Goal: Task Accomplishment & Management: Manage account settings

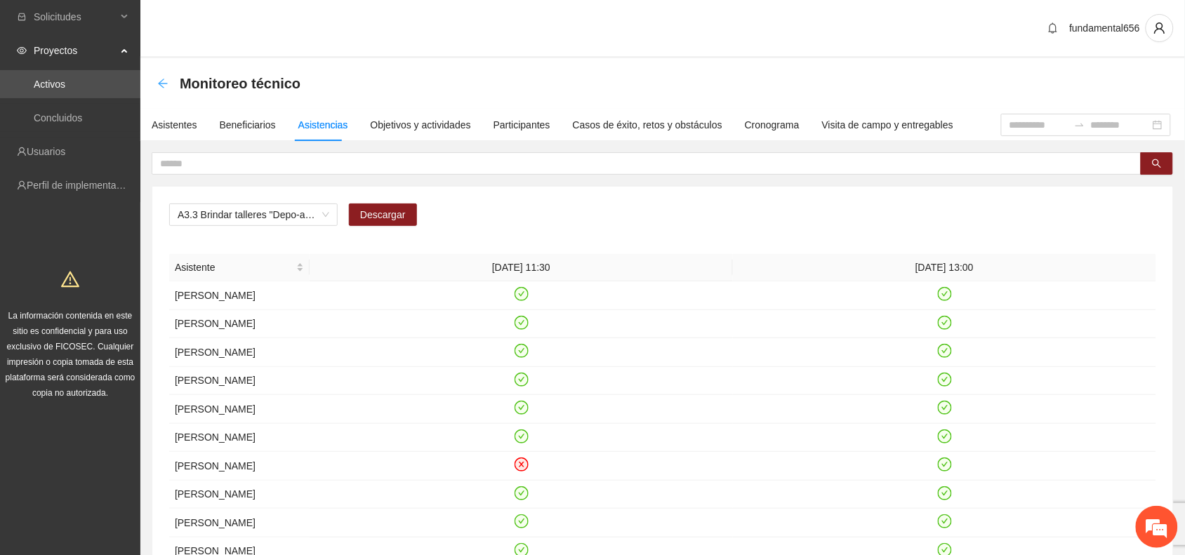
click at [164, 81] on icon "arrow-left" at bounding box center [162, 83] width 11 height 11
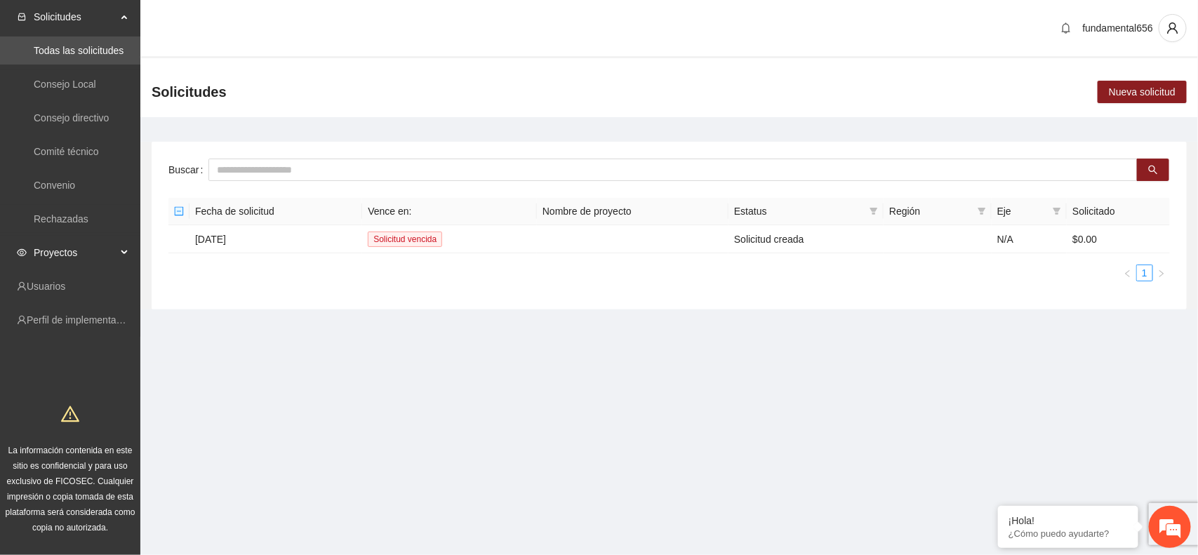
click at [124, 250] on div "Proyectos" at bounding box center [70, 253] width 140 height 28
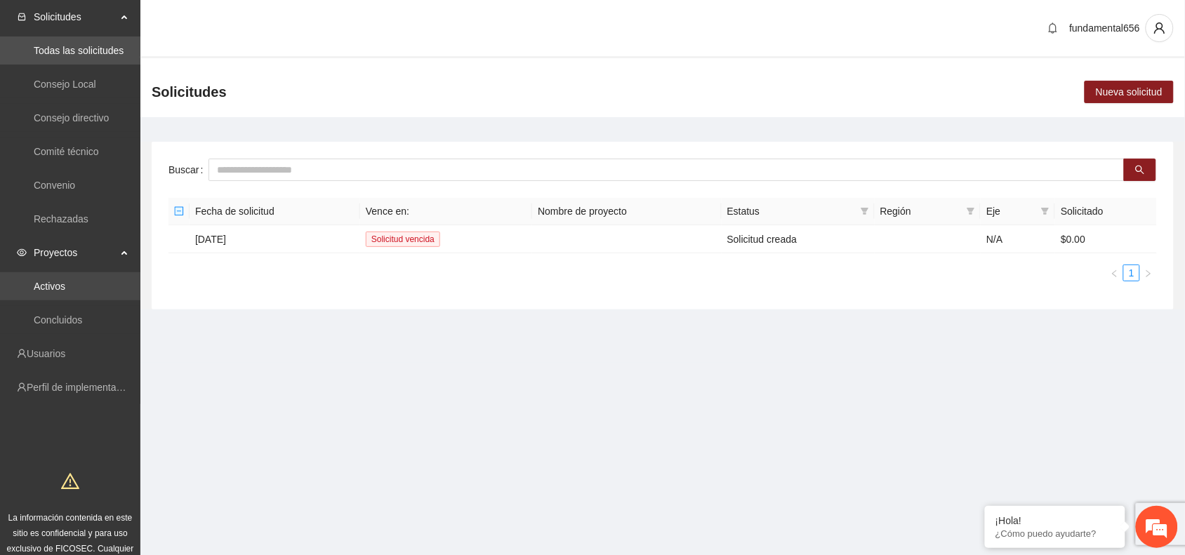
click at [65, 289] on link "Activos" at bounding box center [50, 286] width 32 height 11
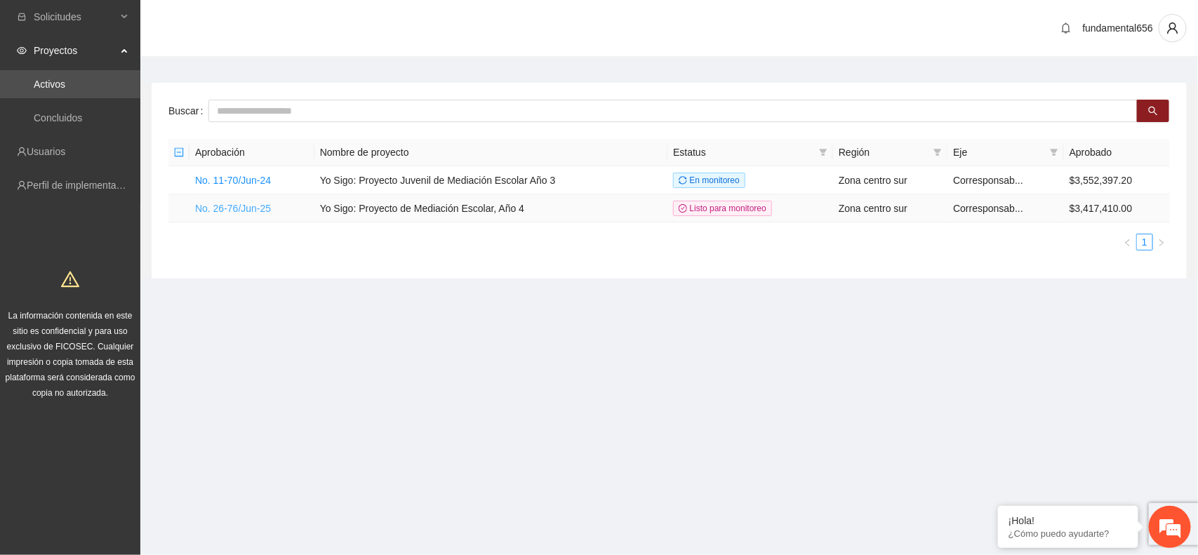
click at [233, 205] on link "No. 26-76/Jun-25" at bounding box center [233, 208] width 76 height 11
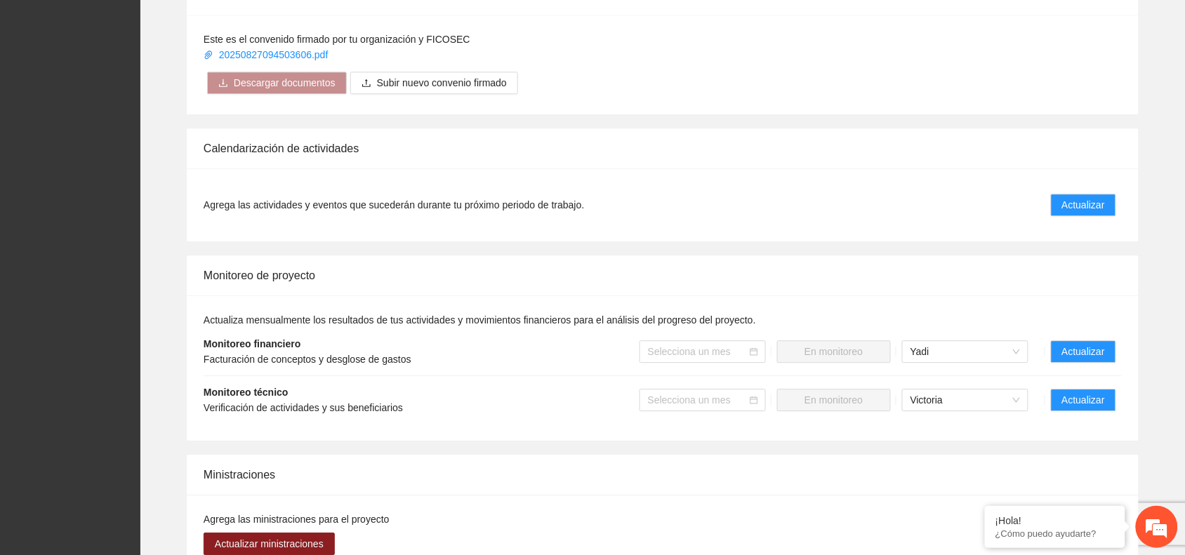
scroll to position [965, 0]
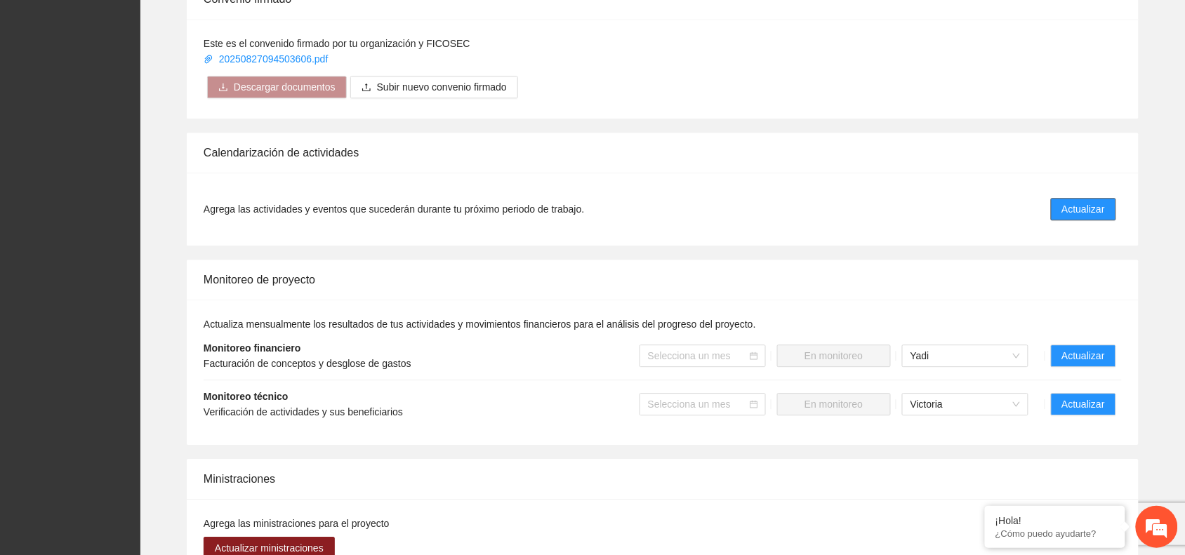
click at [1078, 208] on span "Actualizar" at bounding box center [1083, 208] width 43 height 15
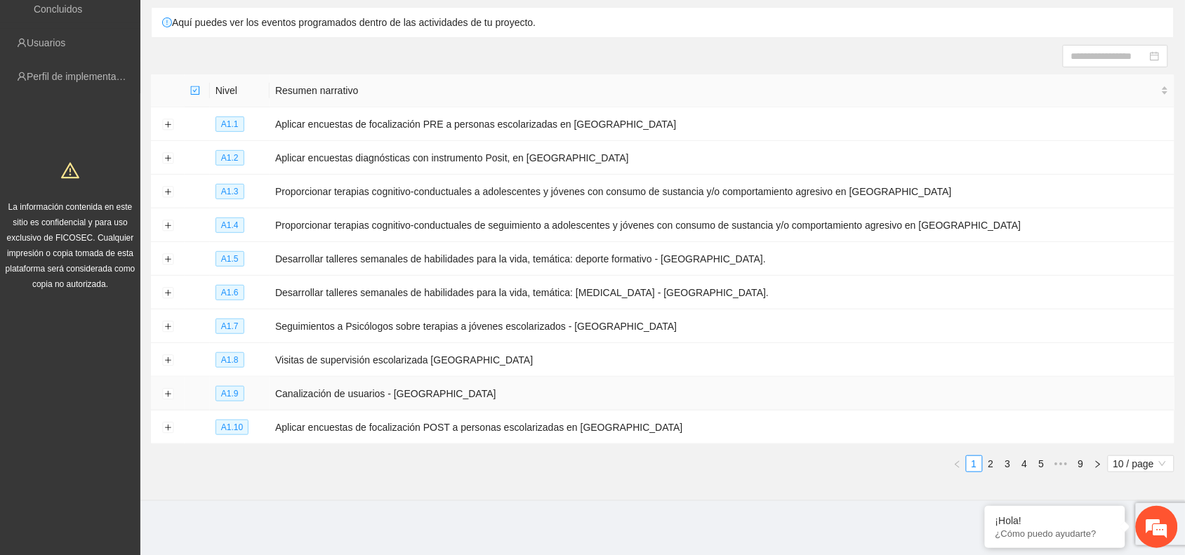
scroll to position [109, 0]
click at [990, 462] on link "2" at bounding box center [990, 463] width 15 height 15
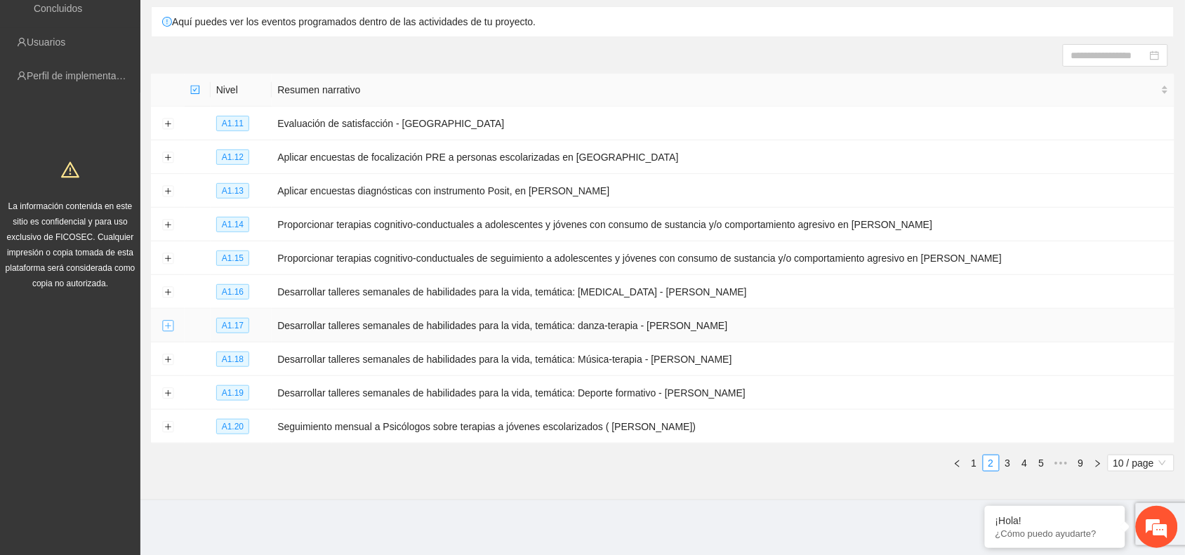
click at [169, 328] on button "Expand row" at bounding box center [167, 326] width 11 height 11
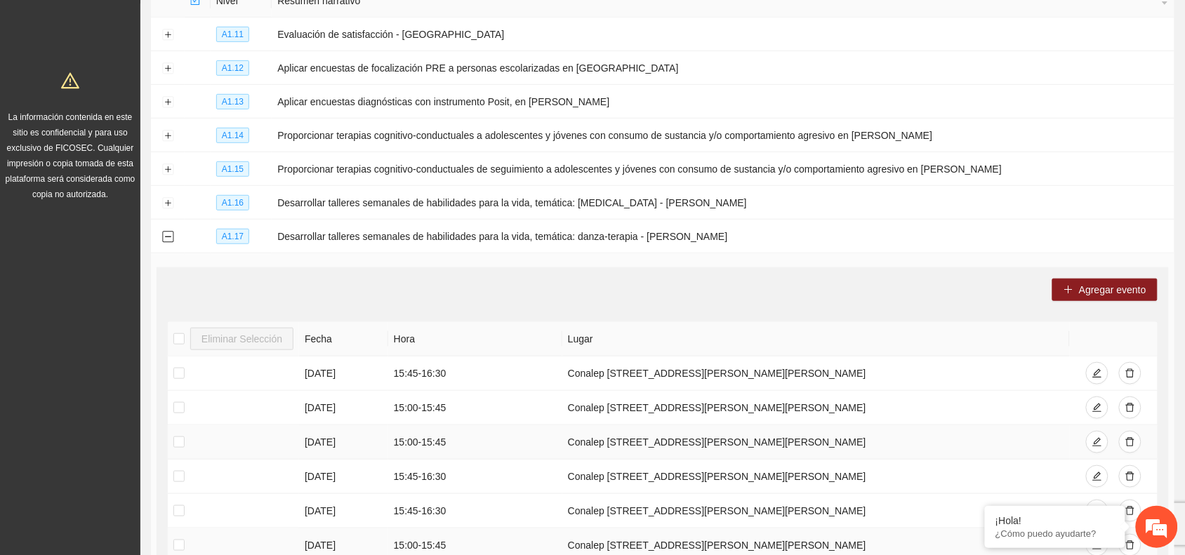
scroll to position [197, 0]
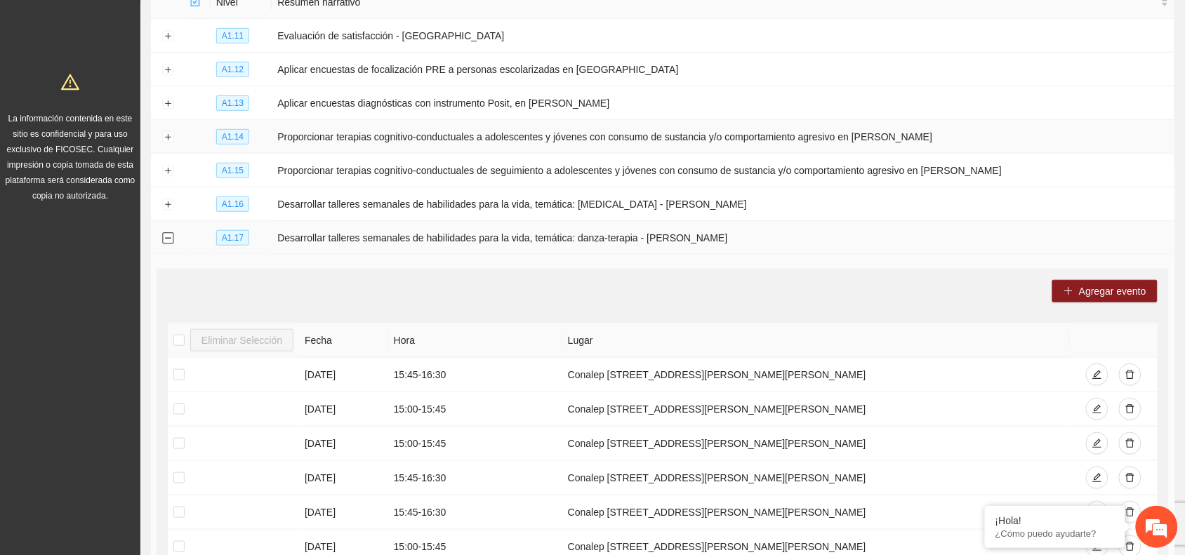
click at [166, 237] on button "Collapse row" at bounding box center [167, 238] width 11 height 11
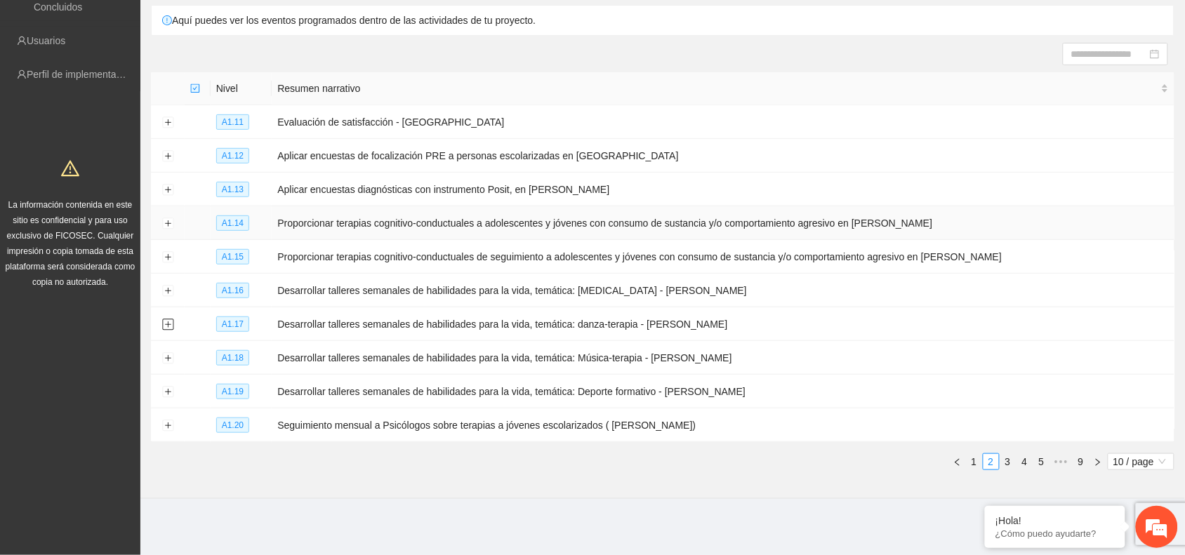
scroll to position [109, 0]
click at [169, 361] on button "Expand row" at bounding box center [167, 359] width 11 height 11
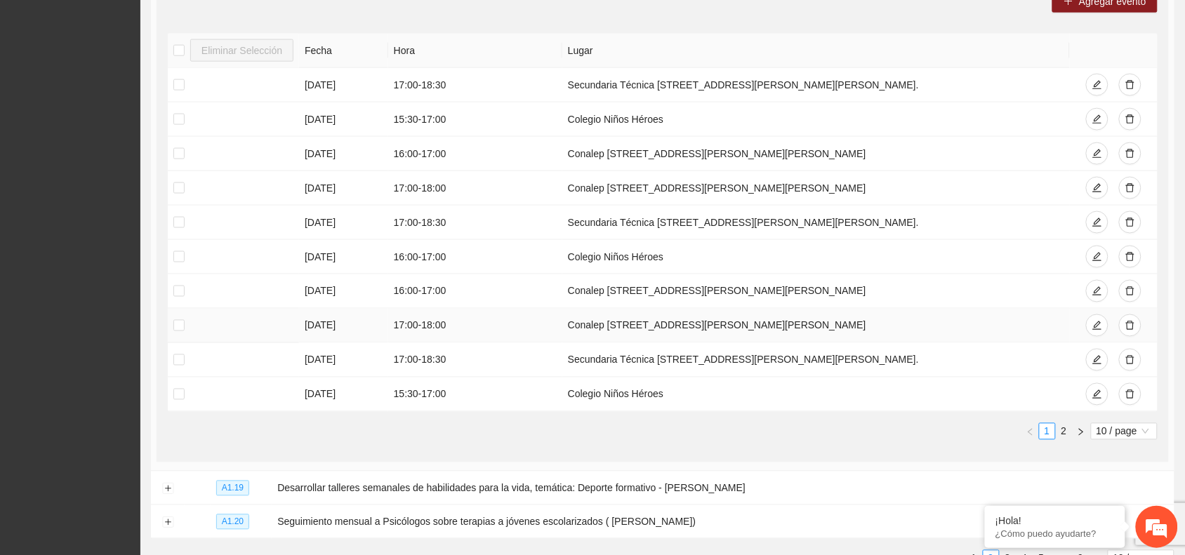
scroll to position [548, 0]
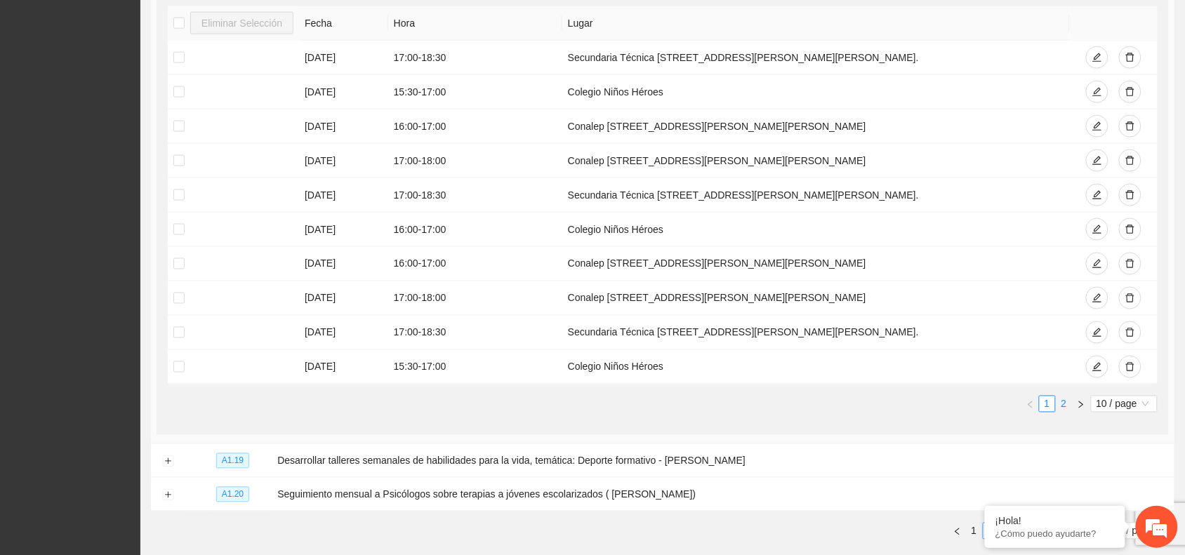
click at [1064, 407] on link "2" at bounding box center [1063, 404] width 15 height 15
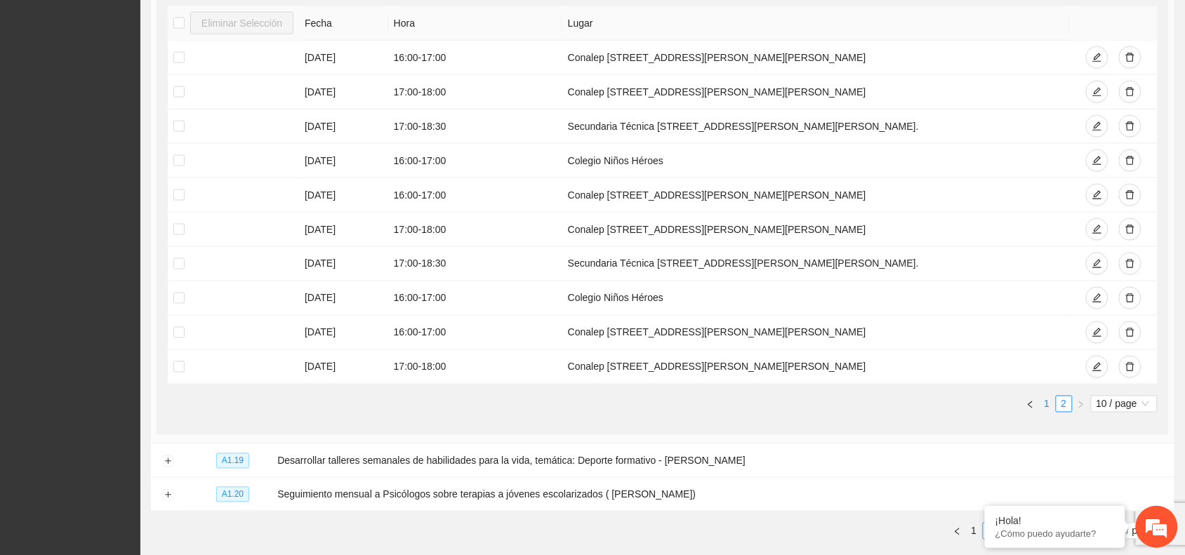
click at [1044, 401] on link "1" at bounding box center [1047, 404] width 15 height 15
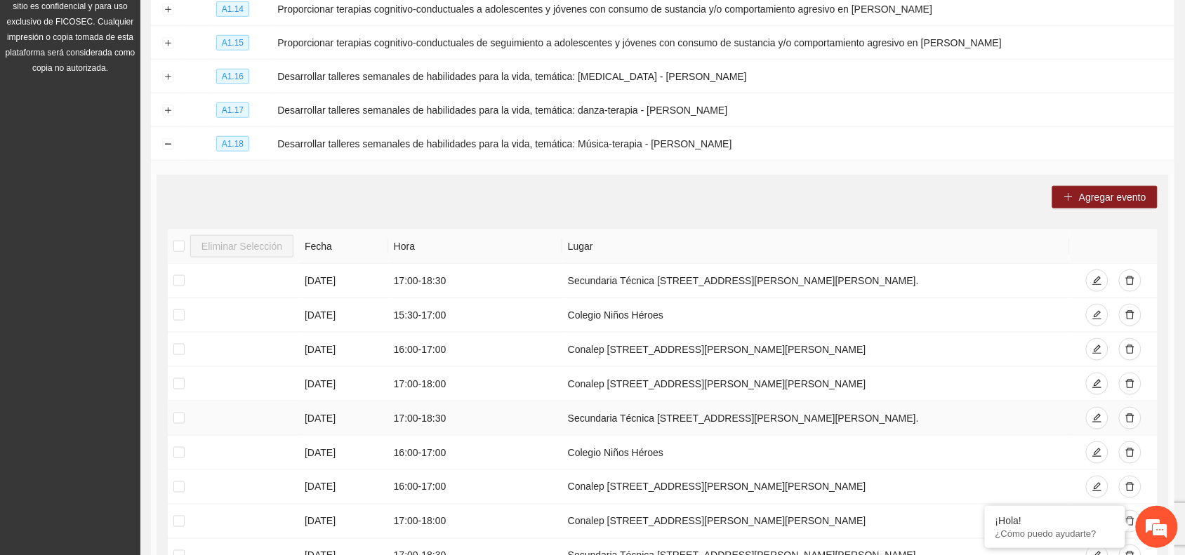
scroll to position [285, 0]
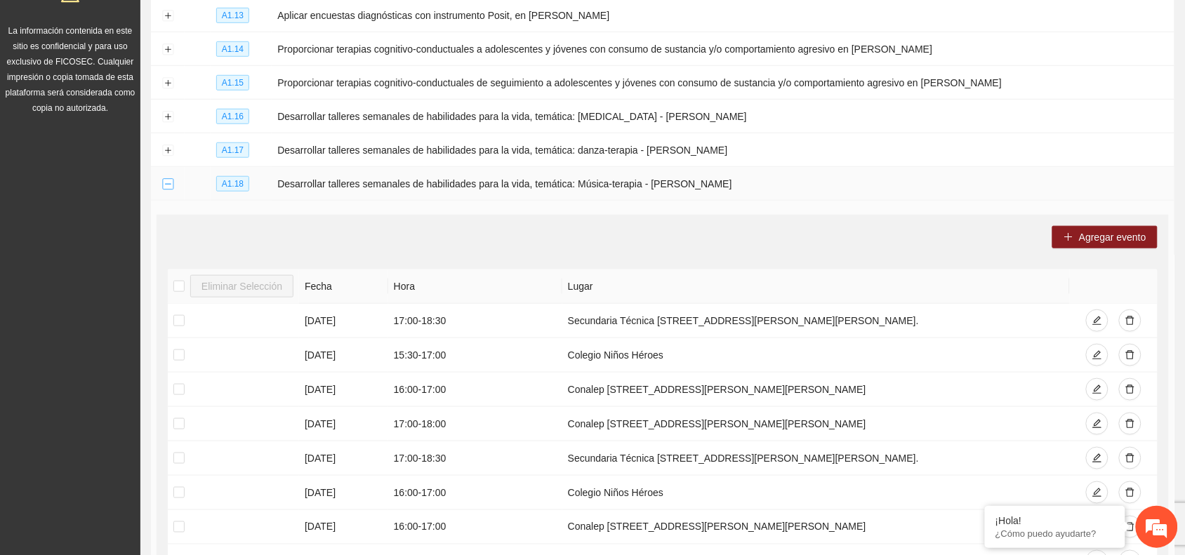
click at [167, 186] on button "Collapse row" at bounding box center [167, 184] width 11 height 11
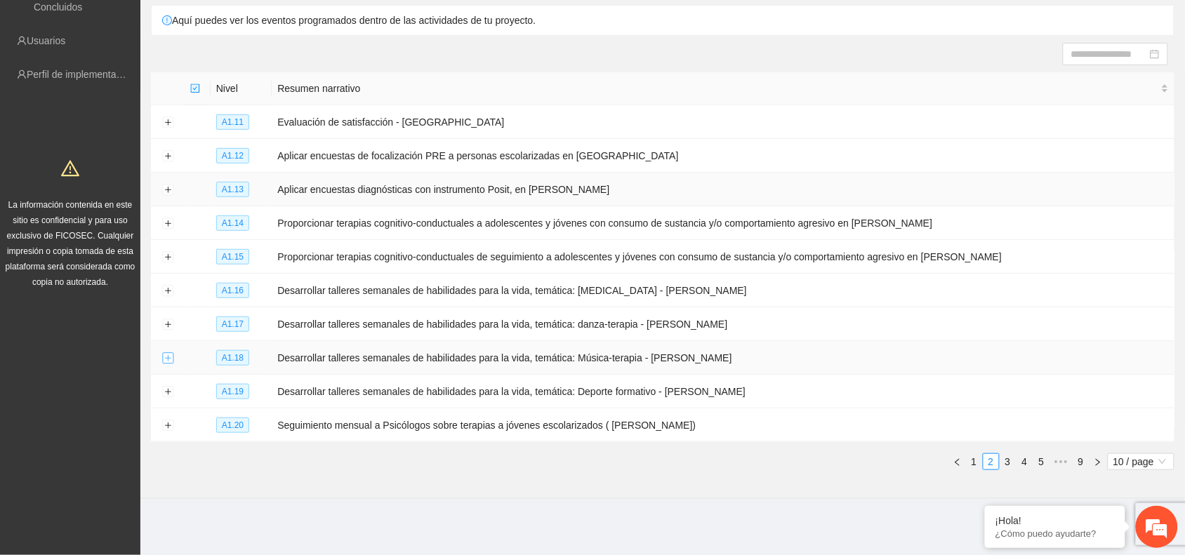
scroll to position [109, 0]
click at [168, 225] on button "Expand row" at bounding box center [167, 225] width 11 height 11
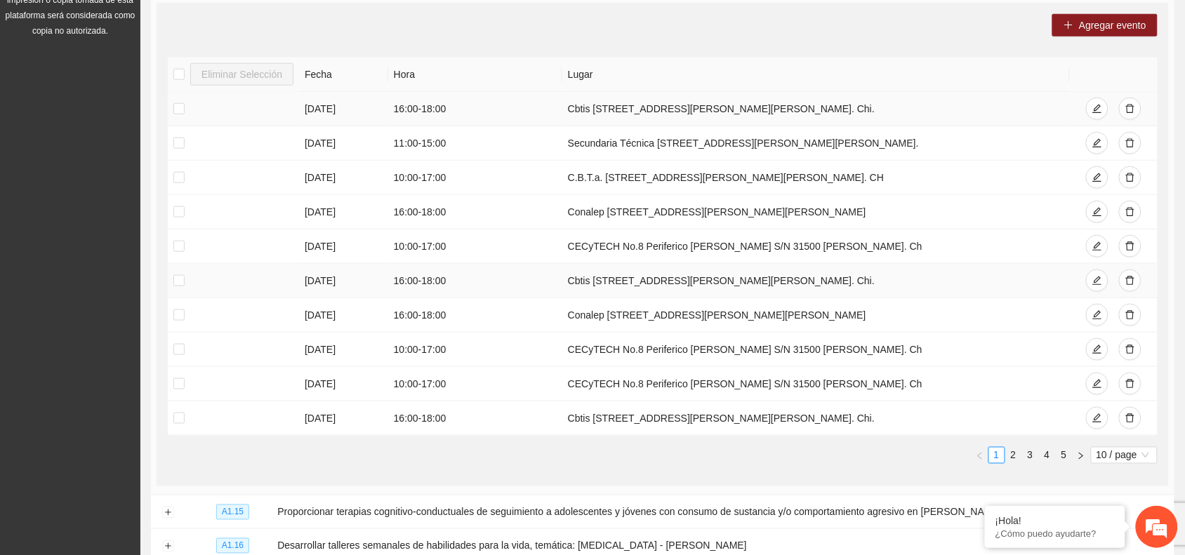
scroll to position [373, 0]
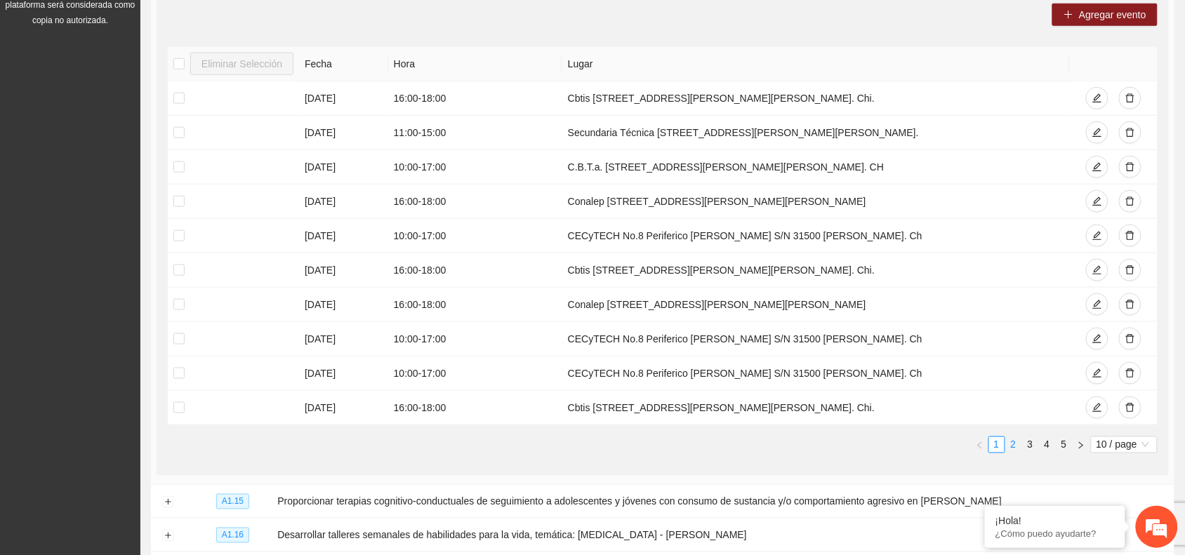
click at [1016, 450] on link "2" at bounding box center [1013, 444] width 15 height 15
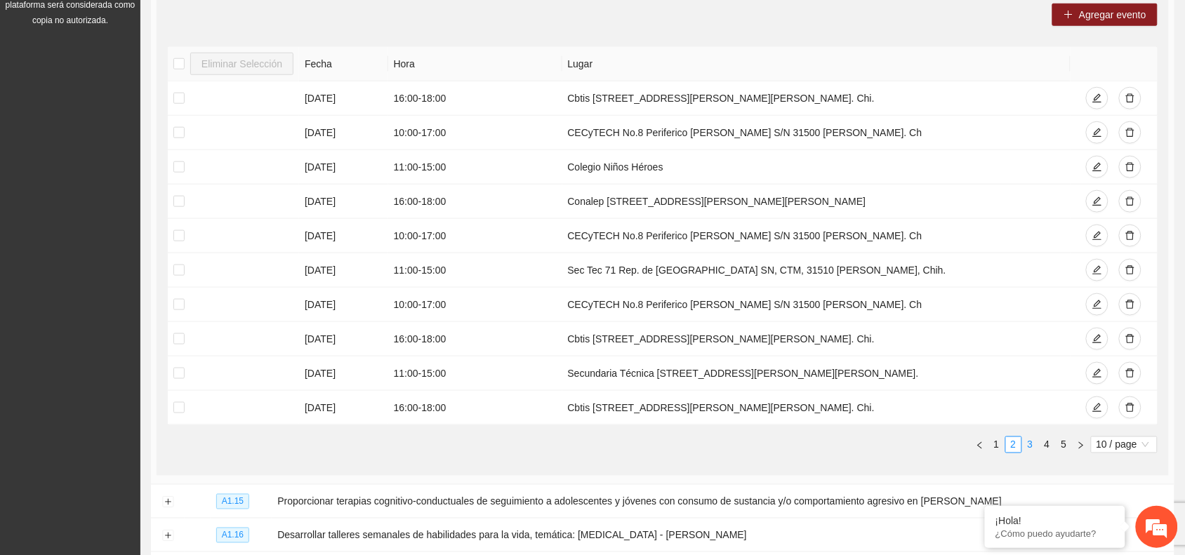
click at [1030, 450] on link "3" at bounding box center [1030, 444] width 15 height 15
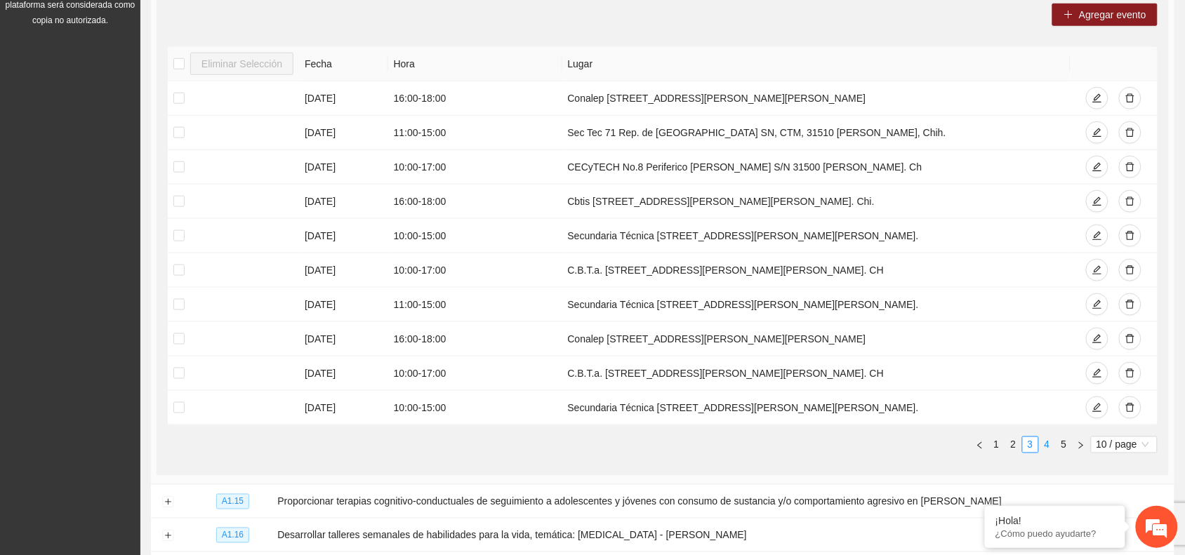
click at [1049, 442] on link "4" at bounding box center [1047, 444] width 15 height 15
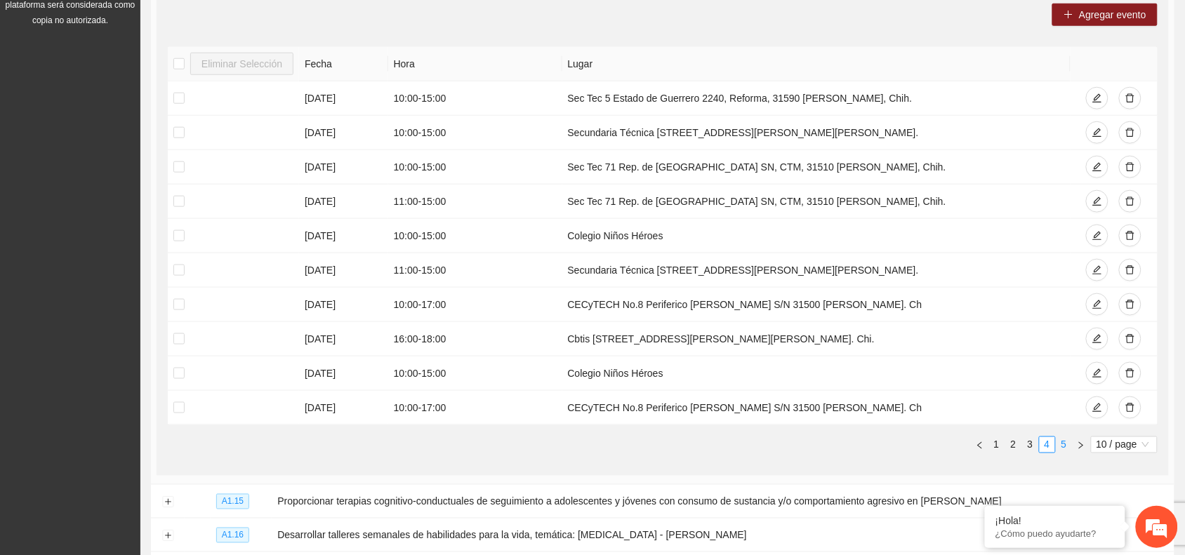
click at [1062, 446] on link "5" at bounding box center [1063, 444] width 15 height 15
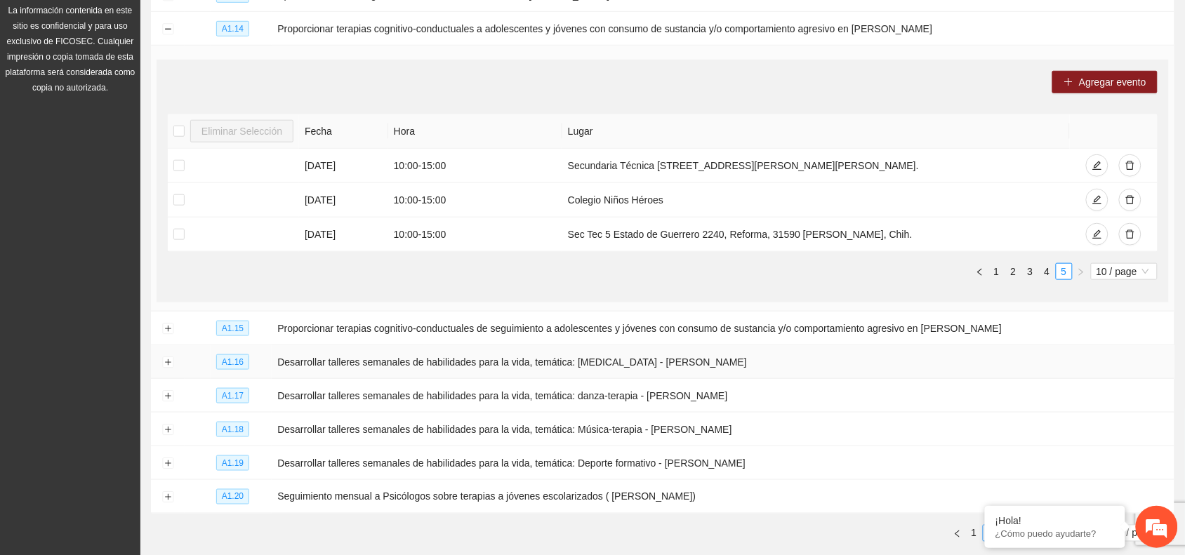
scroll to position [285, 0]
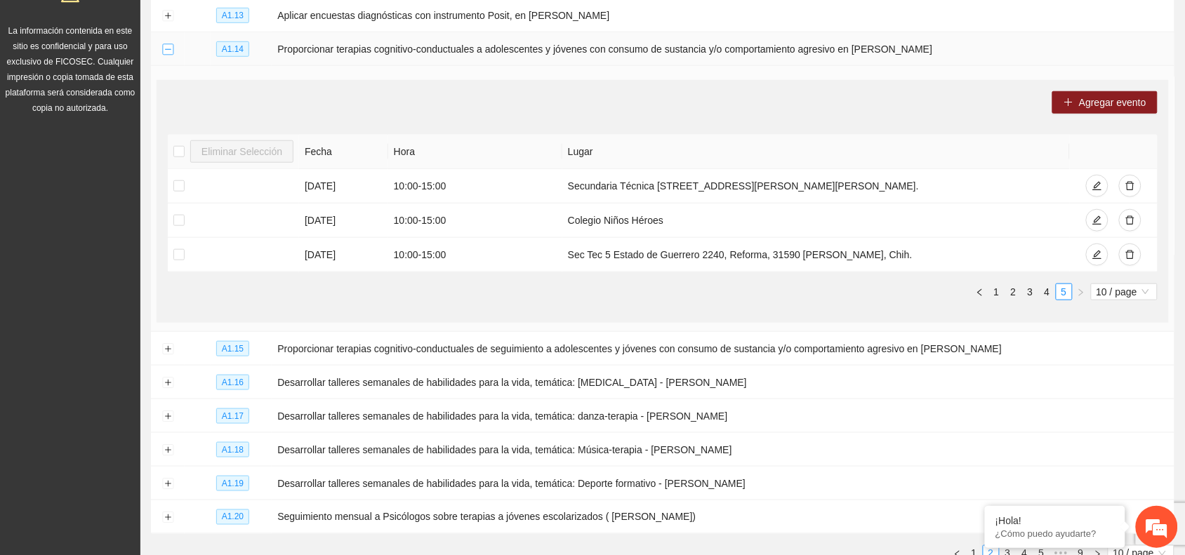
click at [167, 53] on button "Collapse row" at bounding box center [167, 49] width 11 height 11
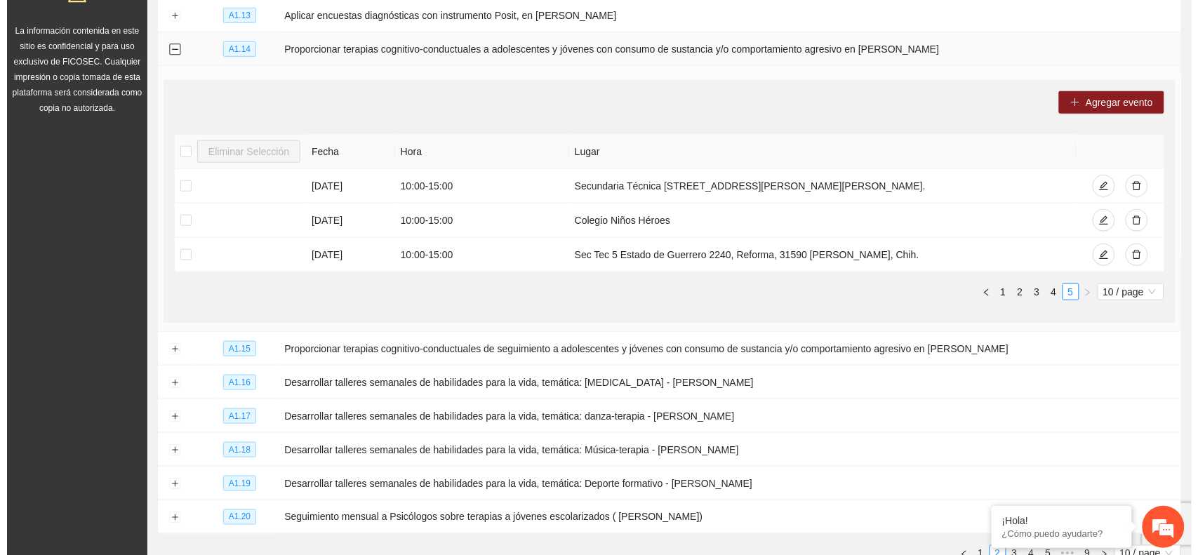
scroll to position [109, 0]
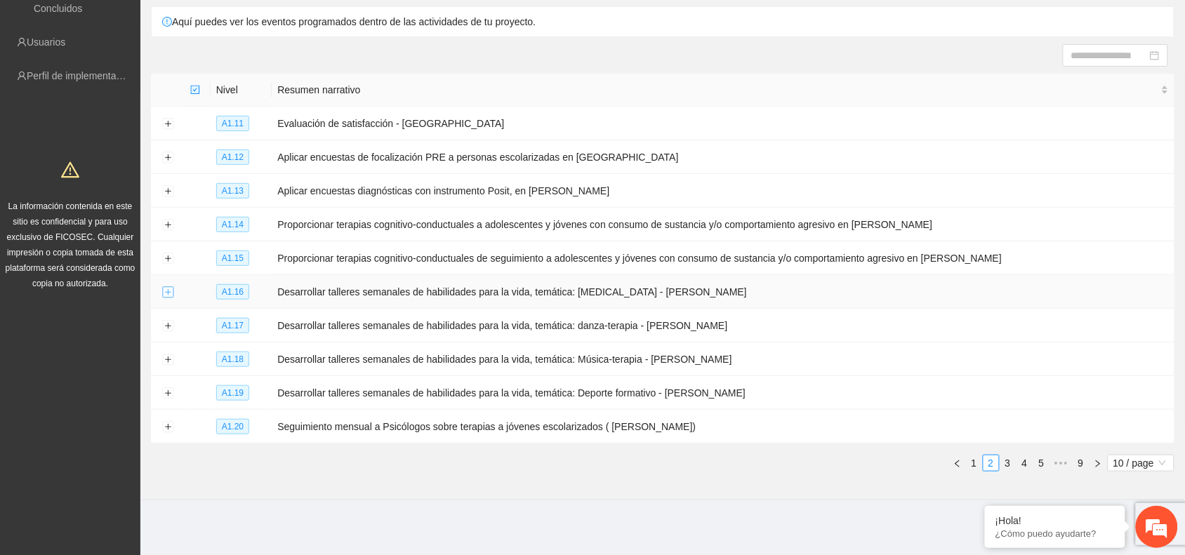
click at [166, 290] on button "Expand row" at bounding box center [167, 292] width 11 height 11
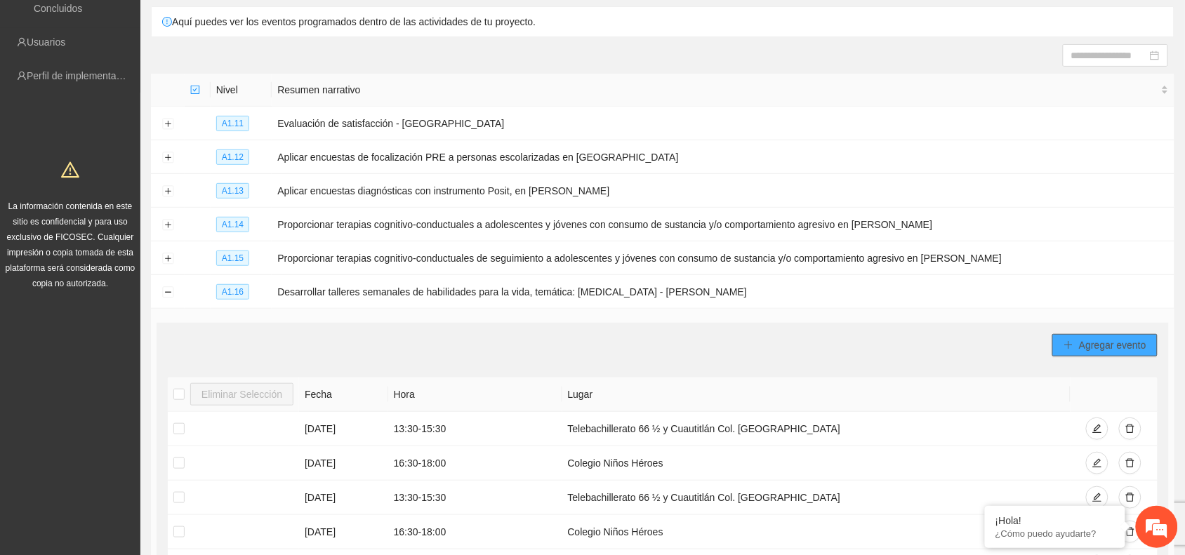
click at [1063, 343] on icon "plus" at bounding box center [1068, 345] width 10 height 10
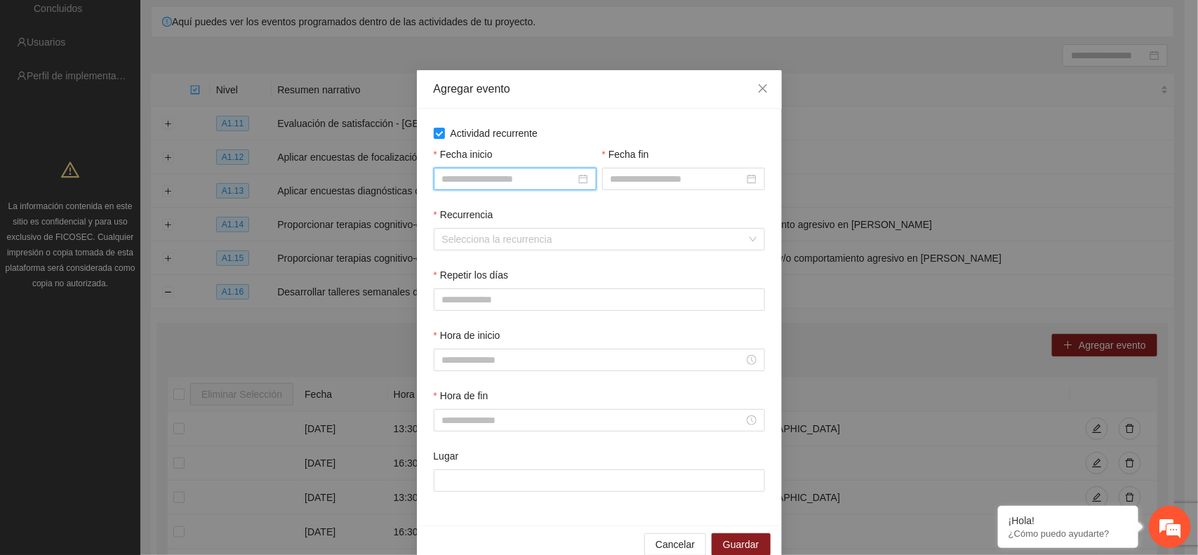
click at [479, 187] on input "Fecha inicio" at bounding box center [508, 178] width 133 height 15
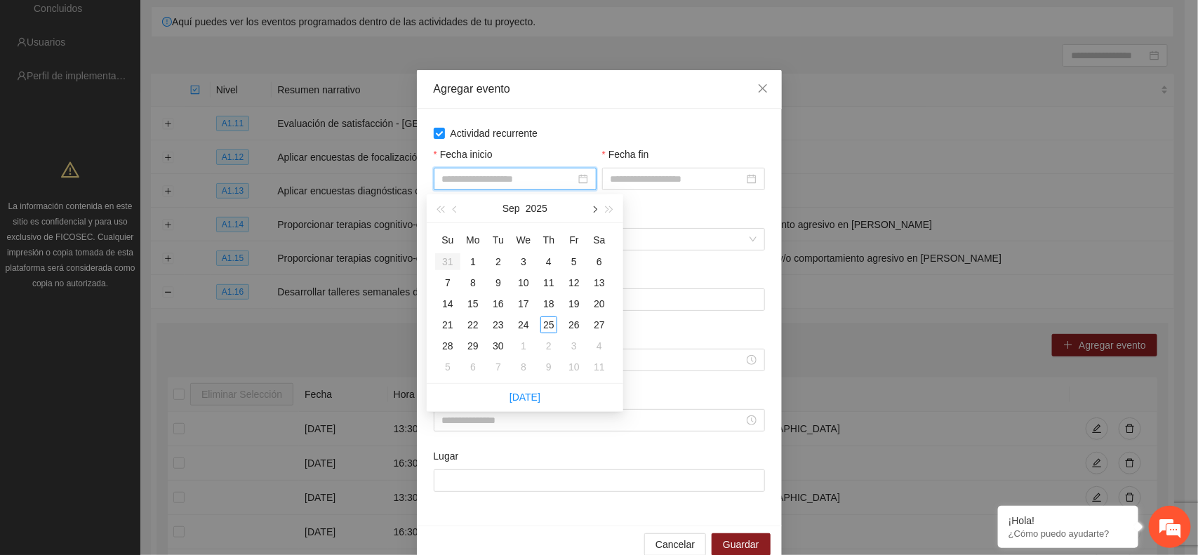
click at [597, 207] on button "button" at bounding box center [593, 208] width 15 height 28
type input "**********"
click at [522, 261] on div "1" at bounding box center [523, 261] width 17 height 17
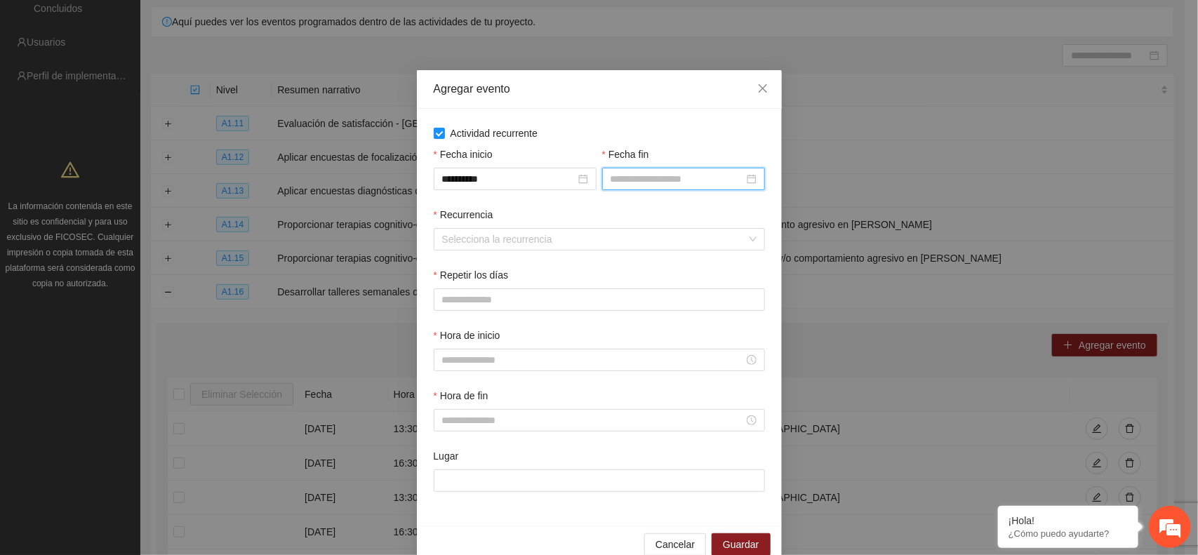
click at [615, 180] on input "Fecha fin" at bounding box center [677, 178] width 133 height 15
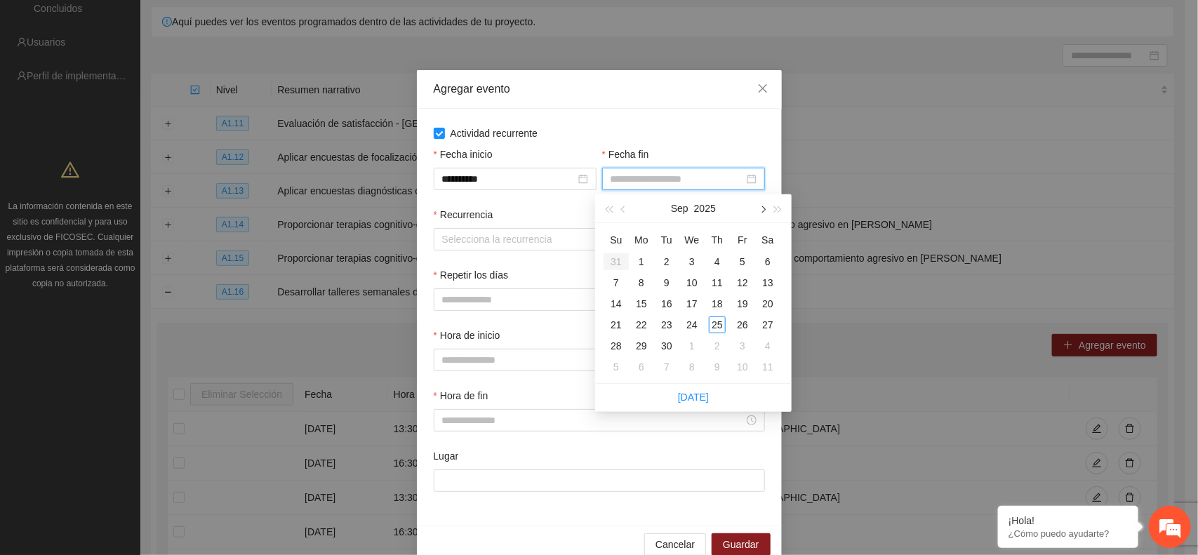
click at [759, 209] on span "button" at bounding box center [762, 209] width 7 height 7
type input "**********"
click at [742, 346] on div "31" at bounding box center [742, 346] width 17 height 17
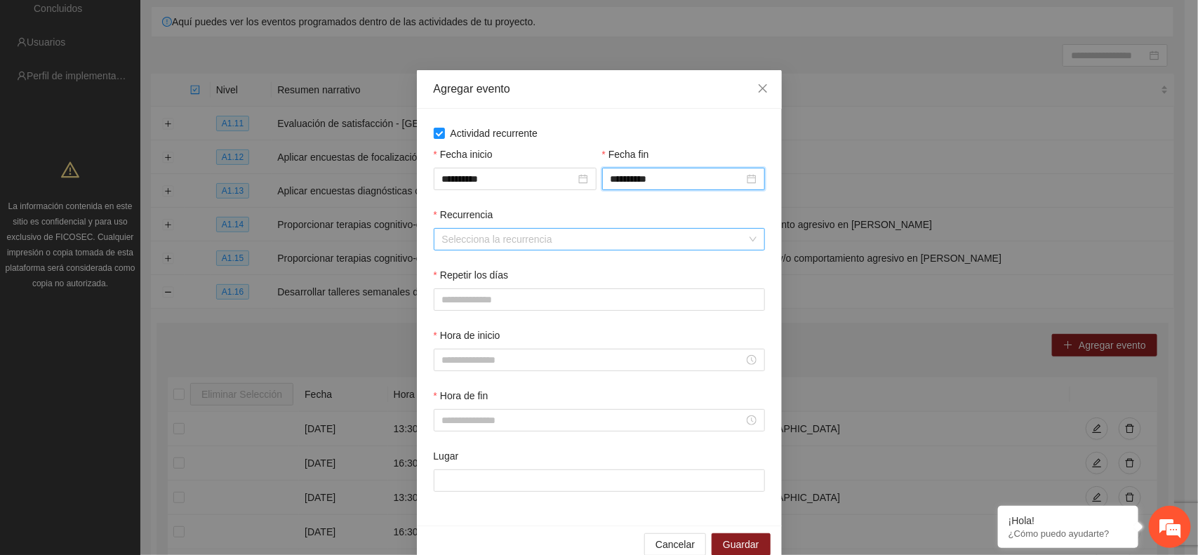
click at [491, 240] on input "Recurrencia" at bounding box center [594, 239] width 305 height 21
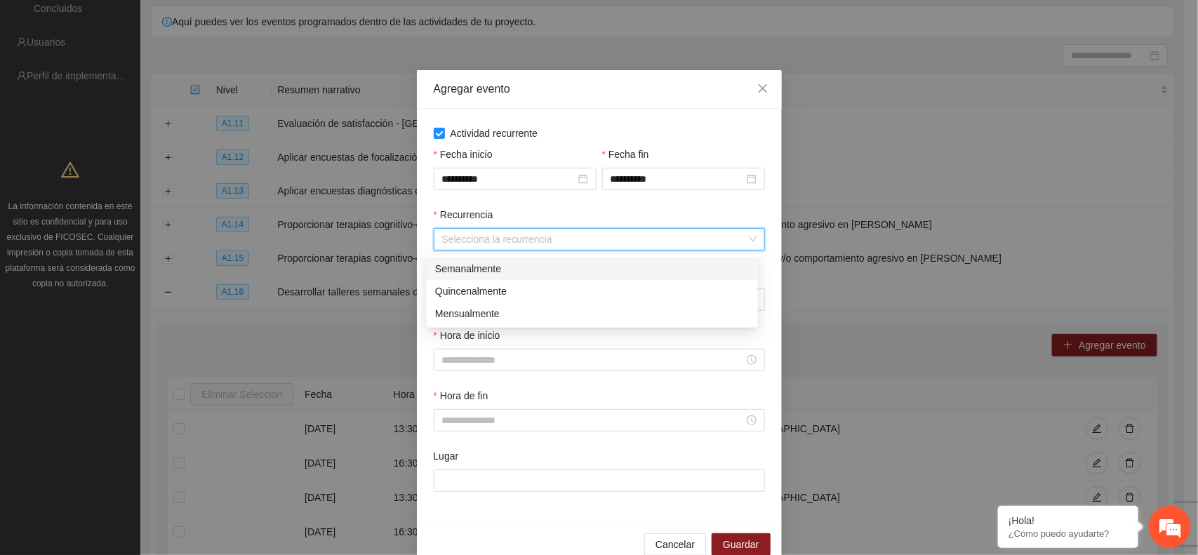
click at [476, 272] on div "Semanalmente" at bounding box center [592, 268] width 314 height 15
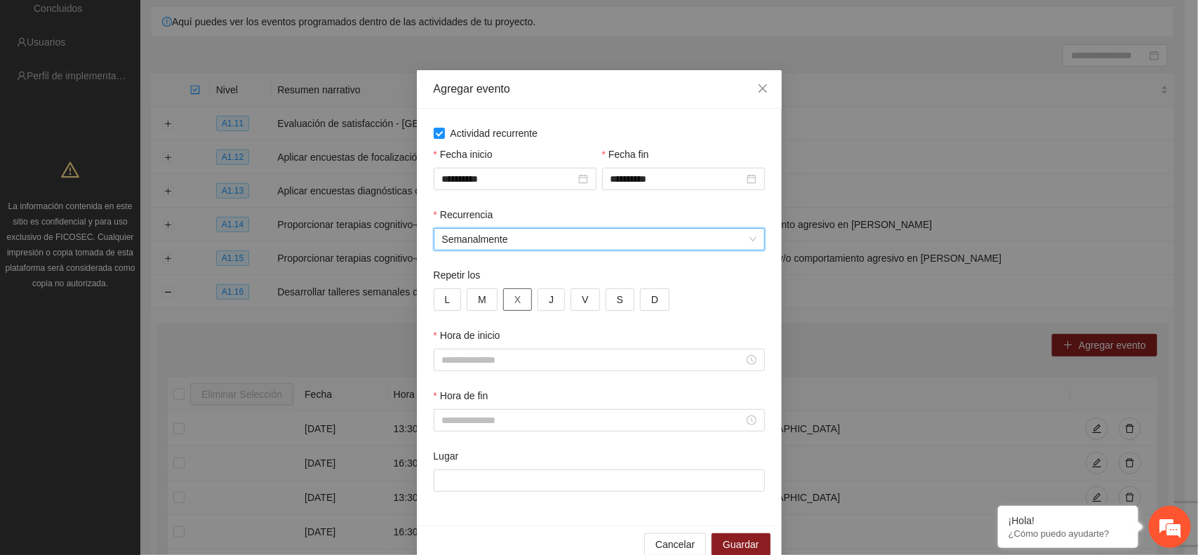
click at [503, 310] on button "X" at bounding box center [517, 299] width 29 height 22
click at [557, 303] on button "J" at bounding box center [551, 299] width 27 height 22
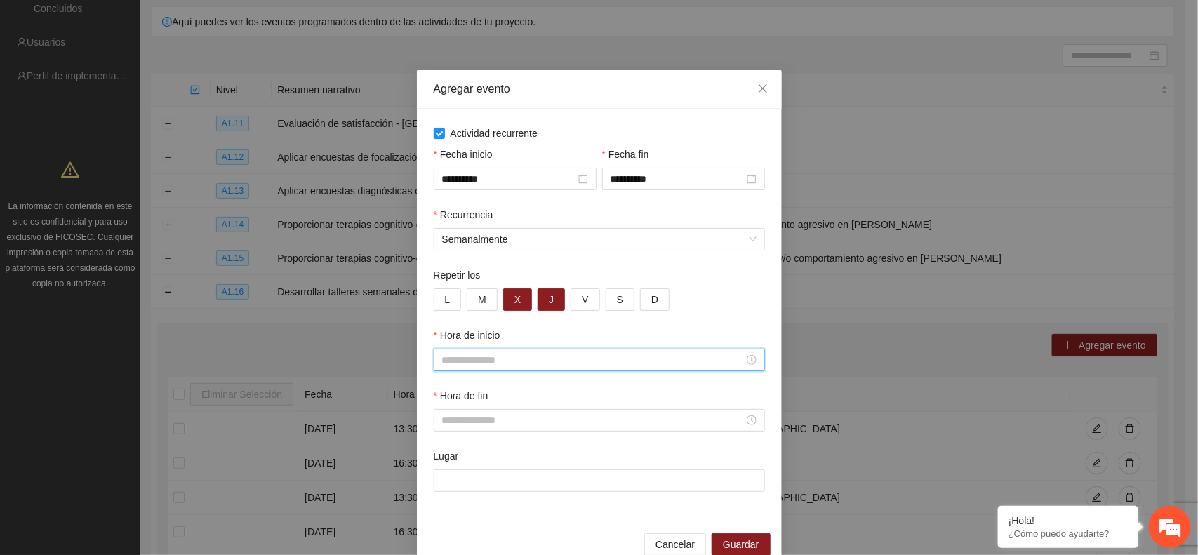
click at [483, 354] on input "Hora de inicio" at bounding box center [593, 359] width 302 height 15
click at [444, 250] on div "11" at bounding box center [446, 249] width 39 height 20
click at [476, 211] on div "30" at bounding box center [486, 212] width 39 height 20
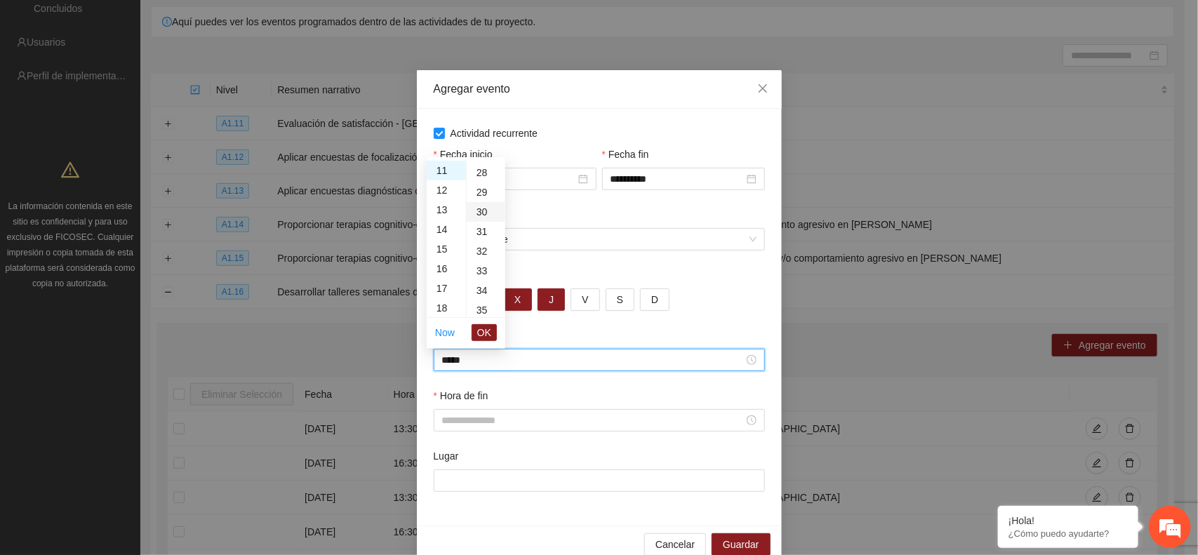
type input "*****"
click at [483, 330] on span "OK" at bounding box center [484, 332] width 14 height 15
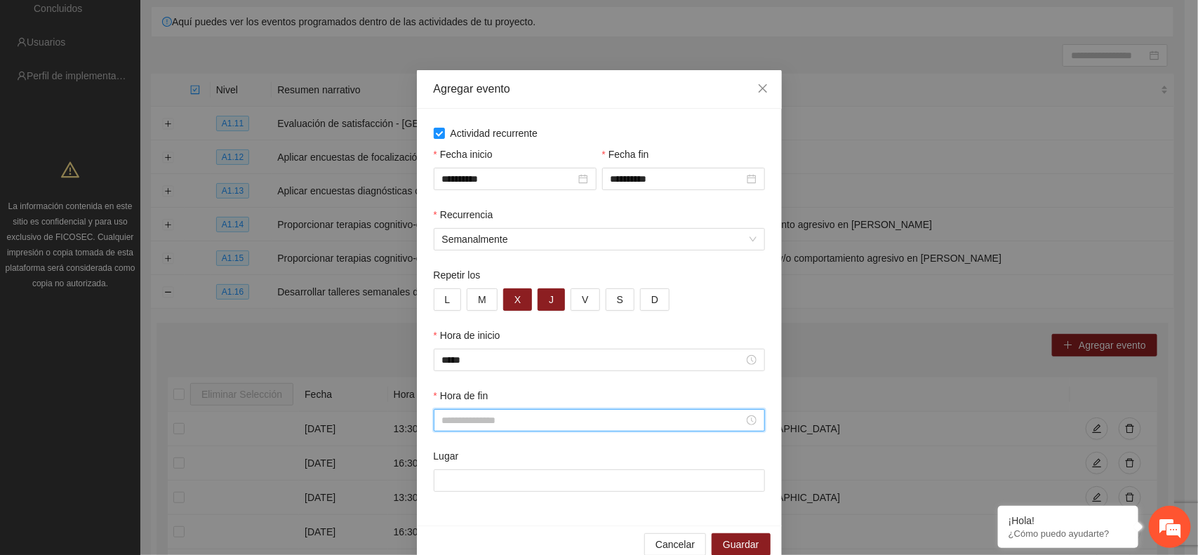
click at [450, 425] on input "Hora de fin" at bounding box center [593, 420] width 302 height 15
click at [446, 330] on div "12" at bounding box center [446, 330] width 39 height 20
click at [485, 248] on div "20" at bounding box center [486, 249] width 39 height 20
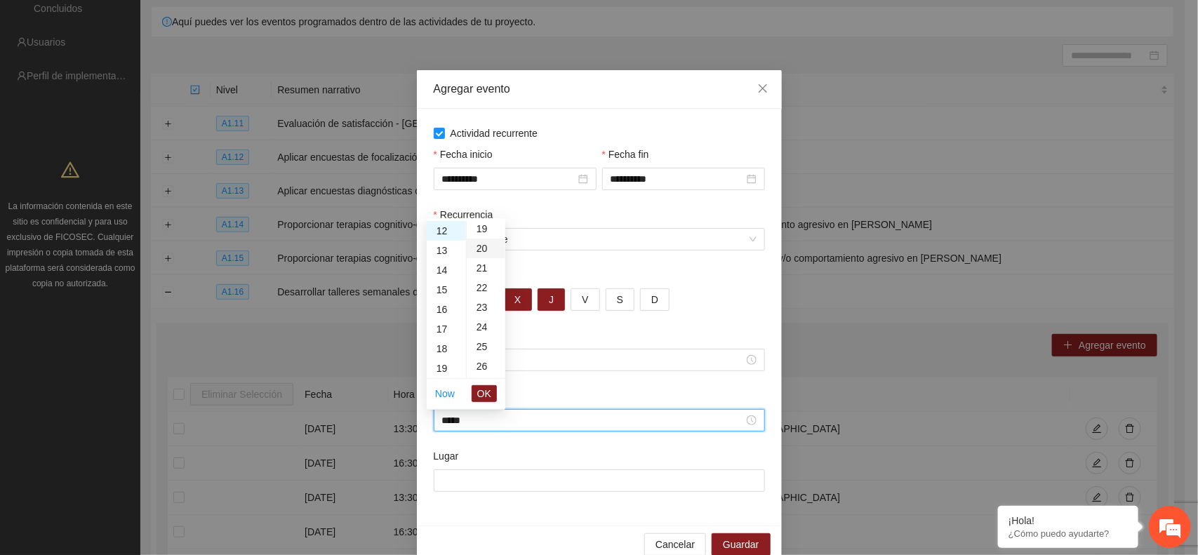
type input "*****"
click at [485, 390] on span "OK" at bounding box center [484, 393] width 14 height 15
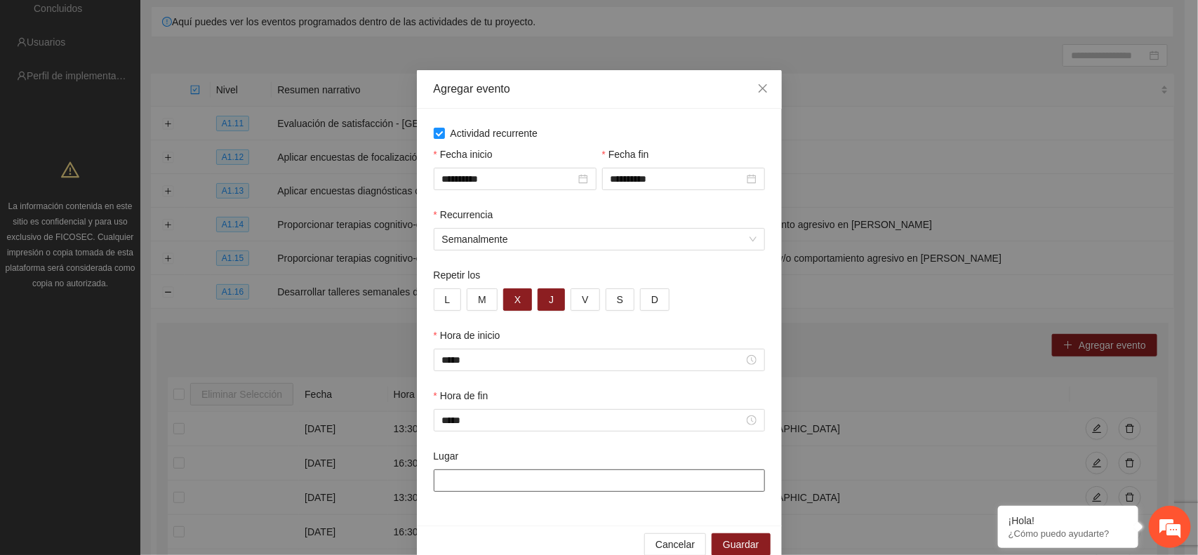
click at [460, 479] on input "Lugar" at bounding box center [599, 481] width 331 height 22
paste input "**********"
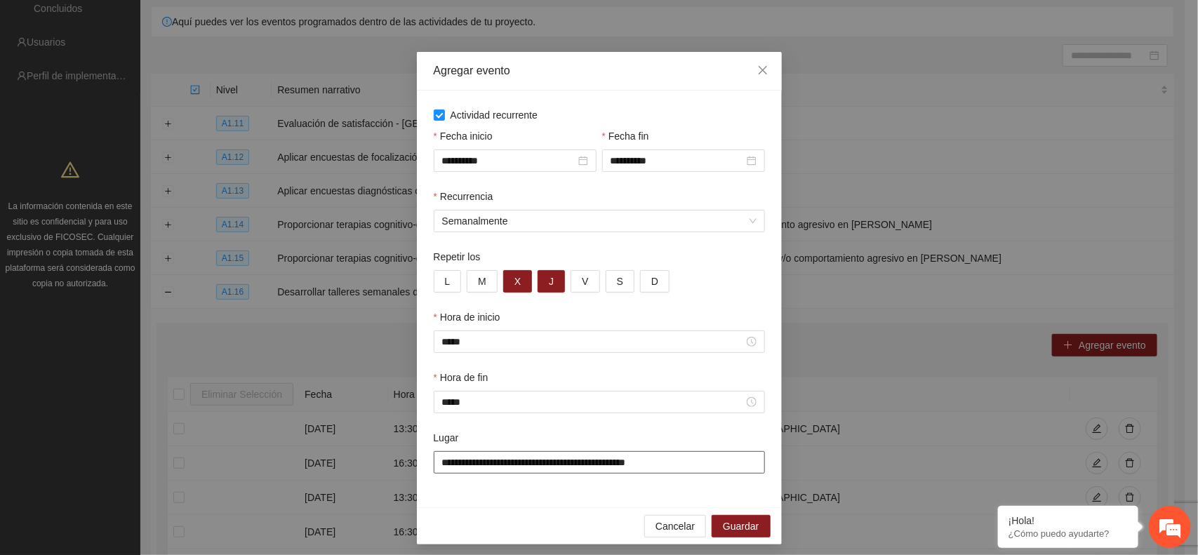
scroll to position [29, 0]
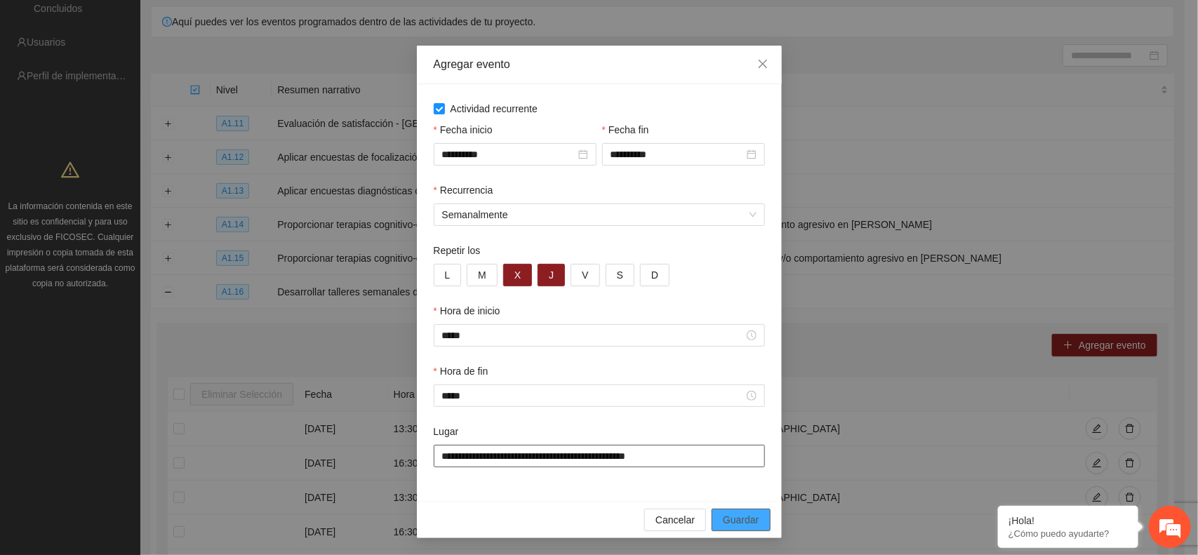
type input "**********"
click at [723, 519] on span "Guardar" at bounding box center [741, 519] width 36 height 15
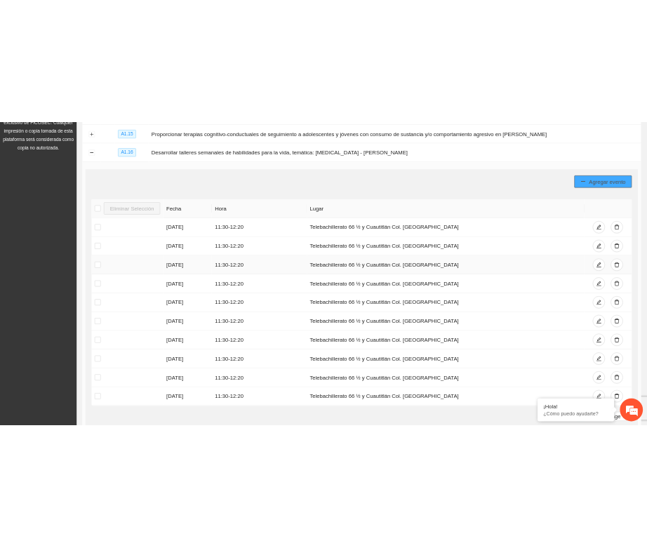
scroll to position [373, 0]
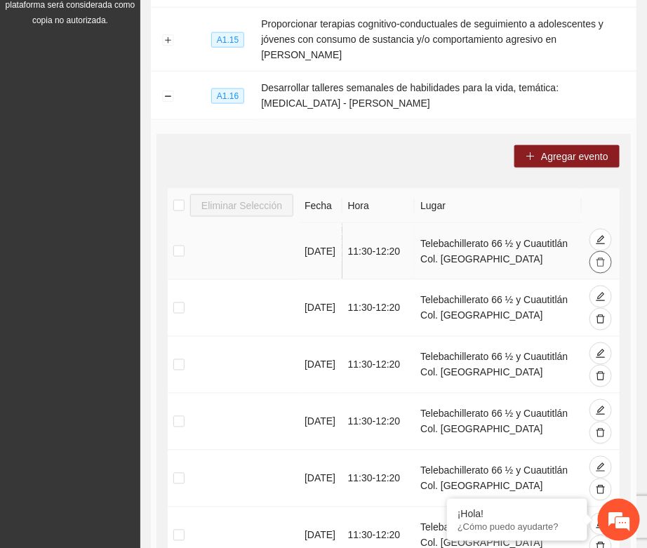
click at [600, 258] on icon "delete" at bounding box center [601, 263] width 10 height 10
click at [601, 258] on icon "delete" at bounding box center [601, 263] width 10 height 10
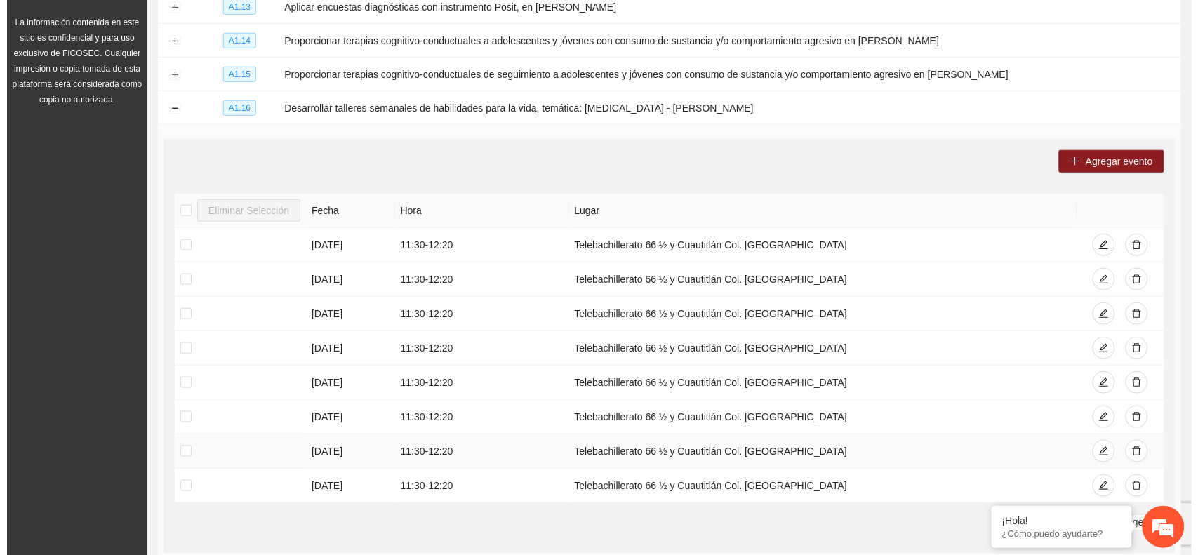
scroll to position [285, 0]
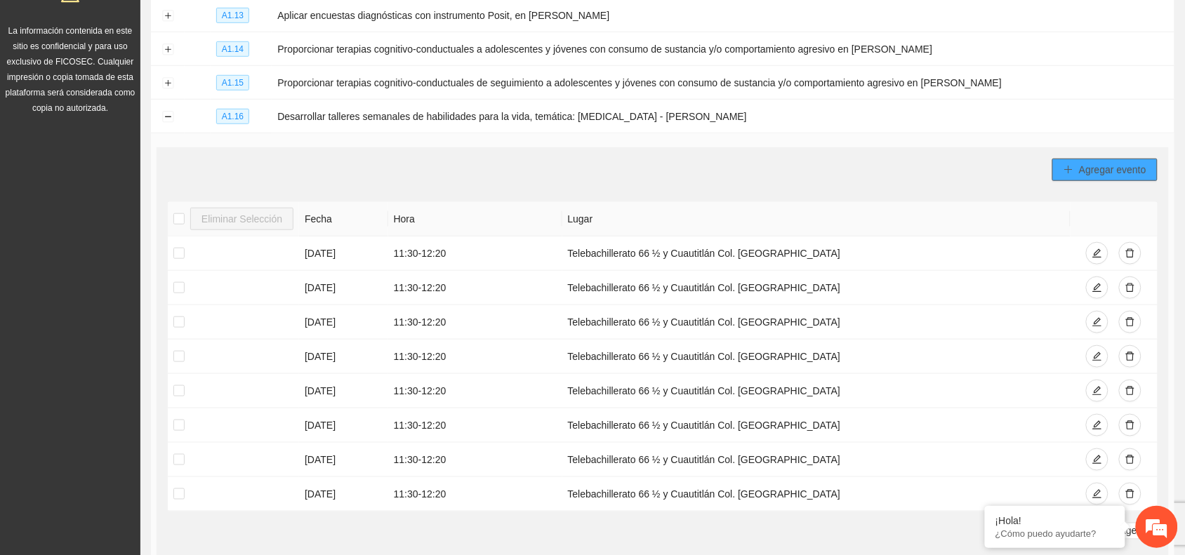
click at [1101, 169] on span "Agregar evento" at bounding box center [1112, 169] width 67 height 15
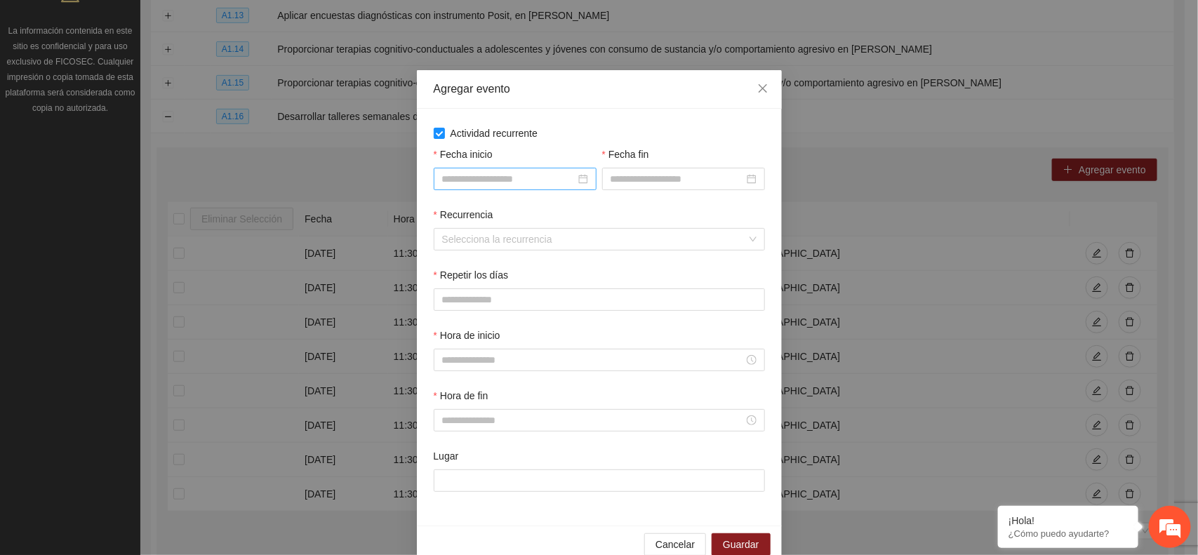
click at [506, 173] on input "Fecha inicio" at bounding box center [508, 178] width 133 height 15
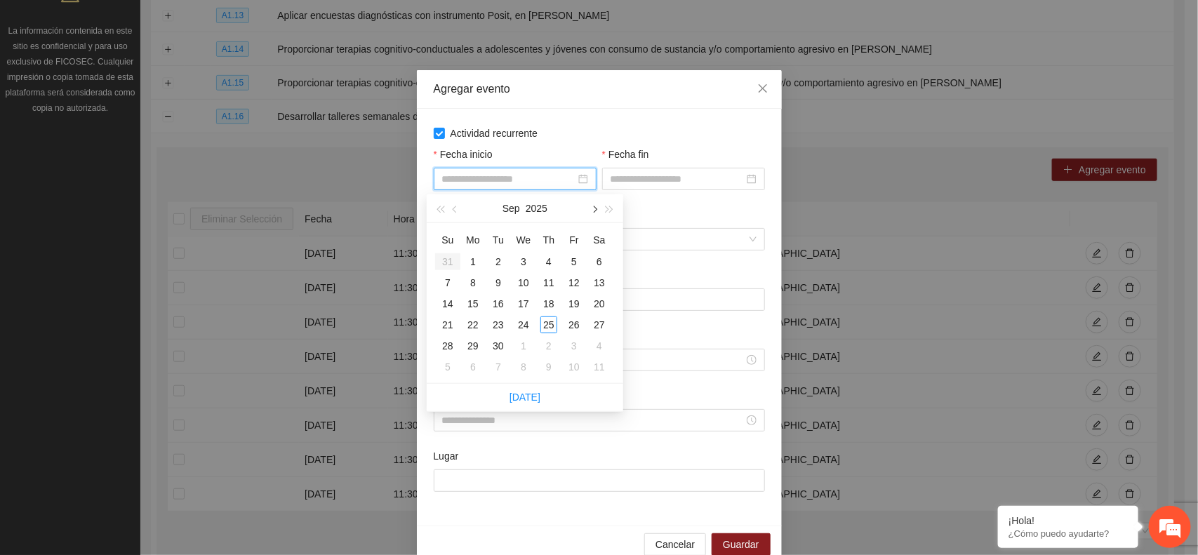
click at [591, 209] on span "button" at bounding box center [593, 209] width 7 height 7
type input "**********"
click at [446, 281] on div "5" at bounding box center [447, 282] width 17 height 17
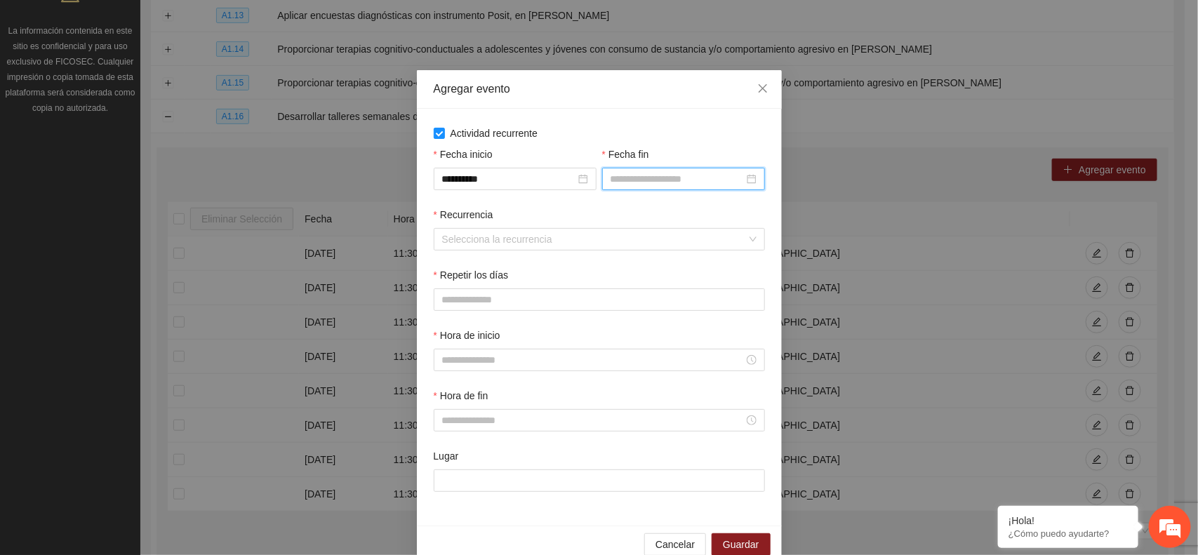
click at [630, 174] on input "Fecha fin" at bounding box center [677, 178] width 133 height 15
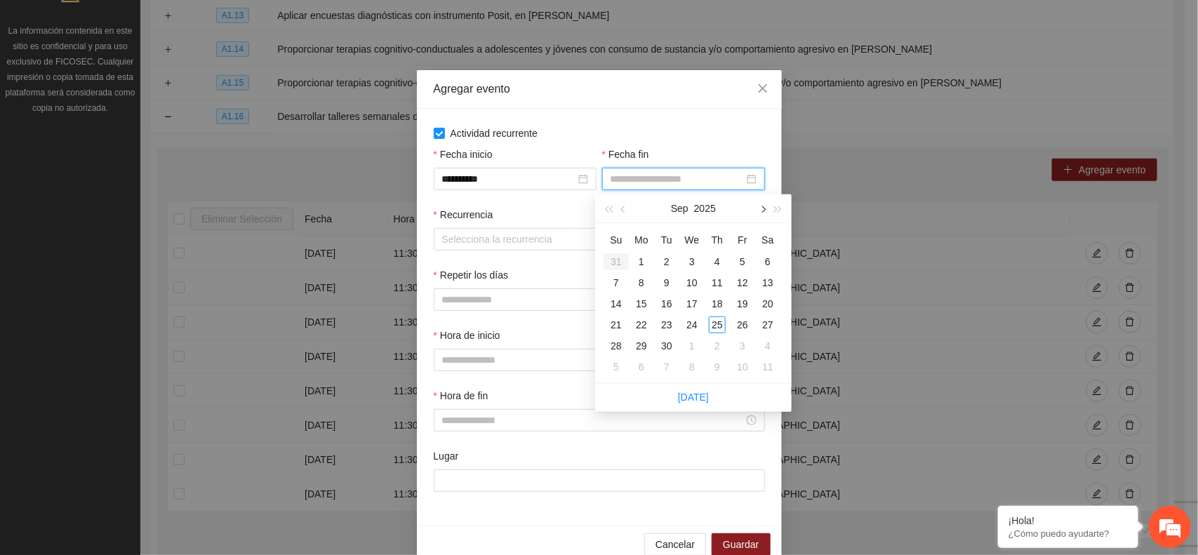
click at [766, 213] on button "button" at bounding box center [762, 208] width 15 height 28
type input "**********"
click at [739, 345] on div "31" at bounding box center [742, 346] width 17 height 17
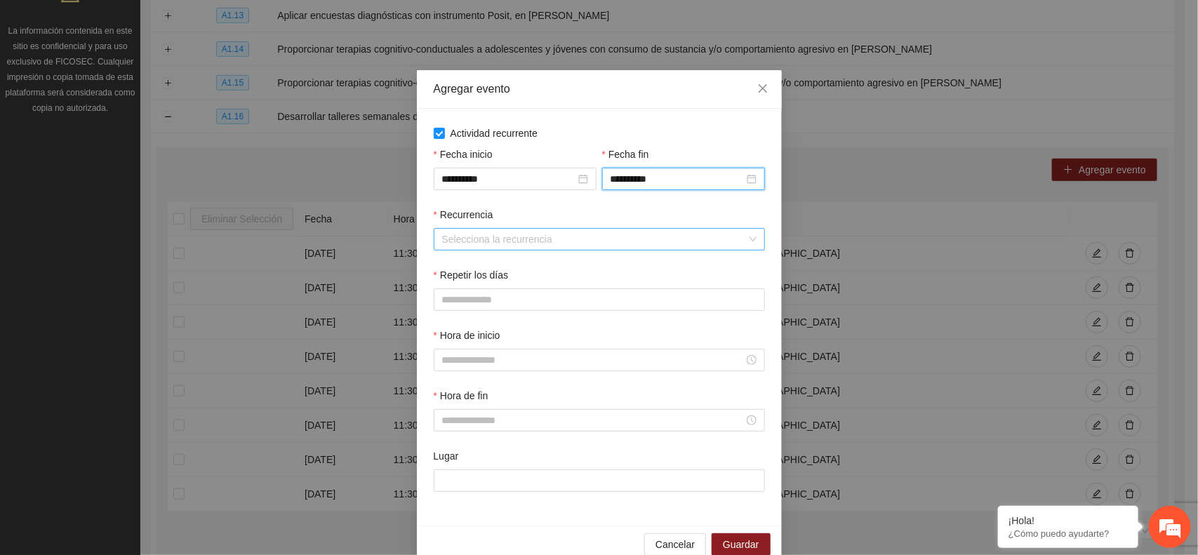
click at [490, 243] on input "Recurrencia" at bounding box center [594, 239] width 305 height 21
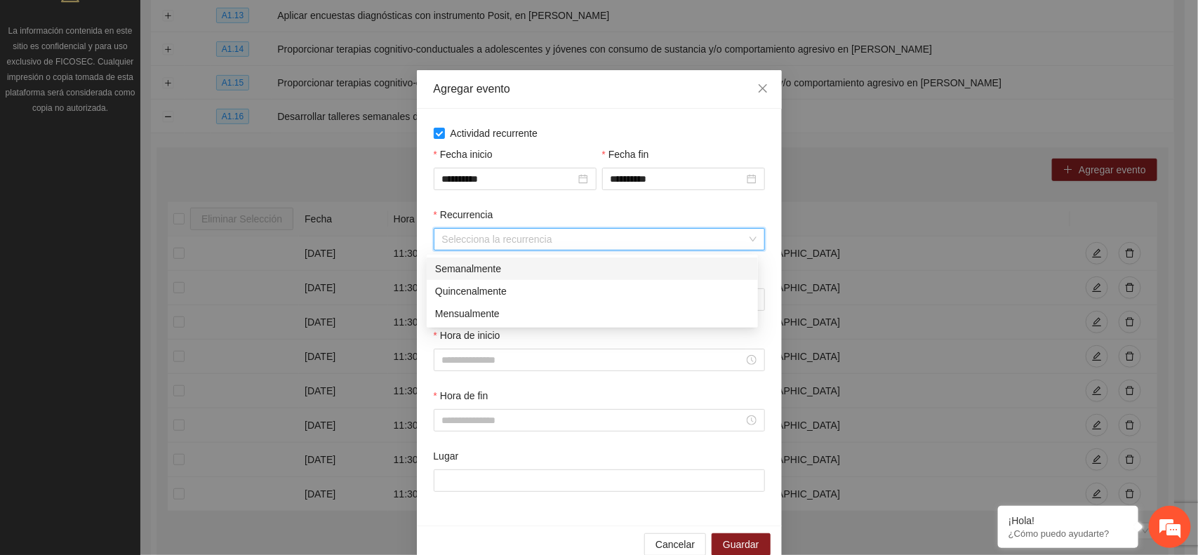
click at [471, 267] on div "Semanalmente" at bounding box center [592, 268] width 314 height 15
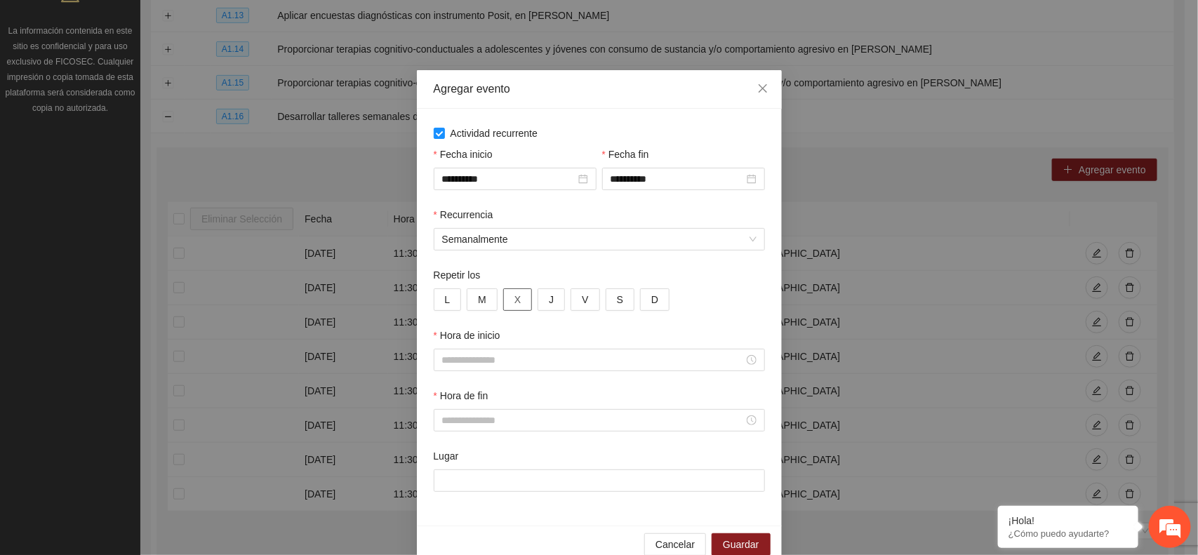
click at [514, 296] on span "X" at bounding box center [517, 299] width 6 height 15
click at [549, 300] on span "J" at bounding box center [551, 299] width 5 height 15
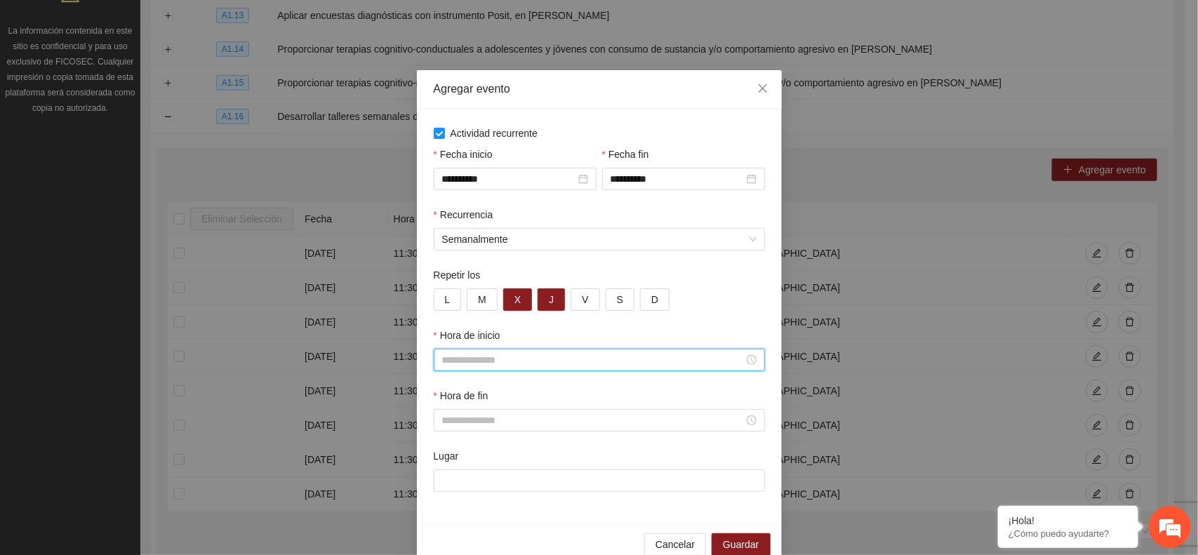
click at [472, 365] on input "Hora de inicio" at bounding box center [593, 359] width 302 height 15
click at [449, 267] on div "12" at bounding box center [446, 269] width 39 height 20
click at [483, 211] on div "30" at bounding box center [486, 212] width 39 height 20
type input "*****"
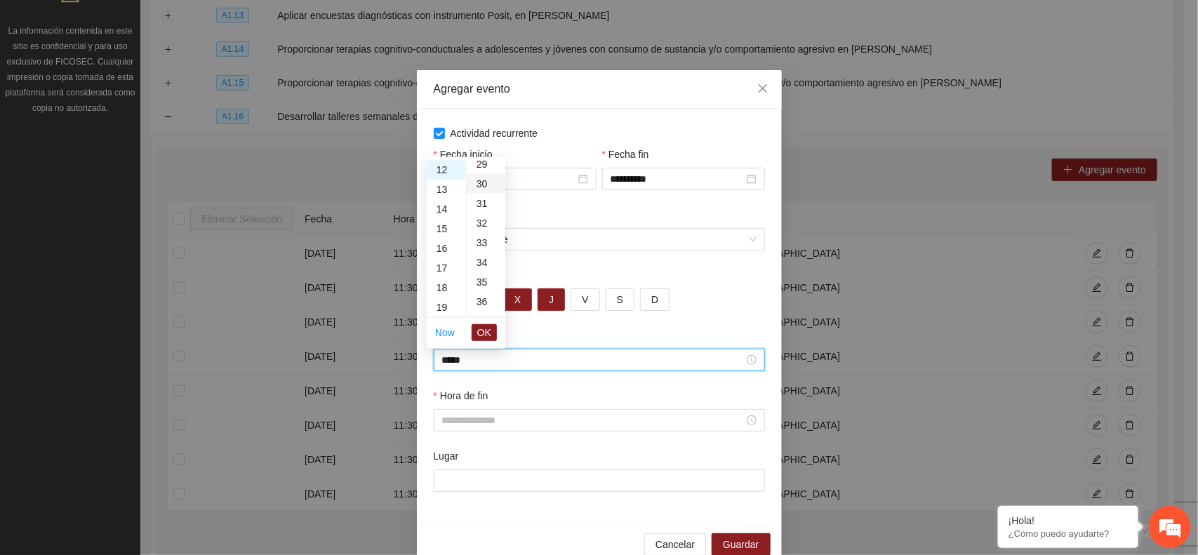
scroll to position [590, 0]
click at [488, 327] on span "OK" at bounding box center [484, 332] width 14 height 15
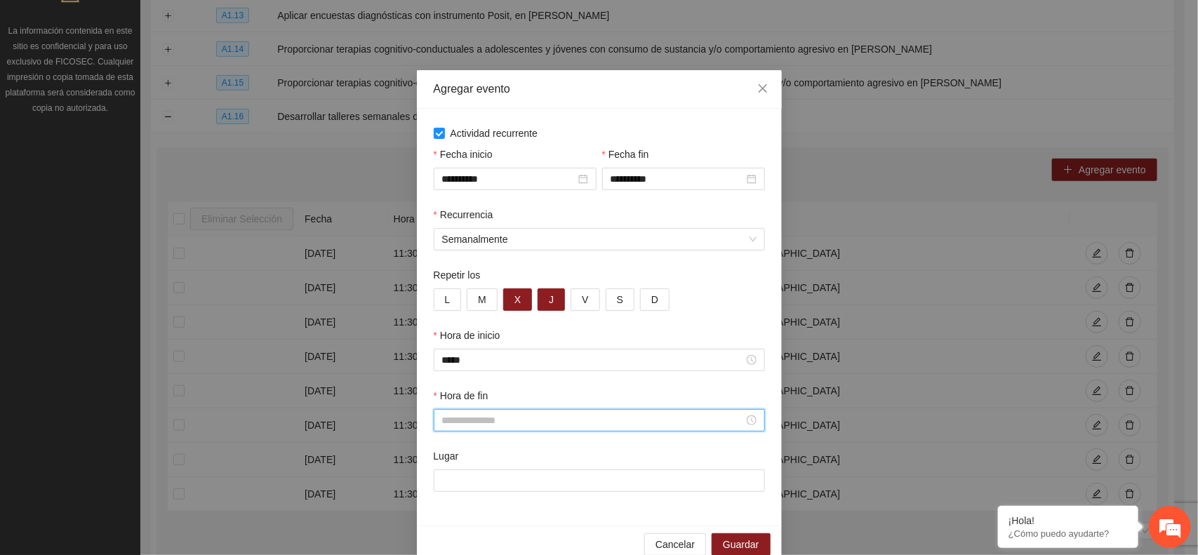
click at [465, 425] on input "Hora de fin" at bounding box center [593, 420] width 302 height 15
click at [446, 352] on div "13" at bounding box center [446, 350] width 39 height 20
click at [481, 249] on div "20" at bounding box center [486, 249] width 39 height 20
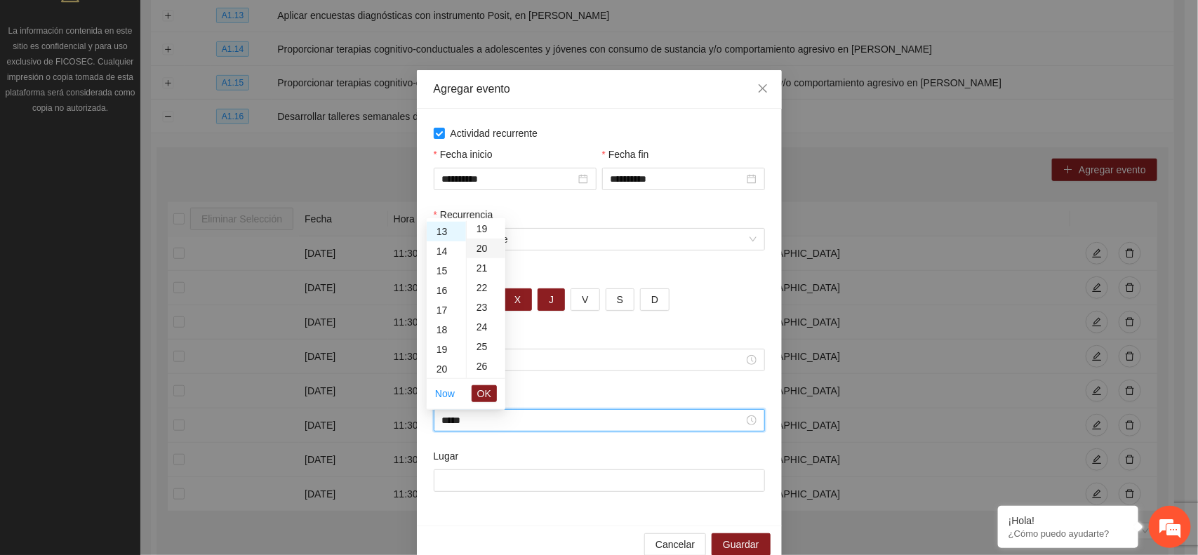
type input "*****"
click at [486, 391] on span "OK" at bounding box center [484, 393] width 14 height 15
click at [462, 482] on input "Lugar" at bounding box center [599, 481] width 331 height 22
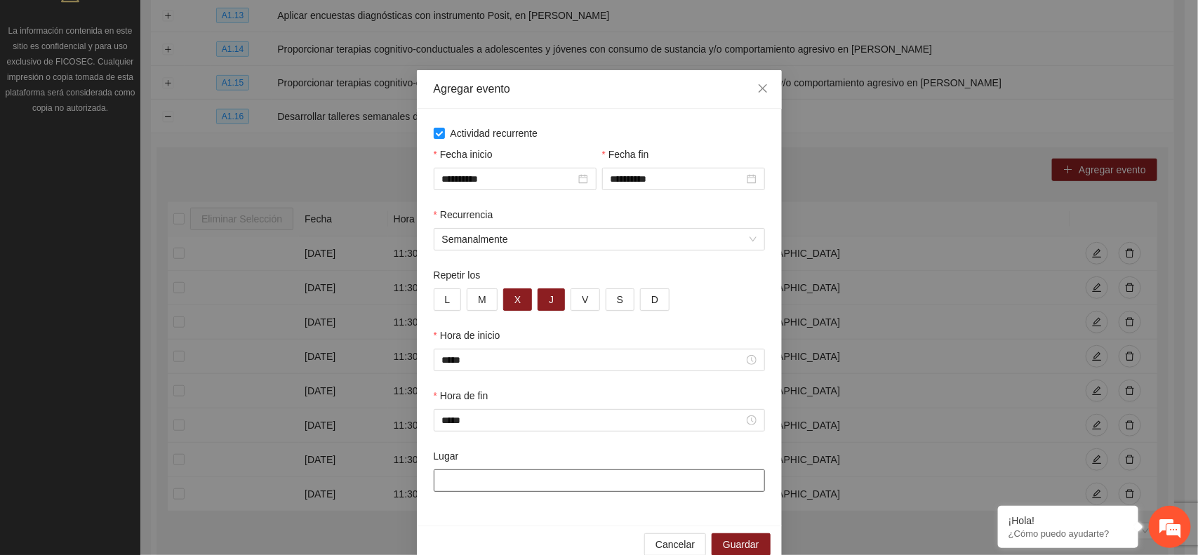
type input "**********"
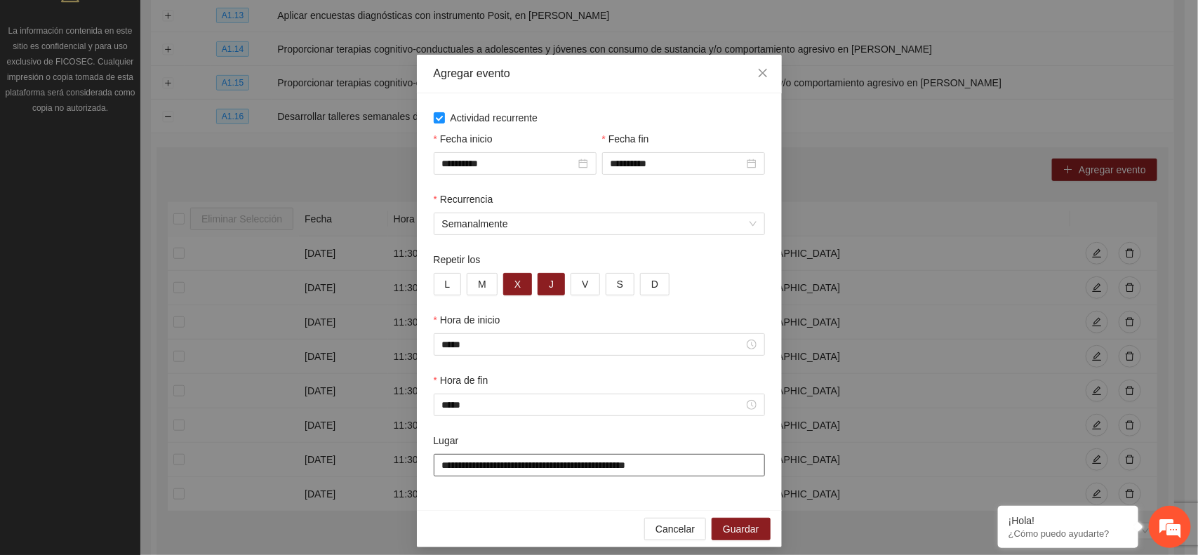
scroll to position [29, 0]
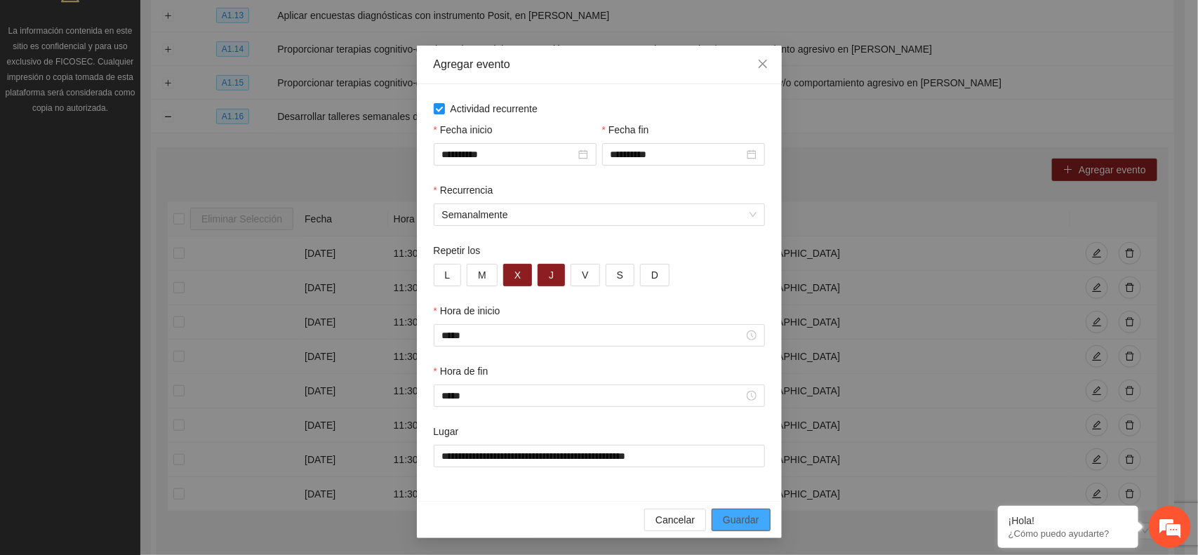
click at [723, 524] on span "Guardar" at bounding box center [741, 519] width 36 height 15
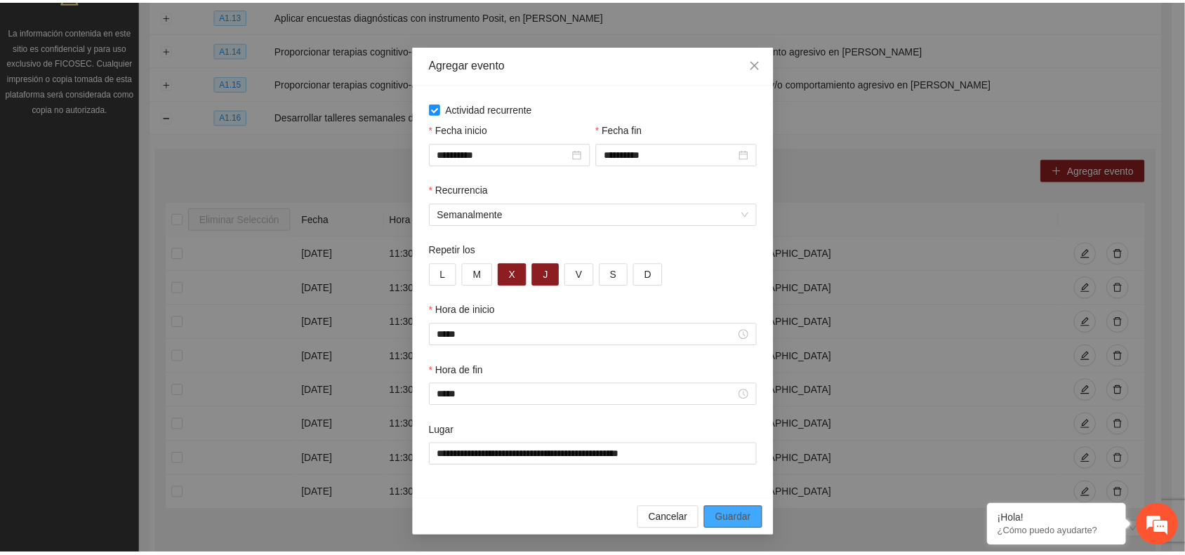
scroll to position [0, 0]
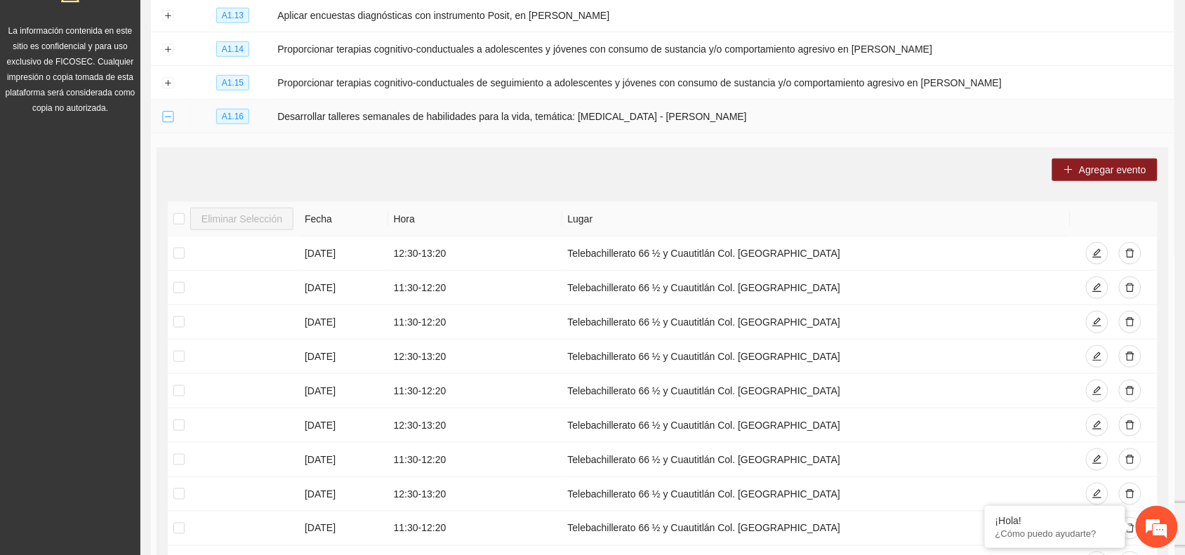
click at [169, 116] on button "Collapse row" at bounding box center [167, 117] width 11 height 11
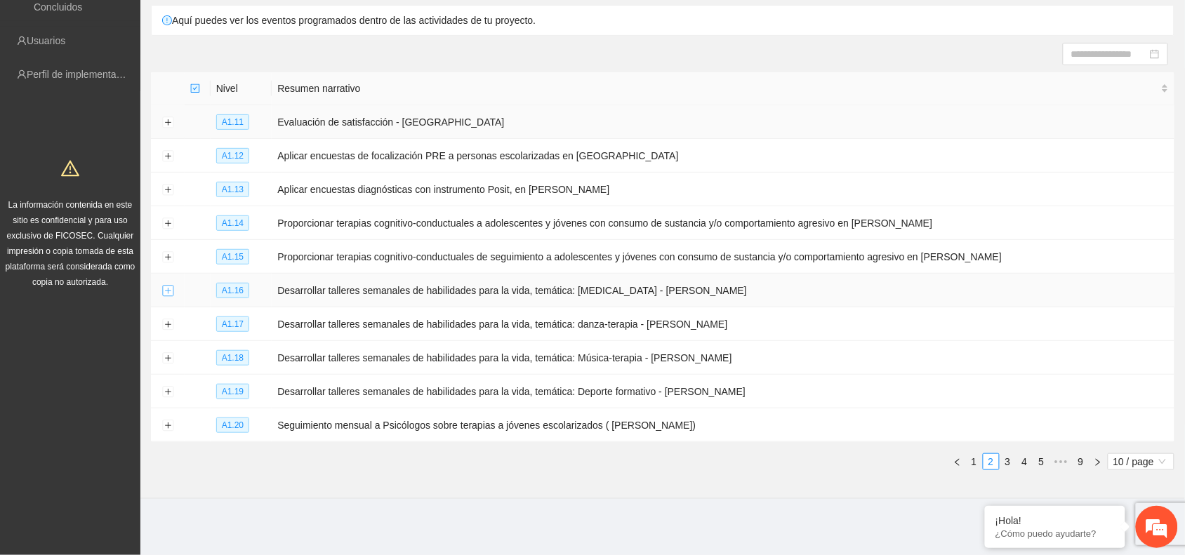
scroll to position [109, 0]
click at [1006, 462] on link "3" at bounding box center [1007, 463] width 15 height 15
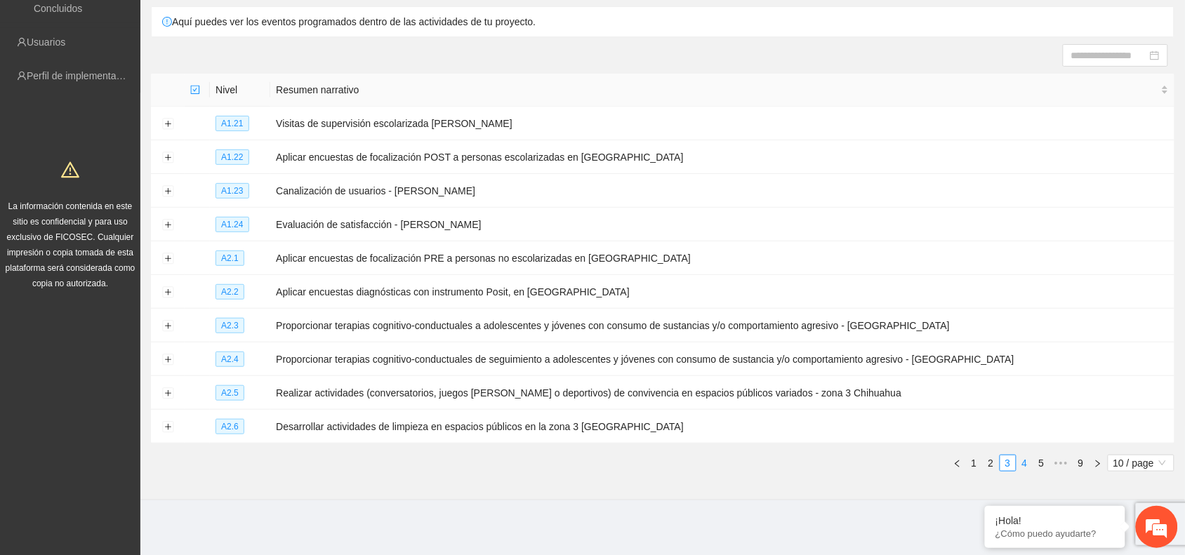
click at [1027, 465] on link "4" at bounding box center [1024, 463] width 15 height 15
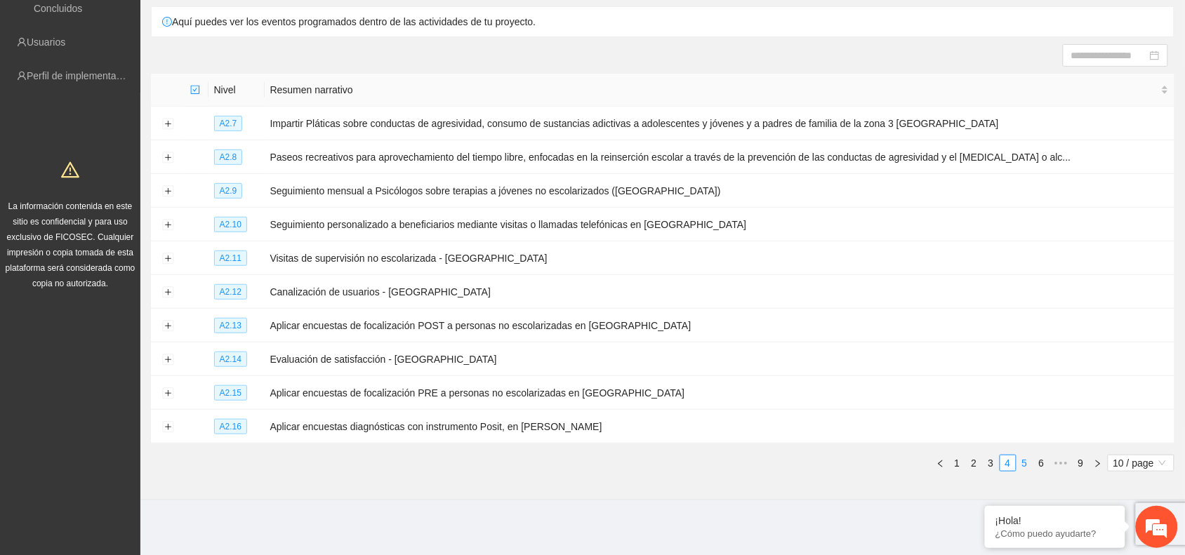
click at [1023, 464] on link "5" at bounding box center [1024, 463] width 15 height 15
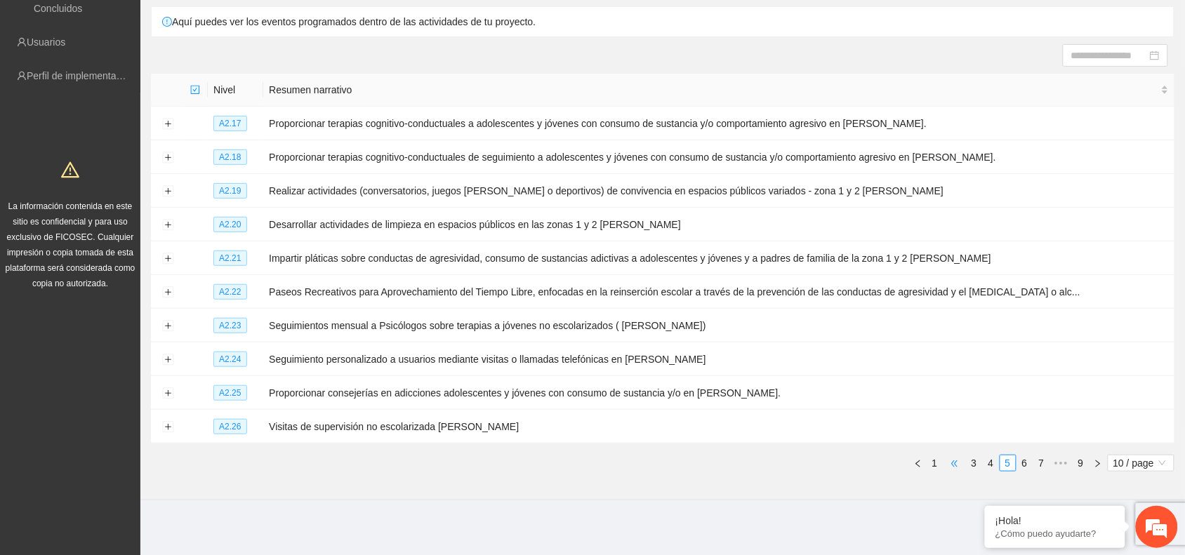
click at [953, 464] on span "•••" at bounding box center [954, 463] width 22 height 17
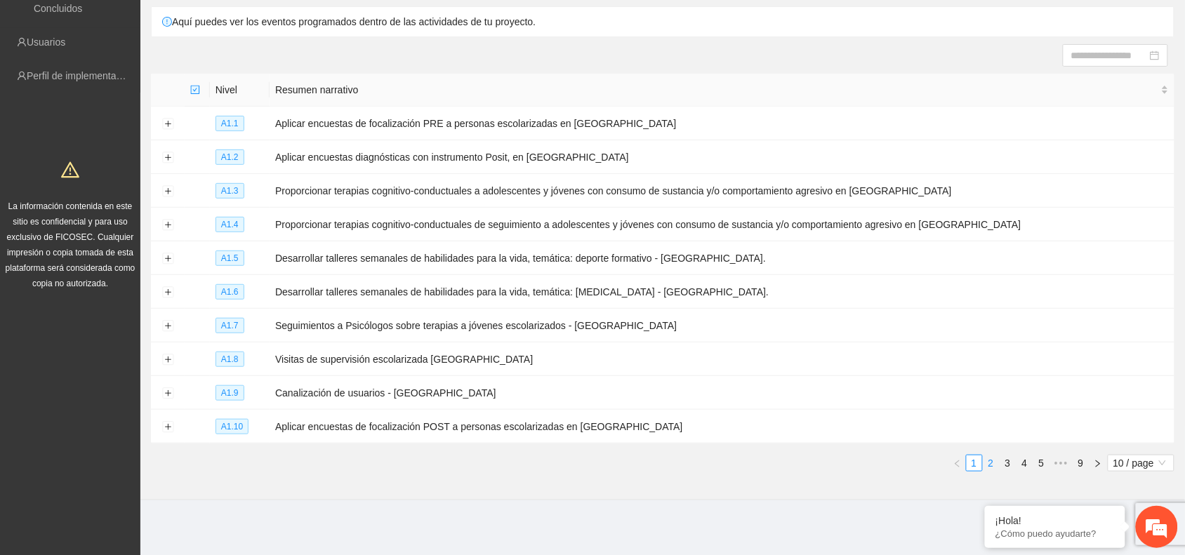
click at [991, 462] on link "2" at bounding box center [990, 463] width 15 height 15
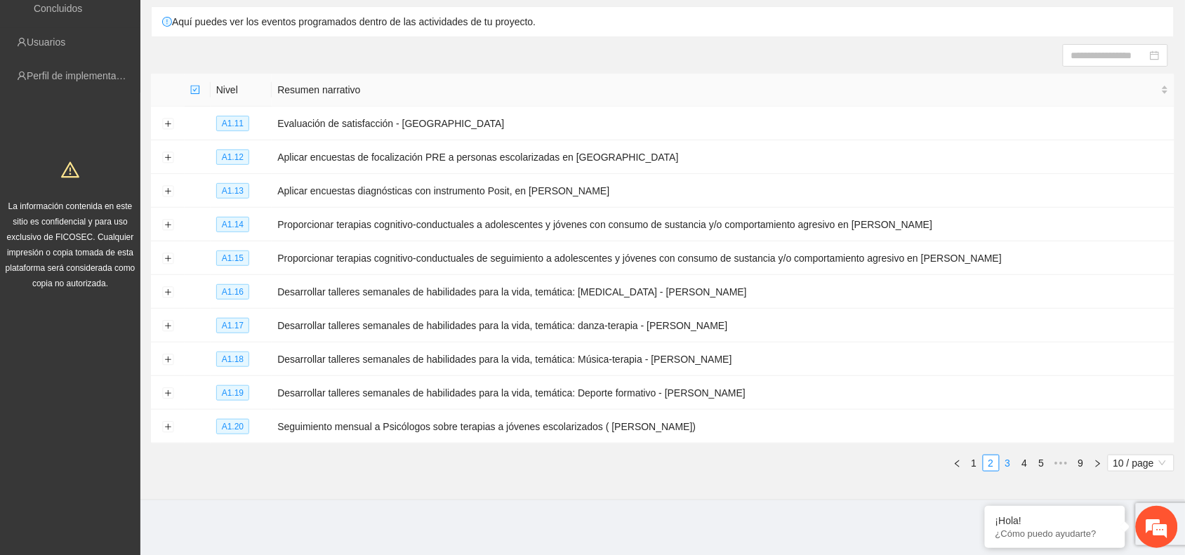
click at [1011, 458] on link "3" at bounding box center [1007, 463] width 15 height 15
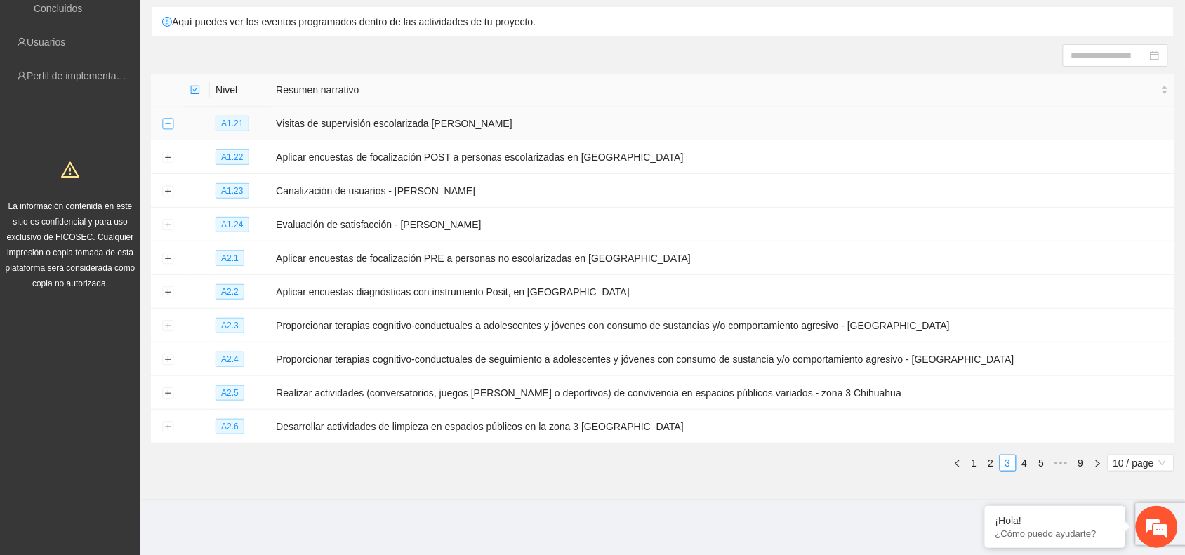
click at [169, 124] on button "Expand row" at bounding box center [167, 124] width 11 height 11
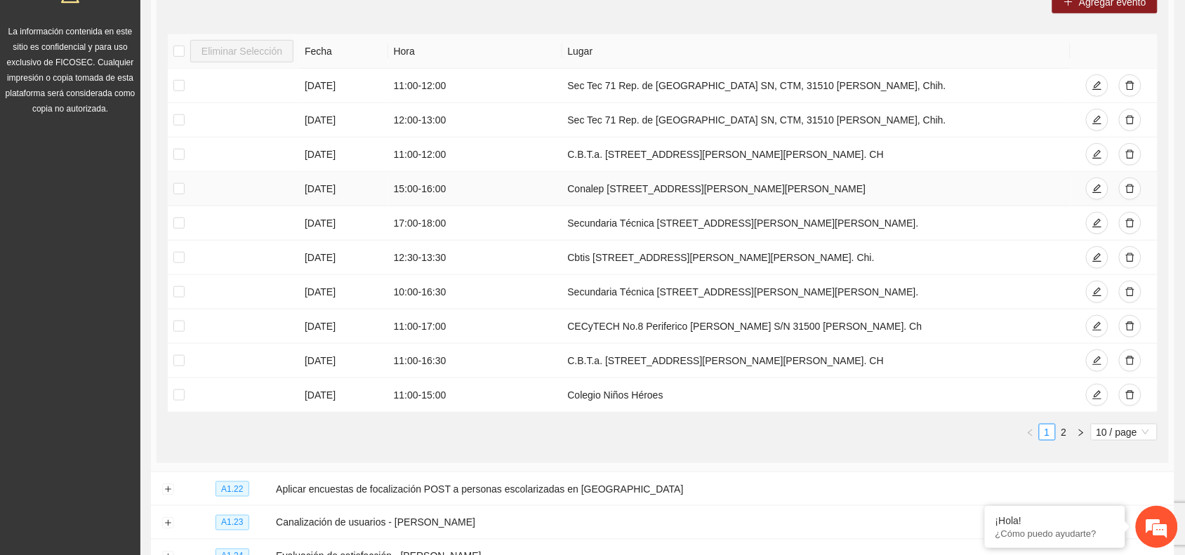
scroll to position [285, 0]
click at [1060, 435] on link "2" at bounding box center [1063, 431] width 15 height 15
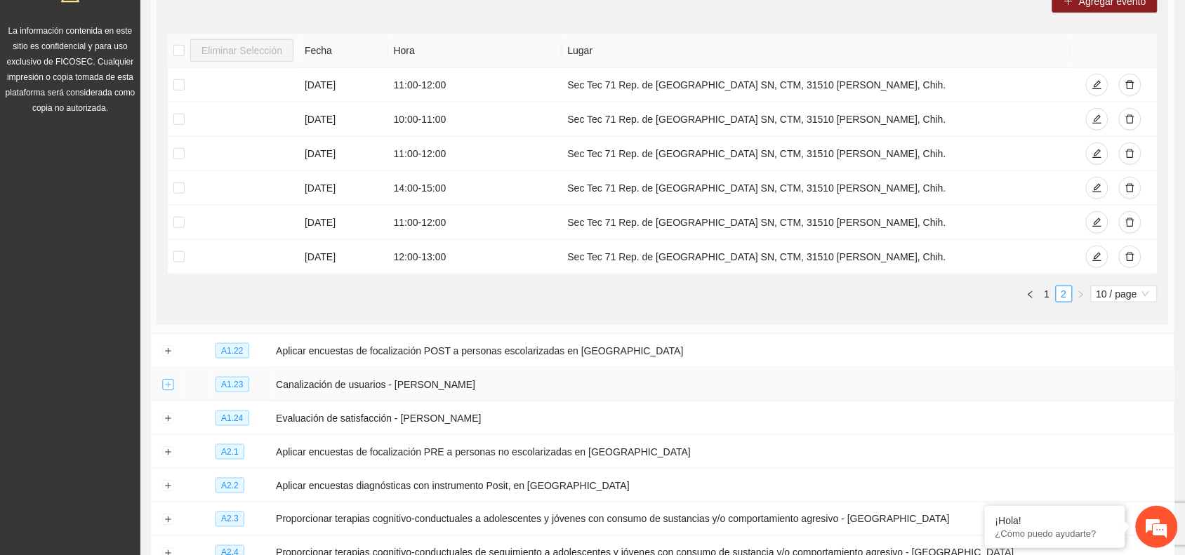
click at [166, 386] on button "Expand row" at bounding box center [167, 385] width 11 height 11
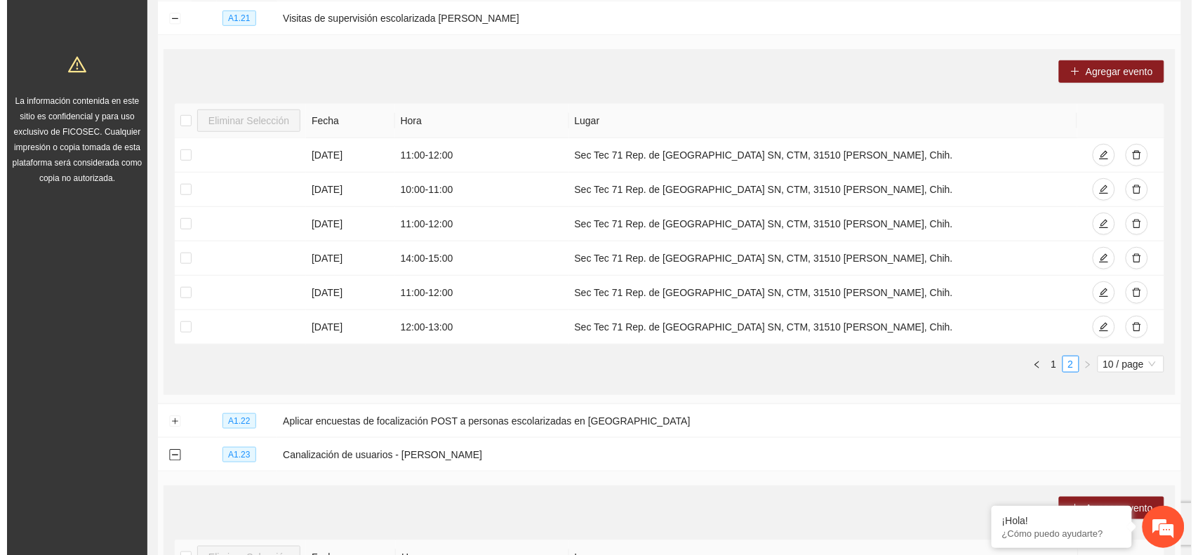
scroll to position [197, 0]
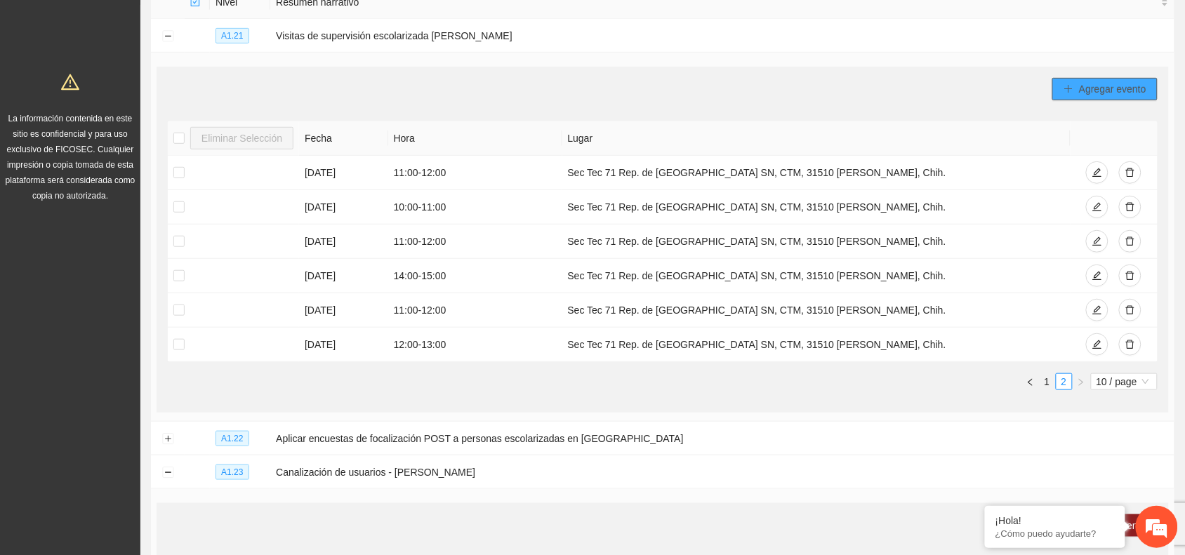
click at [1103, 88] on span "Agregar evento" at bounding box center [1112, 88] width 67 height 15
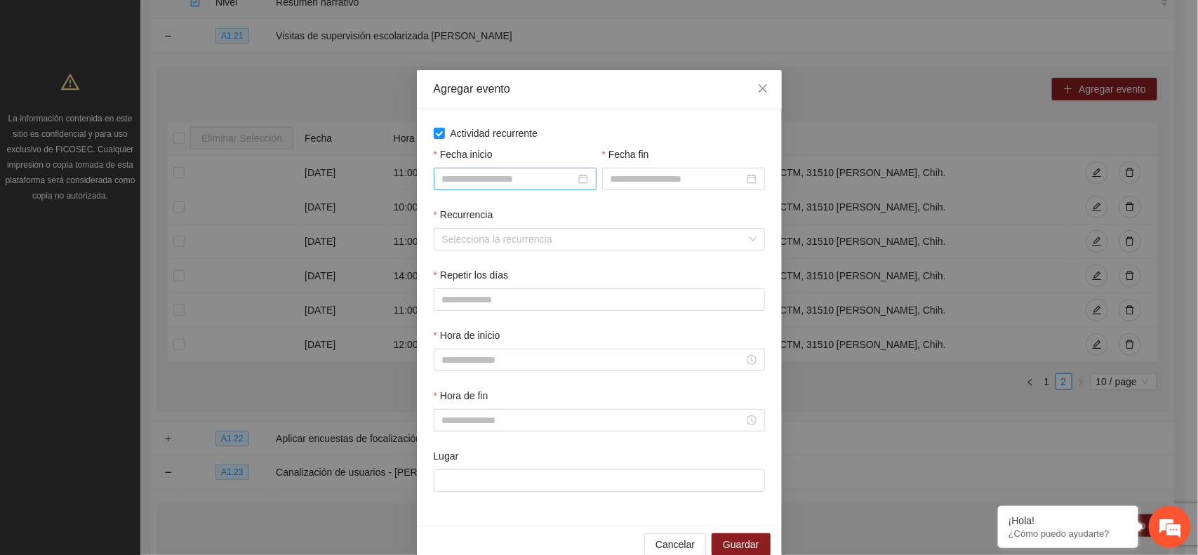
click at [576, 180] on div at bounding box center [515, 178] width 146 height 15
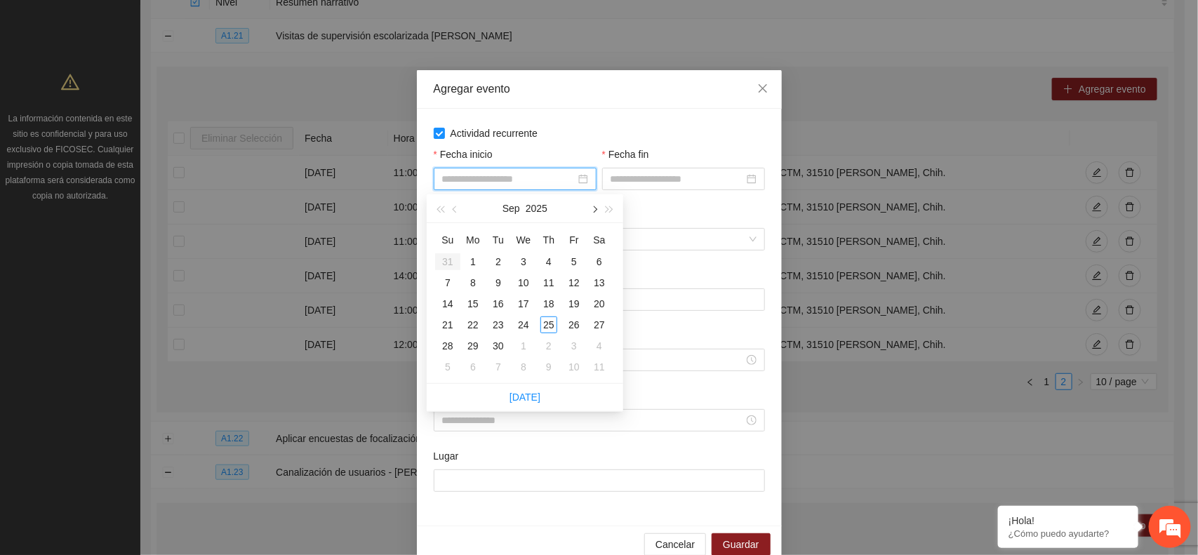
click at [597, 205] on button "button" at bounding box center [593, 208] width 15 height 28
type input "**********"
click at [522, 260] on div "1" at bounding box center [523, 261] width 17 height 17
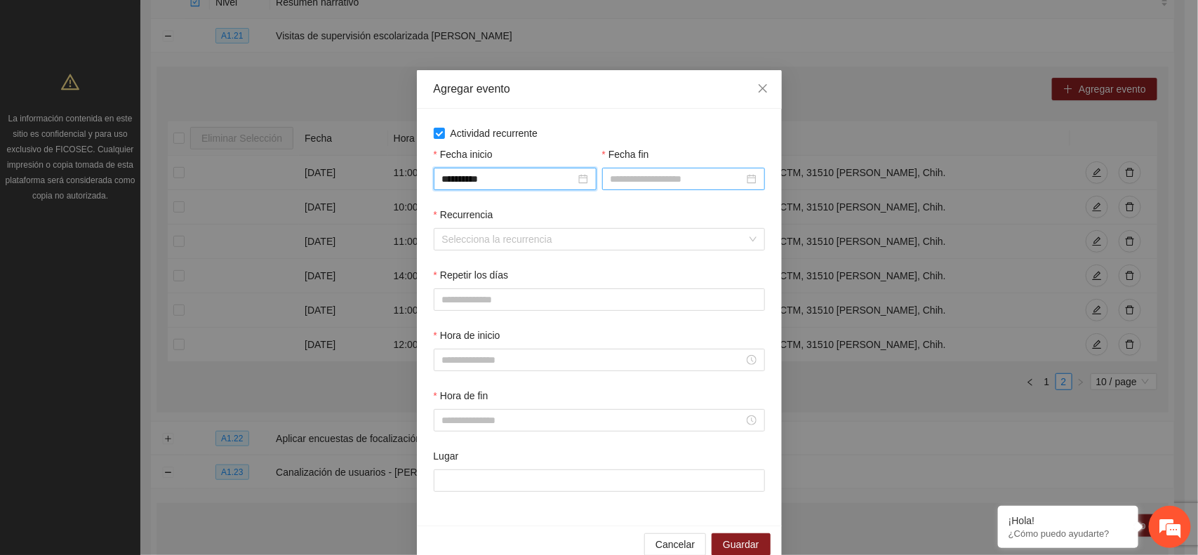
click at [717, 176] on input "Fecha fin" at bounding box center [677, 178] width 133 height 15
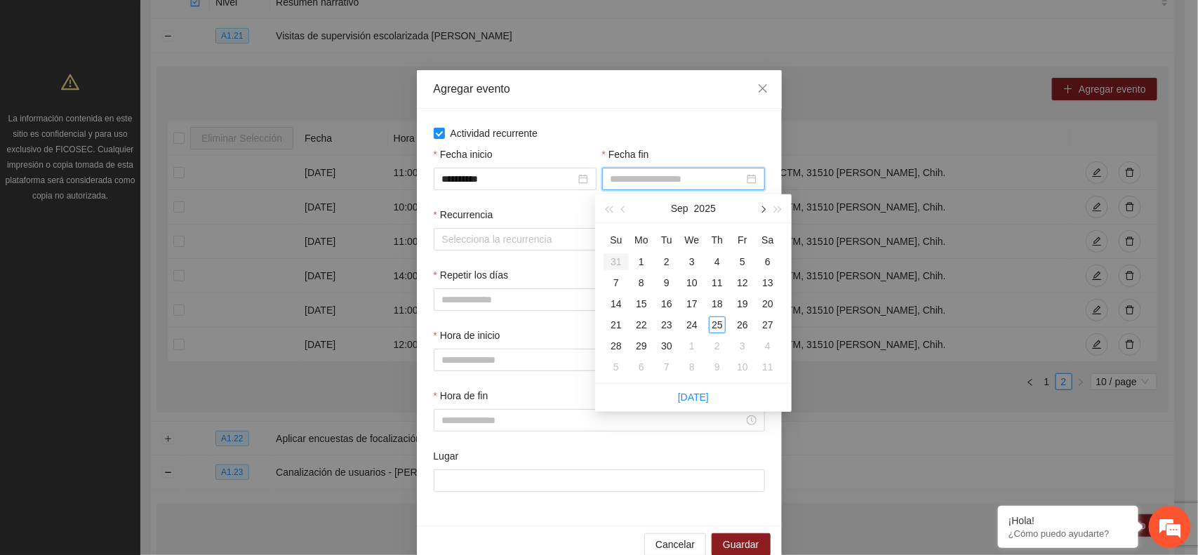
click at [762, 212] on span "button" at bounding box center [762, 209] width 7 height 7
type input "**********"
click at [744, 348] on div "31" at bounding box center [742, 346] width 17 height 17
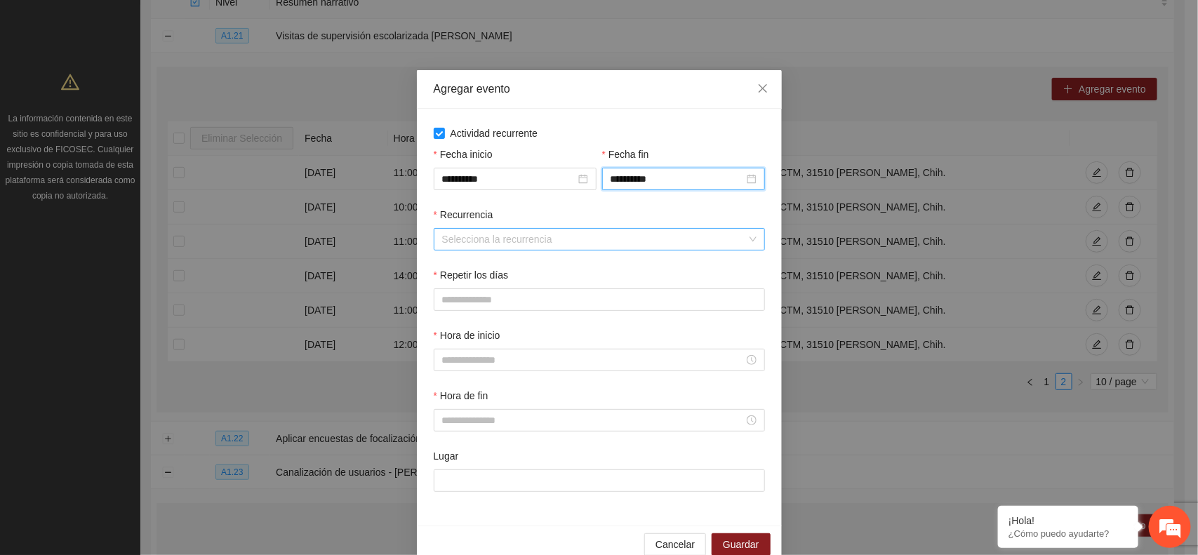
click at [444, 246] on input "Recurrencia" at bounding box center [594, 239] width 305 height 21
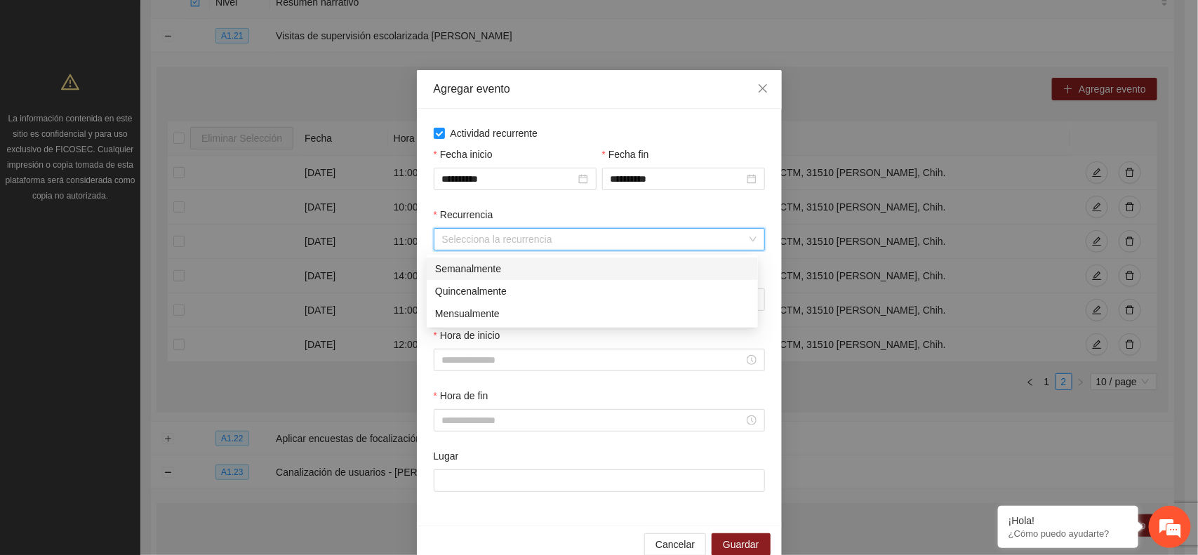
click at [453, 268] on div "Semanalmente" at bounding box center [592, 268] width 314 height 15
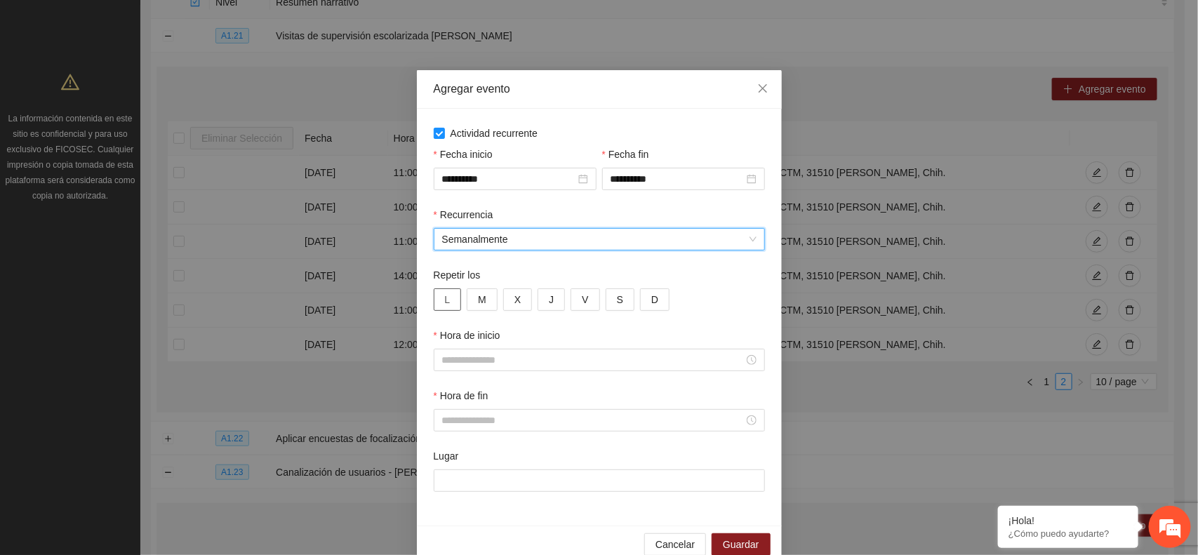
click at [446, 303] on button "L" at bounding box center [448, 299] width 28 height 22
click at [506, 303] on button "X" at bounding box center [517, 299] width 29 height 22
click at [582, 300] on span "V" at bounding box center [585, 299] width 6 height 15
click at [497, 359] on input "Hora de inicio" at bounding box center [593, 359] width 302 height 15
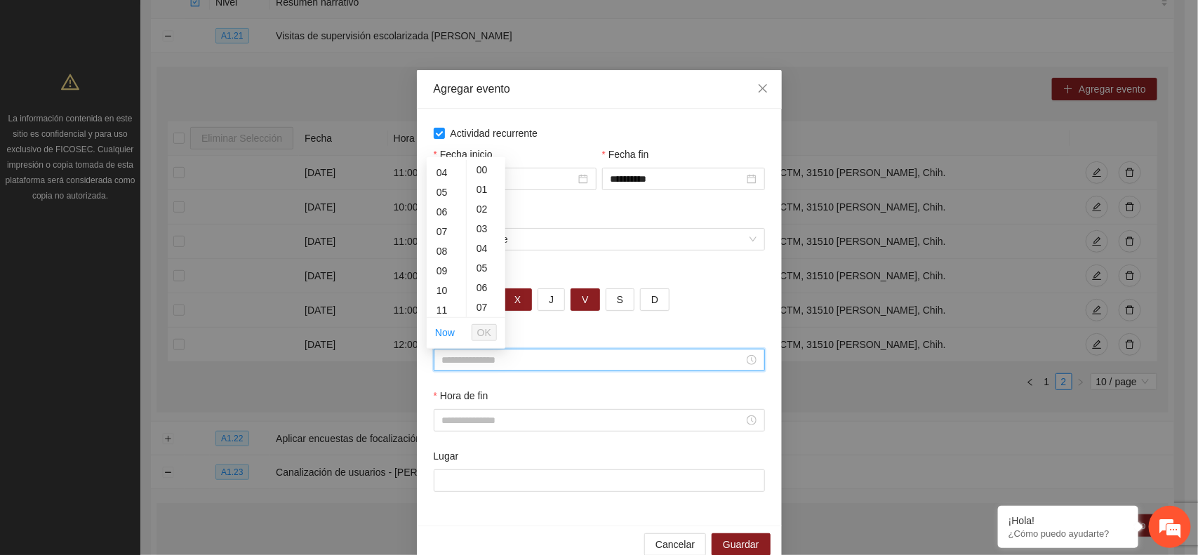
scroll to position [137, 0]
click at [439, 208] on div "09" at bounding box center [446, 210] width 39 height 20
type input "*****"
click at [483, 335] on span "OK" at bounding box center [484, 332] width 14 height 15
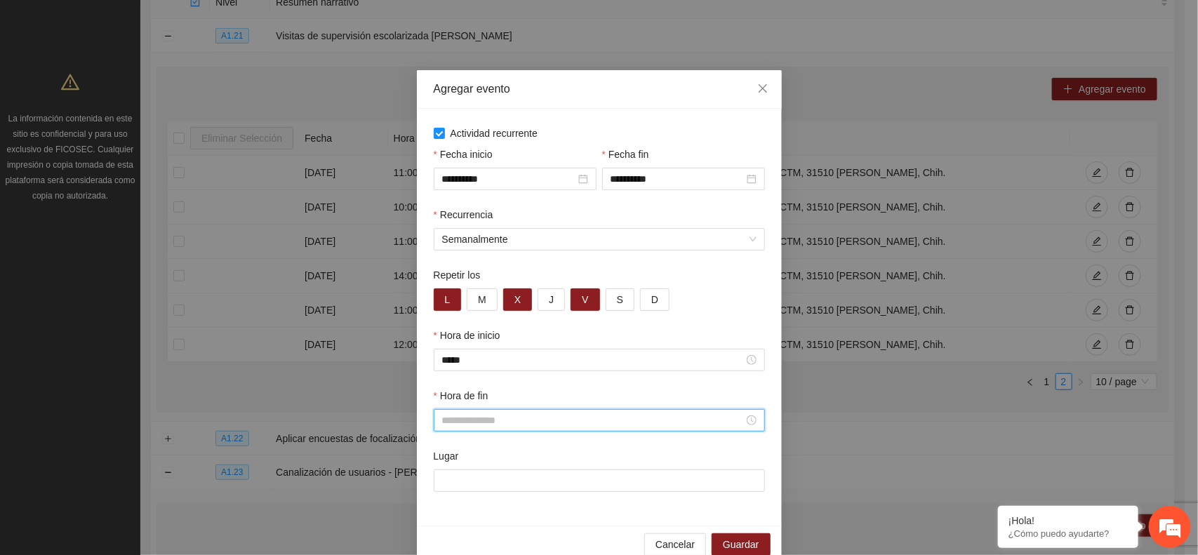
click at [451, 423] on input "Hora de fin" at bounding box center [593, 420] width 302 height 15
click at [440, 319] on div "15" at bounding box center [446, 322] width 39 height 20
type input "*****"
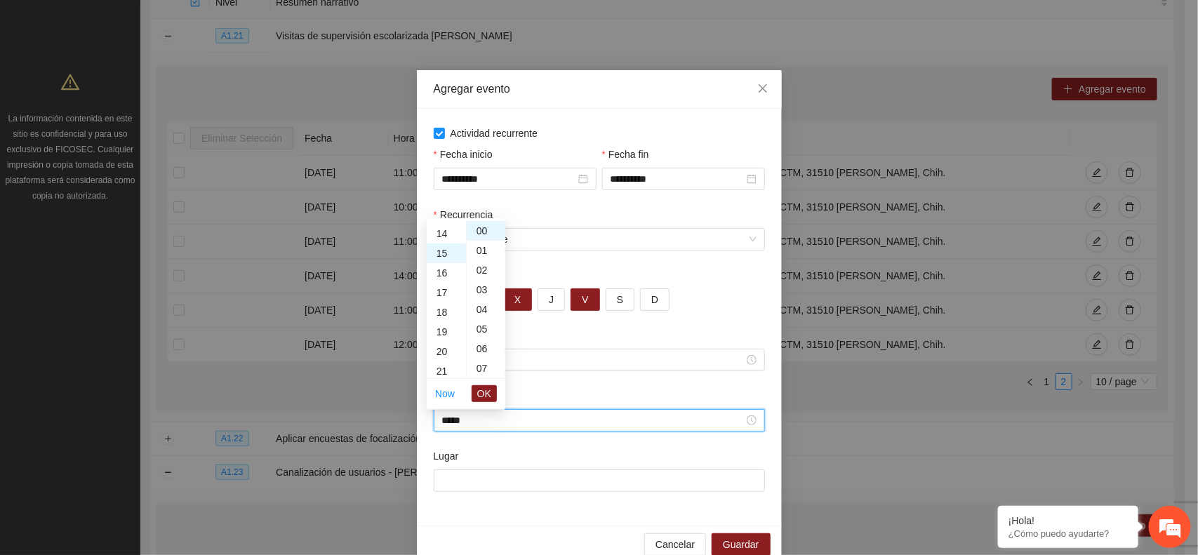
scroll to position [295, 0]
click at [479, 387] on span "OK" at bounding box center [484, 393] width 14 height 15
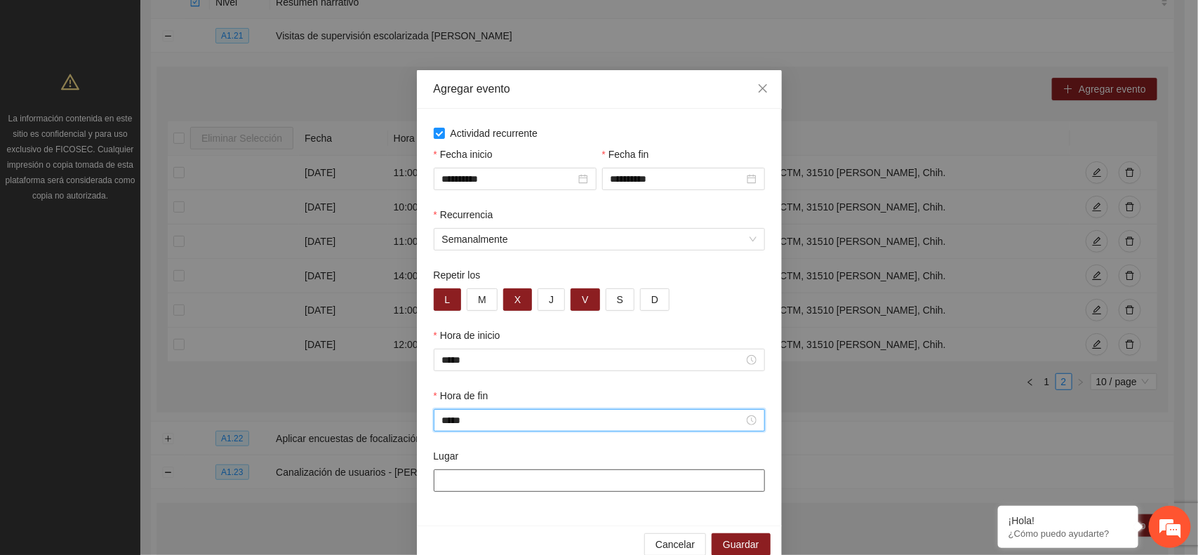
click at [467, 482] on input "Lugar" at bounding box center [599, 481] width 331 height 22
drag, startPoint x: 488, startPoint y: 489, endPoint x: 523, endPoint y: 481, distance: 35.9
click at [523, 481] on input "**********" at bounding box center [599, 481] width 331 height 22
type input "**********"
click at [735, 547] on span "Guardar" at bounding box center [741, 544] width 36 height 15
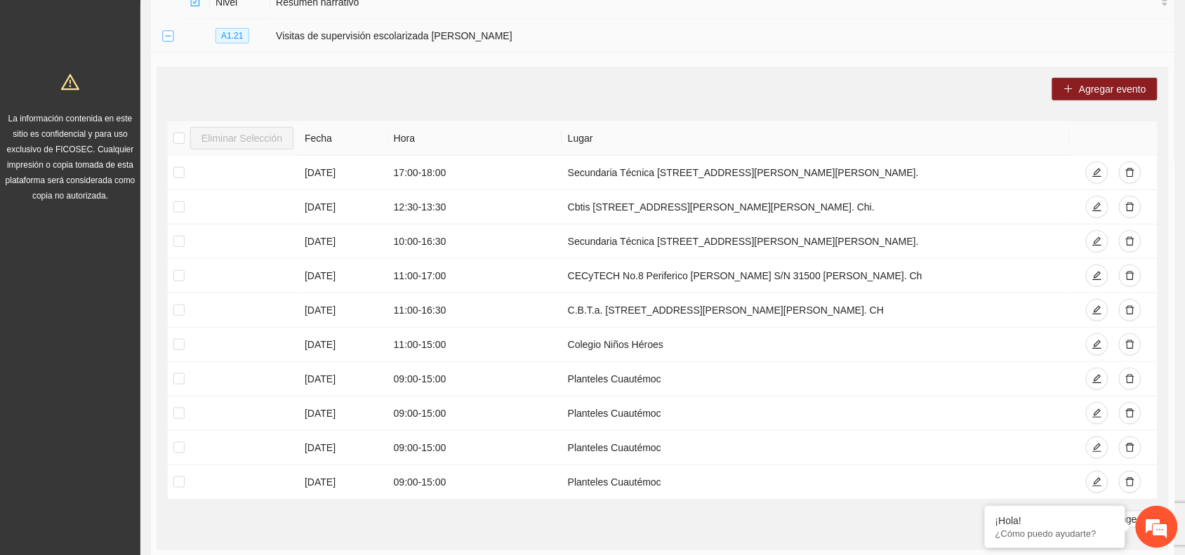
click at [166, 39] on button "Collapse row" at bounding box center [167, 36] width 11 height 11
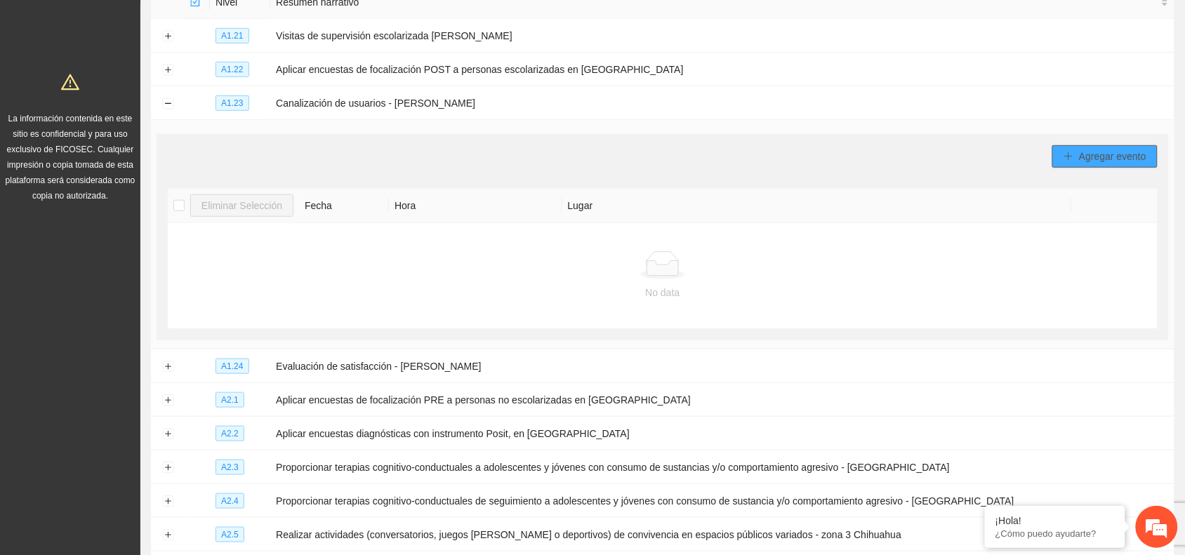
click at [1091, 153] on span "Agregar evento" at bounding box center [1112, 156] width 67 height 15
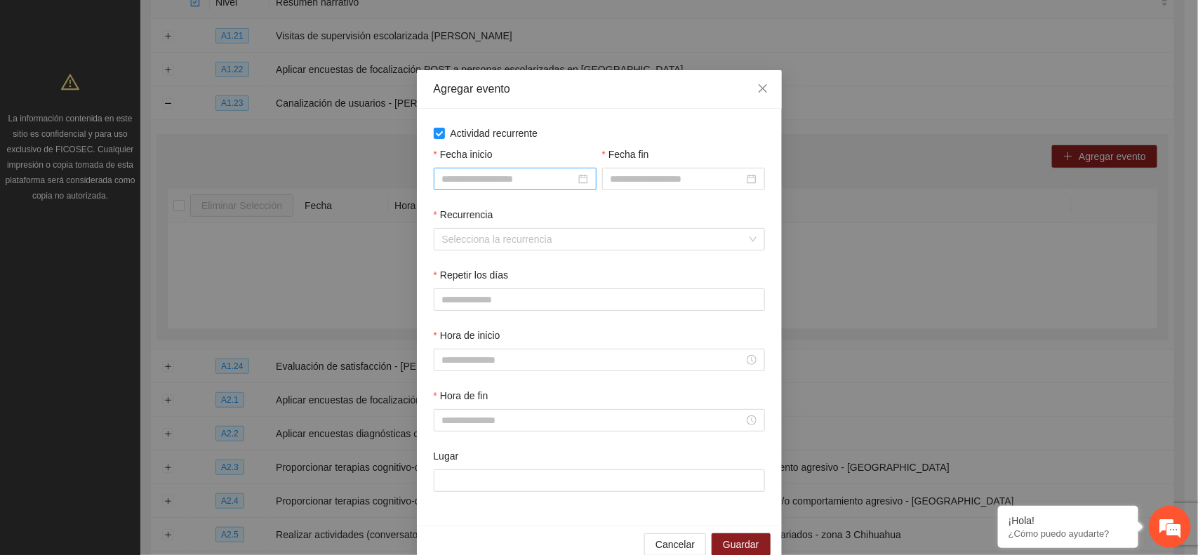
click at [579, 180] on div at bounding box center [515, 178] width 146 height 15
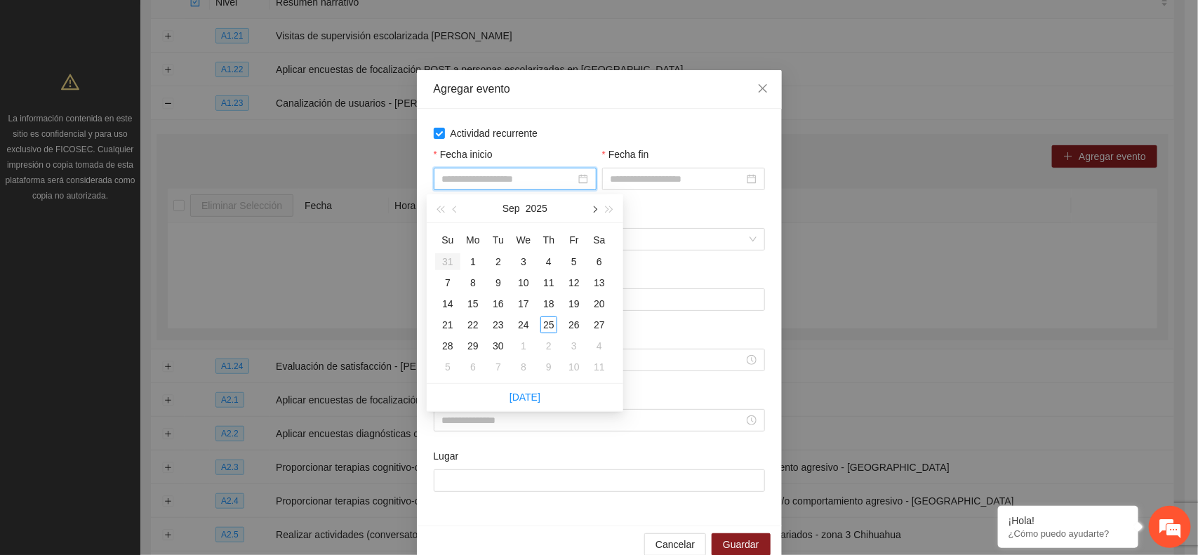
click at [595, 208] on span "button" at bounding box center [593, 209] width 7 height 7
type input "**********"
click at [524, 267] on div "1" at bounding box center [523, 261] width 17 height 17
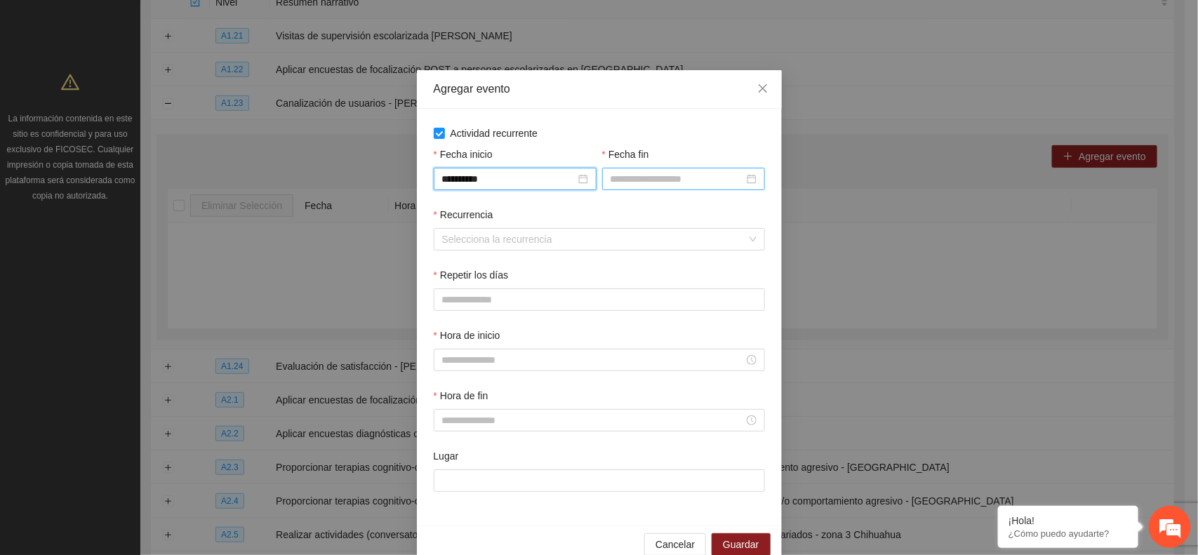
click at [635, 179] on input "Fecha fin" at bounding box center [677, 178] width 133 height 15
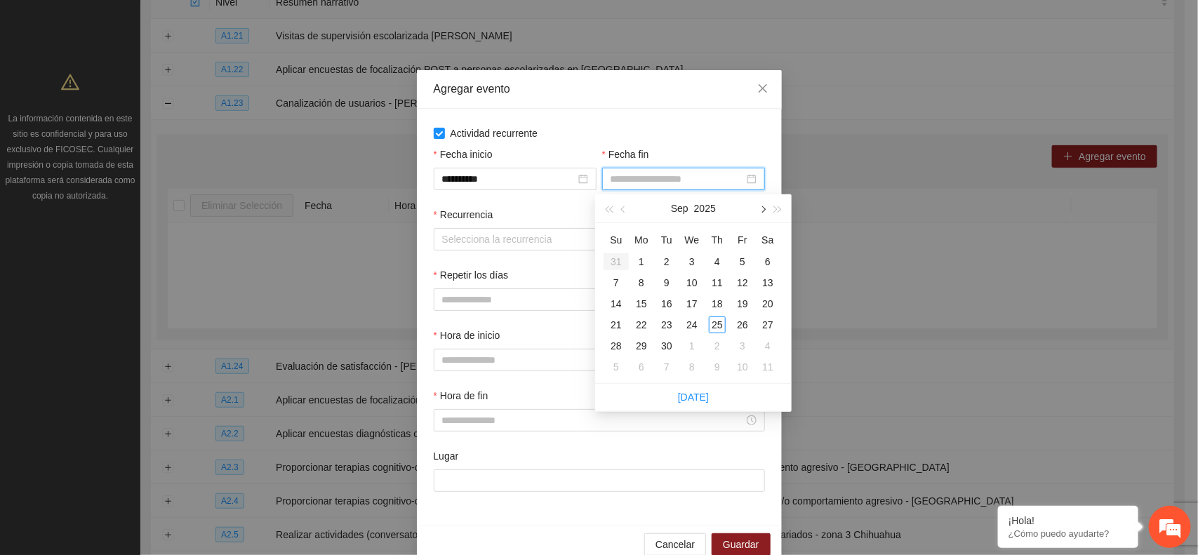
click at [762, 213] on button "button" at bounding box center [762, 208] width 15 height 28
type input "**********"
click at [748, 341] on div "31" at bounding box center [742, 346] width 17 height 17
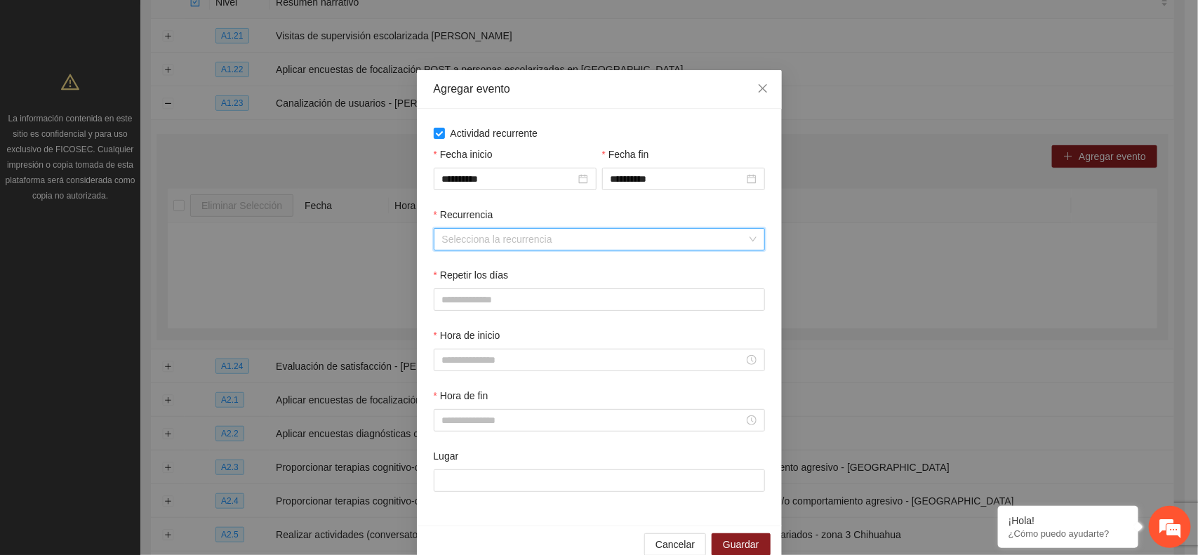
click at [456, 244] on input "Recurrencia" at bounding box center [594, 239] width 305 height 21
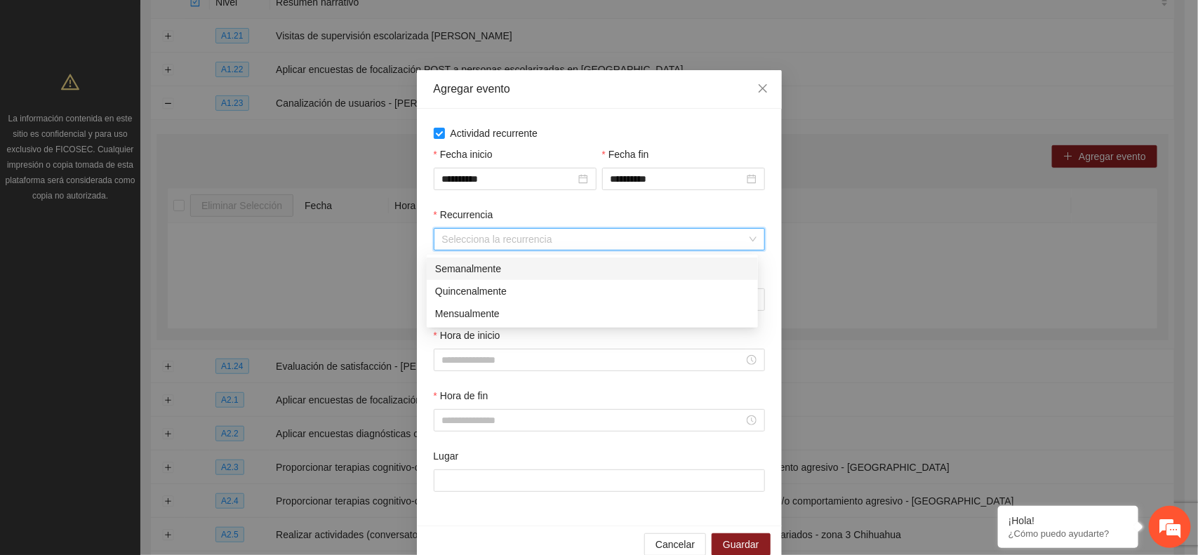
click at [454, 267] on div "Semanalmente" at bounding box center [592, 268] width 314 height 15
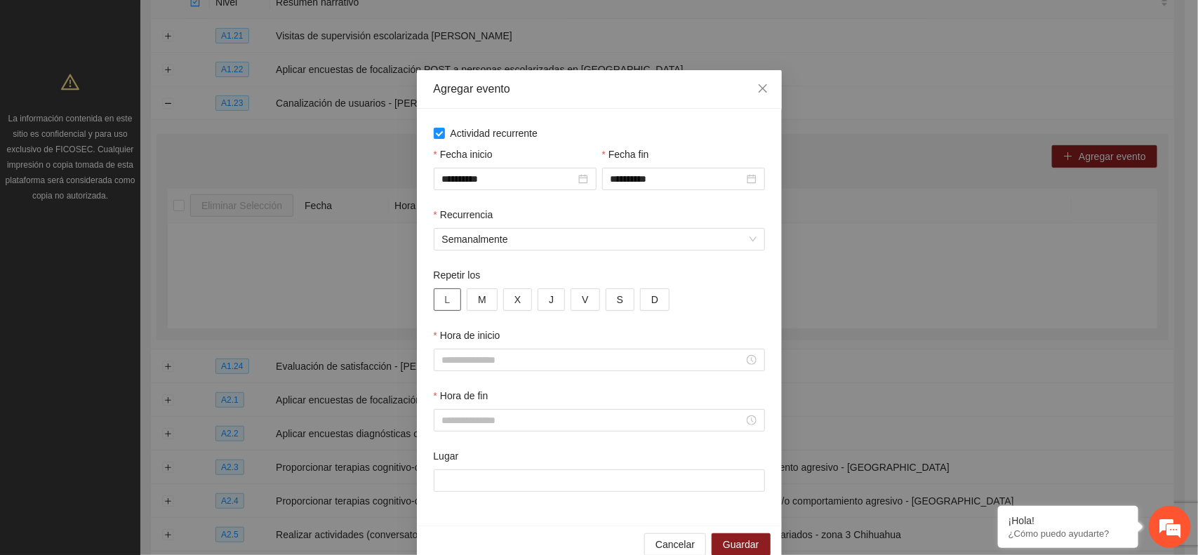
click at [445, 303] on span "L" at bounding box center [448, 299] width 6 height 15
click at [514, 302] on span "X" at bounding box center [517, 299] width 6 height 15
click at [584, 304] on button "V" at bounding box center [585, 299] width 29 height 22
click at [465, 355] on input "Hora de inicio" at bounding box center [593, 359] width 302 height 15
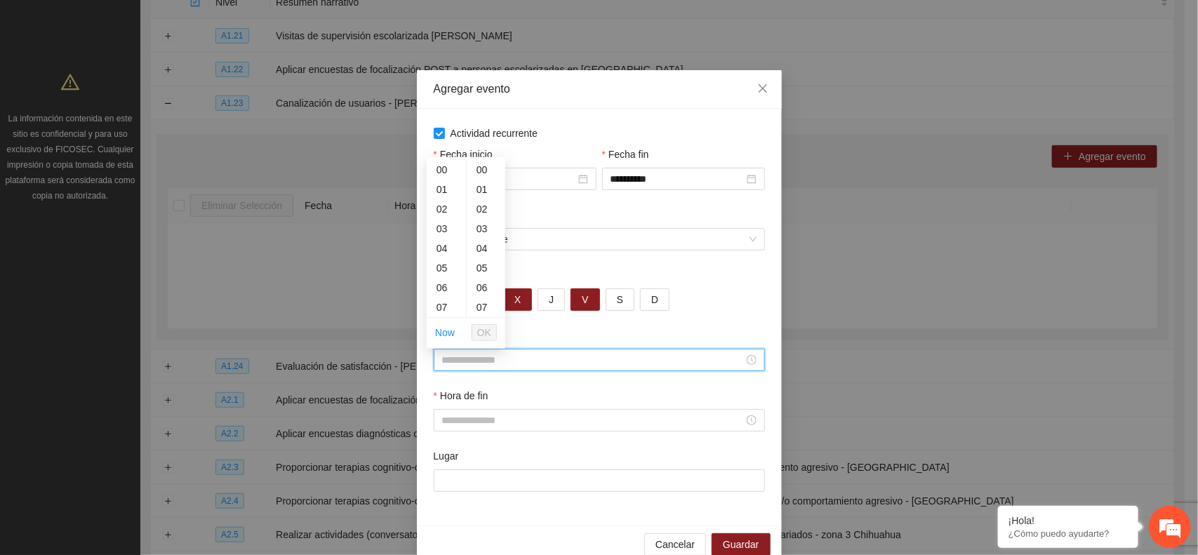
scroll to position [137, 0]
click at [440, 208] on div "09" at bounding box center [446, 210] width 39 height 20
type input "*****"
click at [486, 331] on span "OK" at bounding box center [484, 332] width 14 height 15
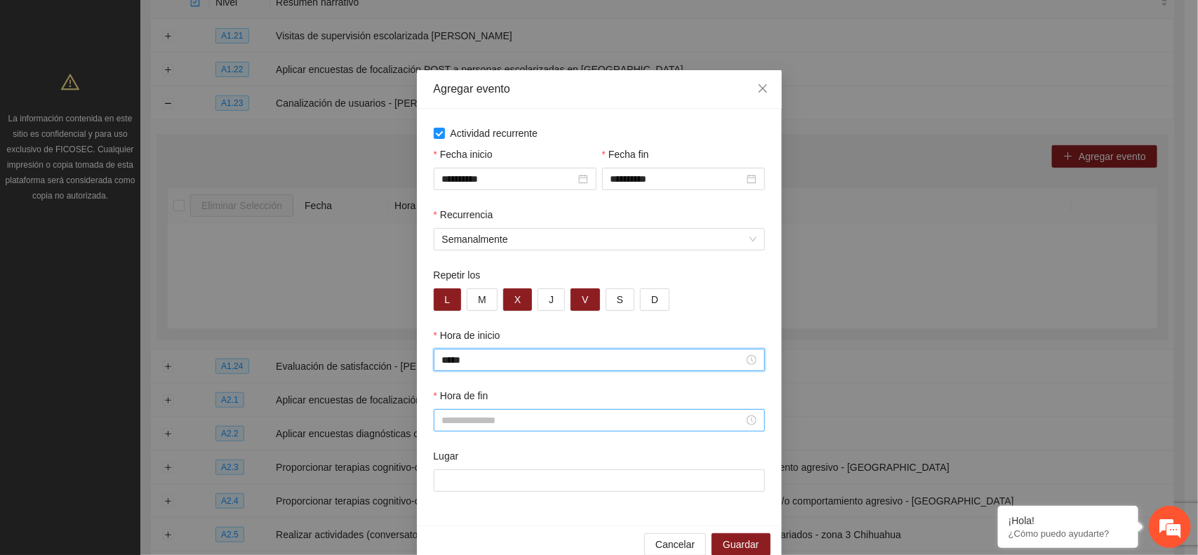
click at [447, 428] on input "Hora de fin" at bounding box center [593, 420] width 302 height 15
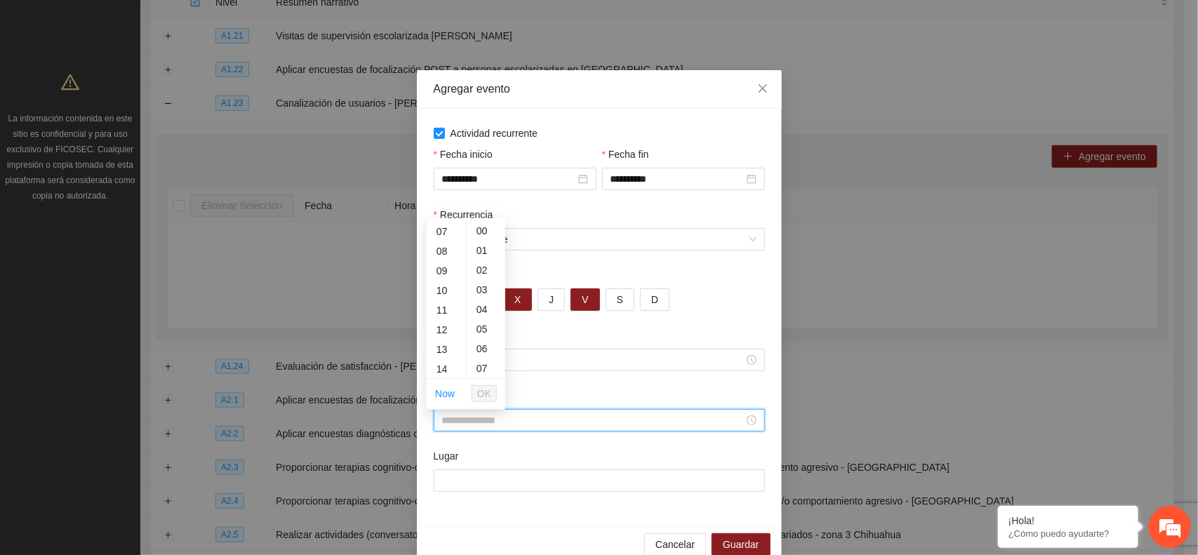
scroll to position [172, 0]
click at [444, 358] on div "15" at bounding box center [446, 354] width 39 height 20
type input "*****"
drag, startPoint x: 490, startPoint y: 394, endPoint x: 446, endPoint y: 474, distance: 91.1
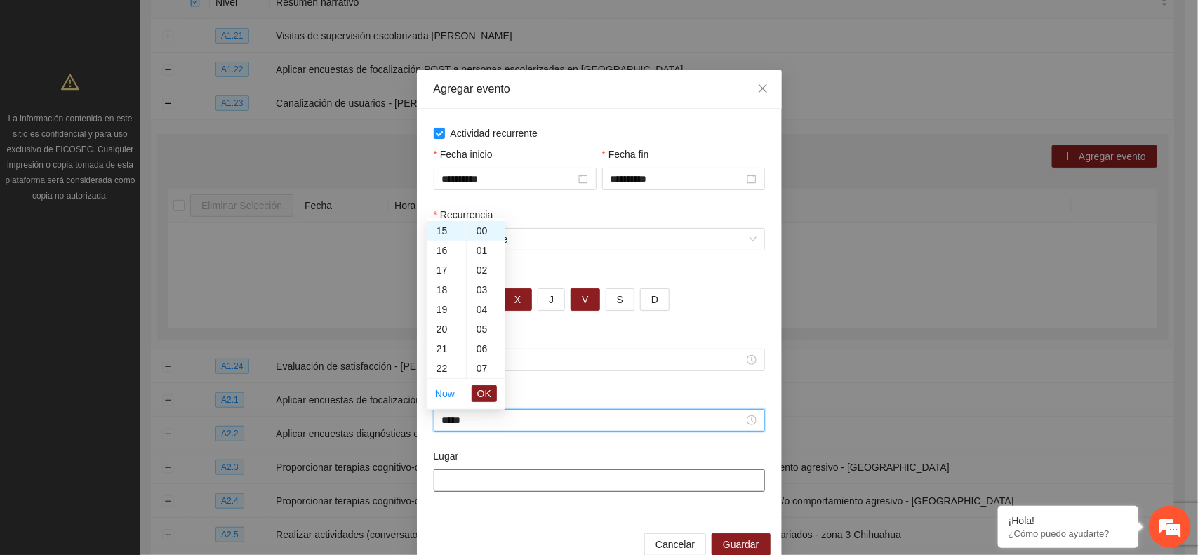
click at [488, 397] on span "OK" at bounding box center [484, 393] width 14 height 15
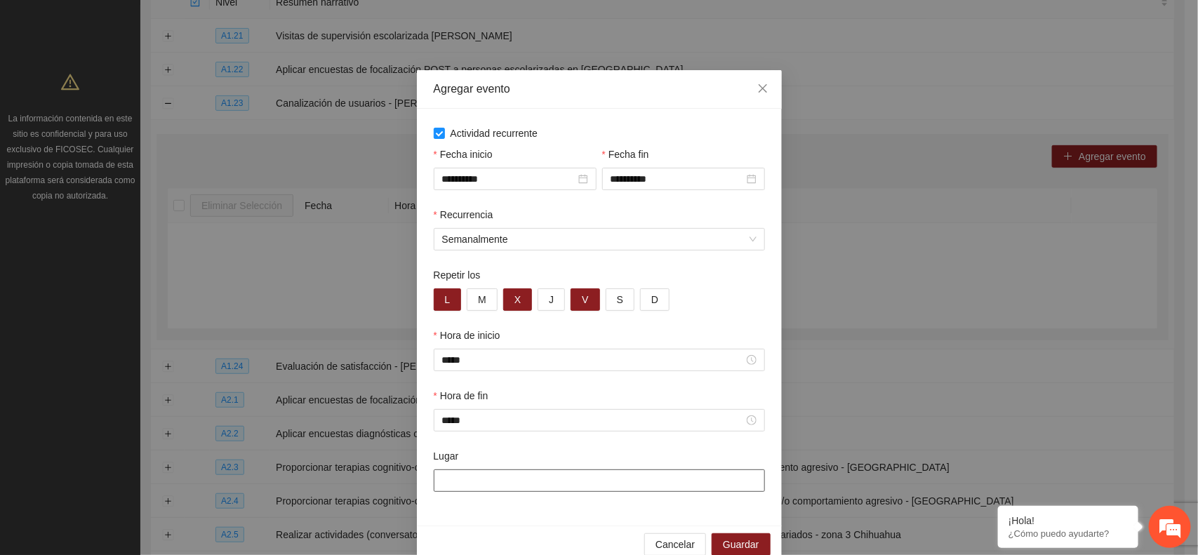
click at [444, 482] on input "Lugar" at bounding box center [599, 481] width 331 height 22
type input "**********"
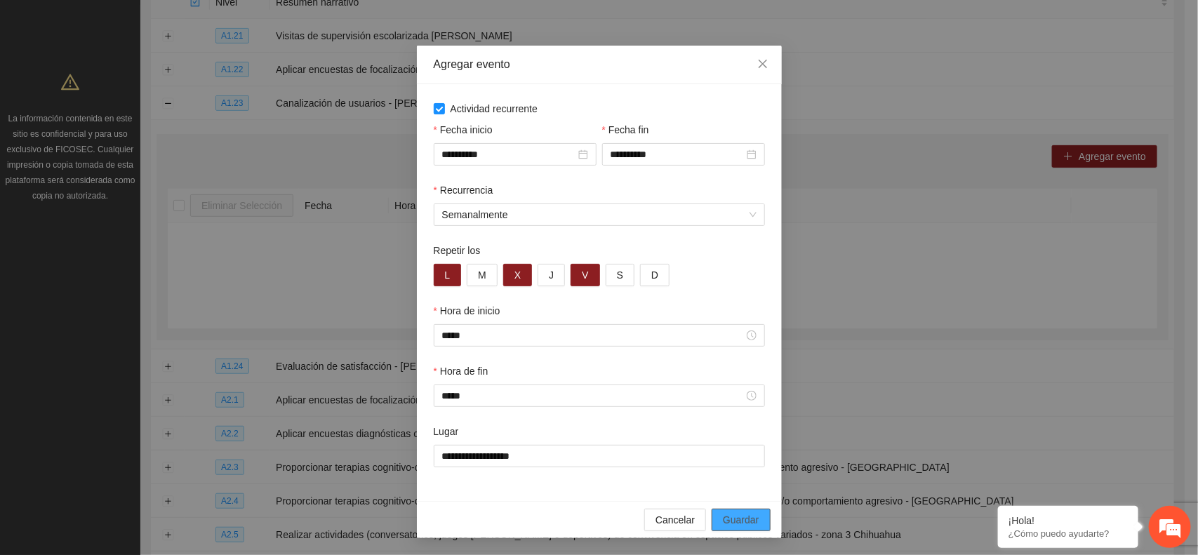
click at [726, 518] on span "Guardar" at bounding box center [741, 519] width 36 height 15
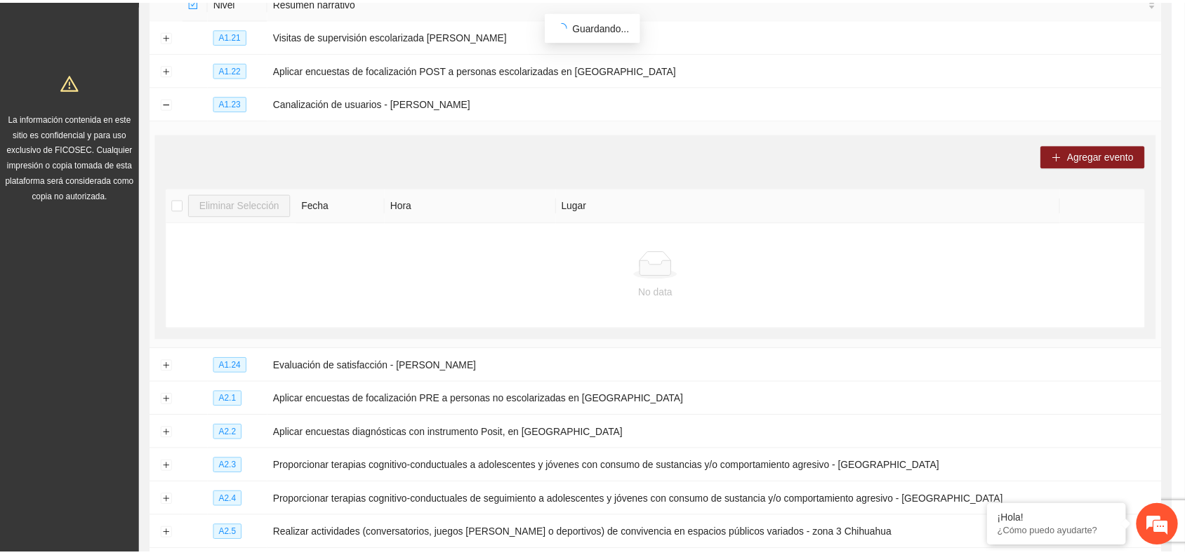
scroll to position [0, 0]
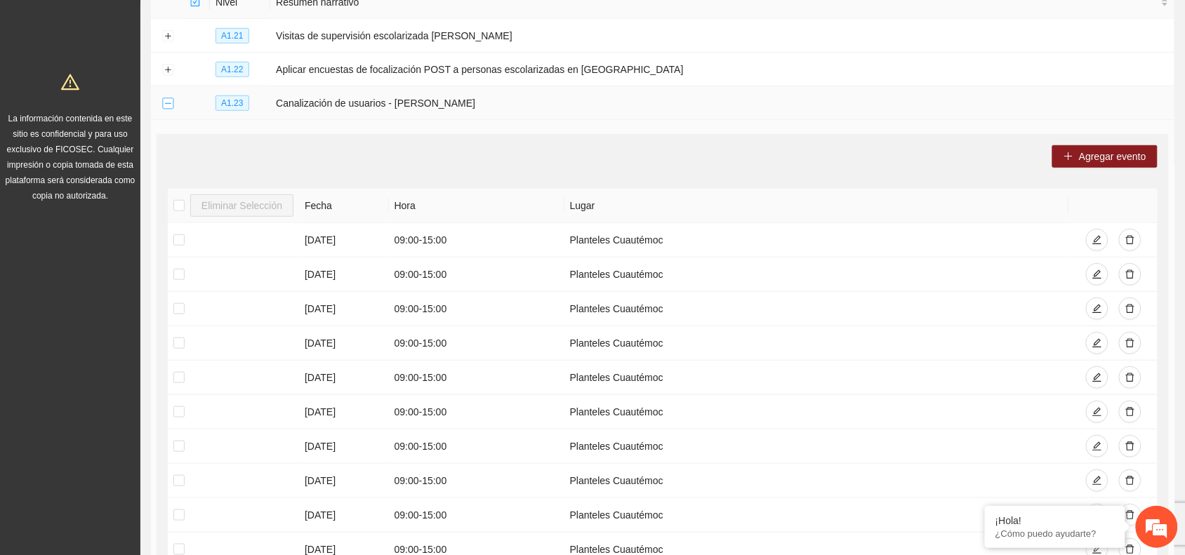
click at [167, 102] on button "Collapse row" at bounding box center [167, 103] width 11 height 11
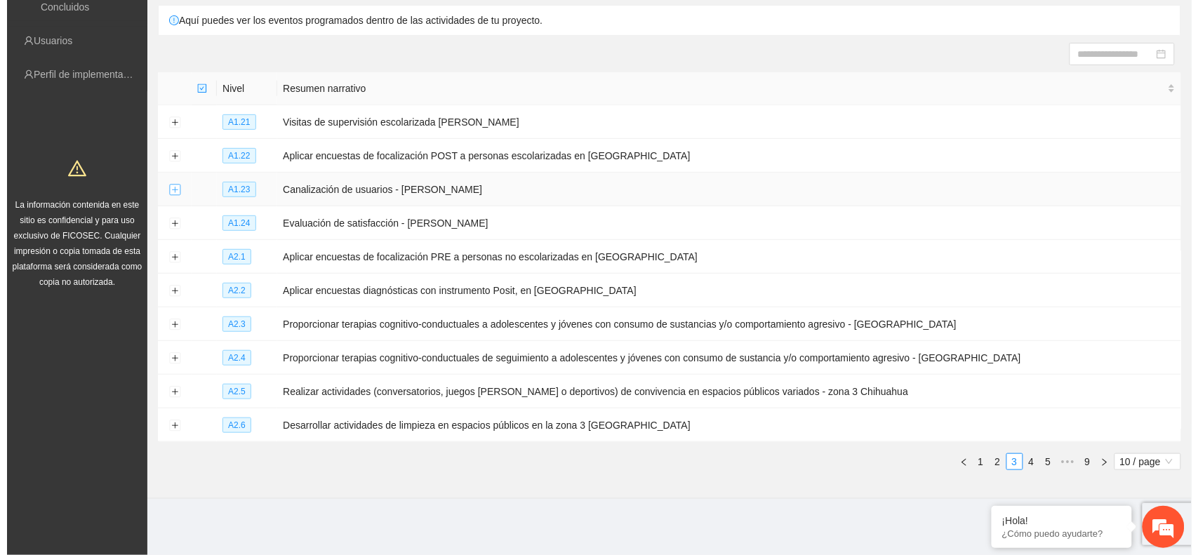
scroll to position [109, 0]
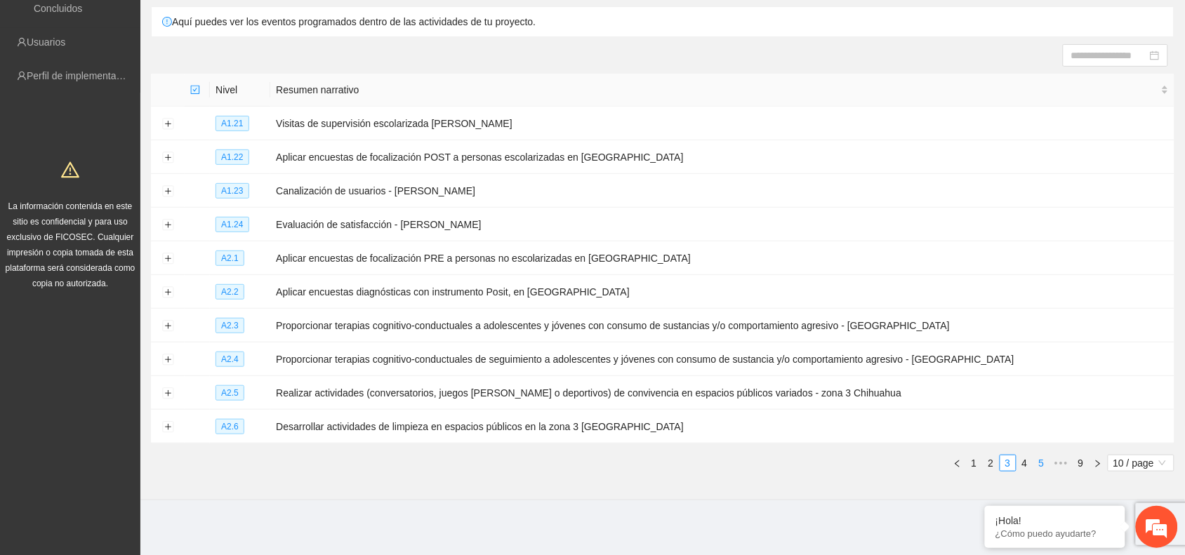
click at [1042, 461] on link "5" at bounding box center [1041, 463] width 15 height 15
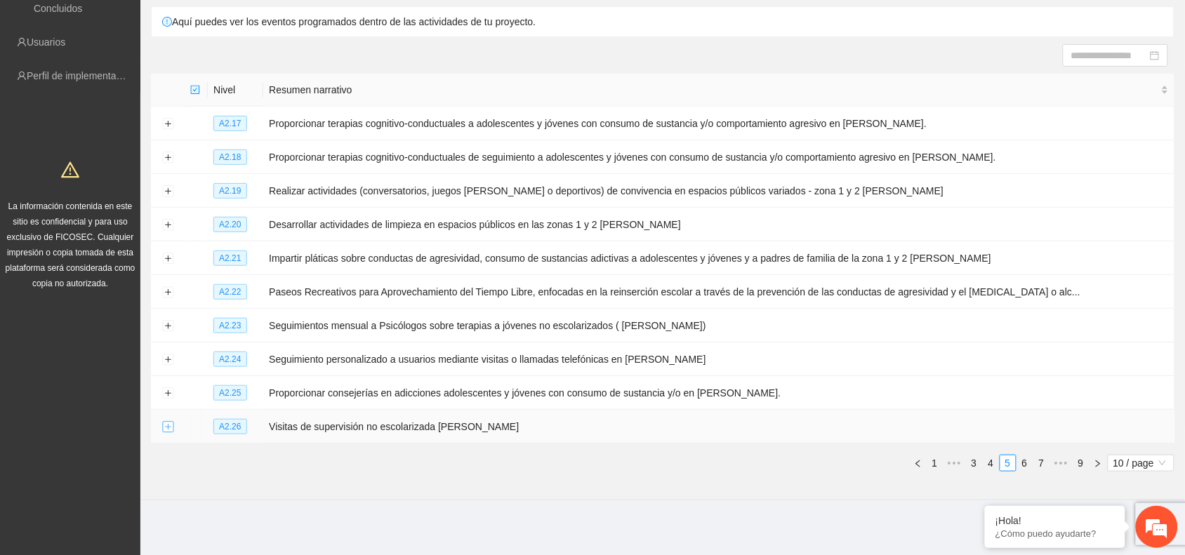
click at [166, 425] on button "Expand row" at bounding box center [167, 427] width 11 height 11
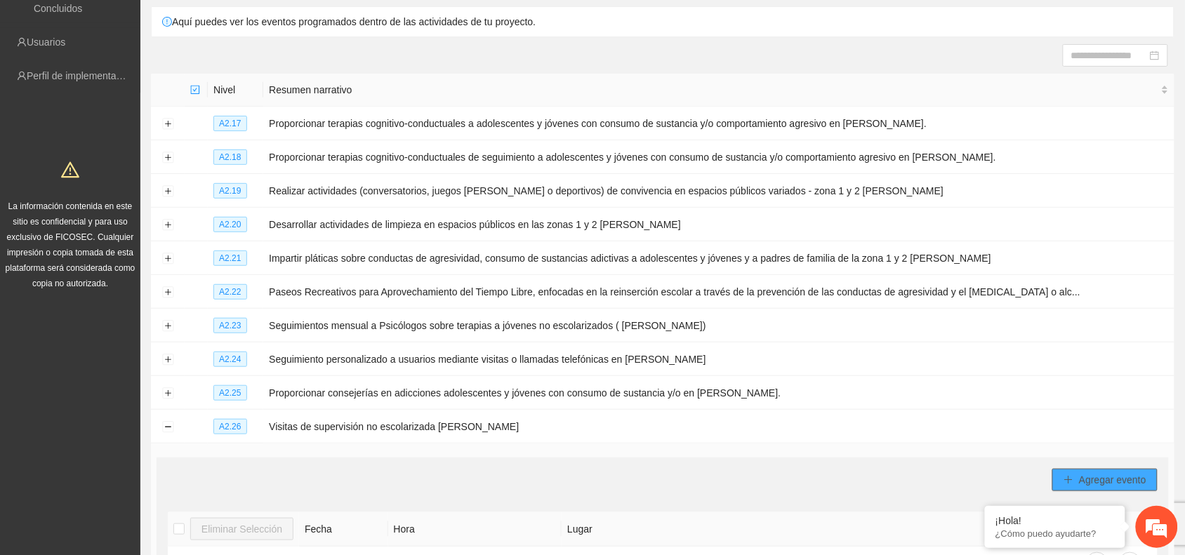
click at [1061, 472] on button "Agregar evento" at bounding box center [1104, 480] width 105 height 22
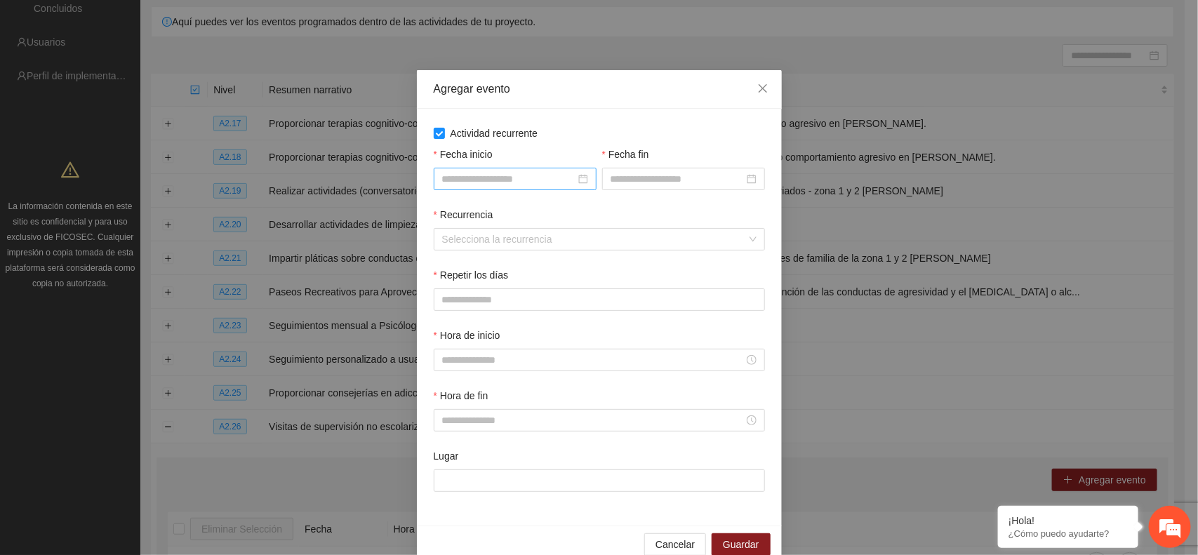
click at [572, 180] on div at bounding box center [515, 178] width 146 height 15
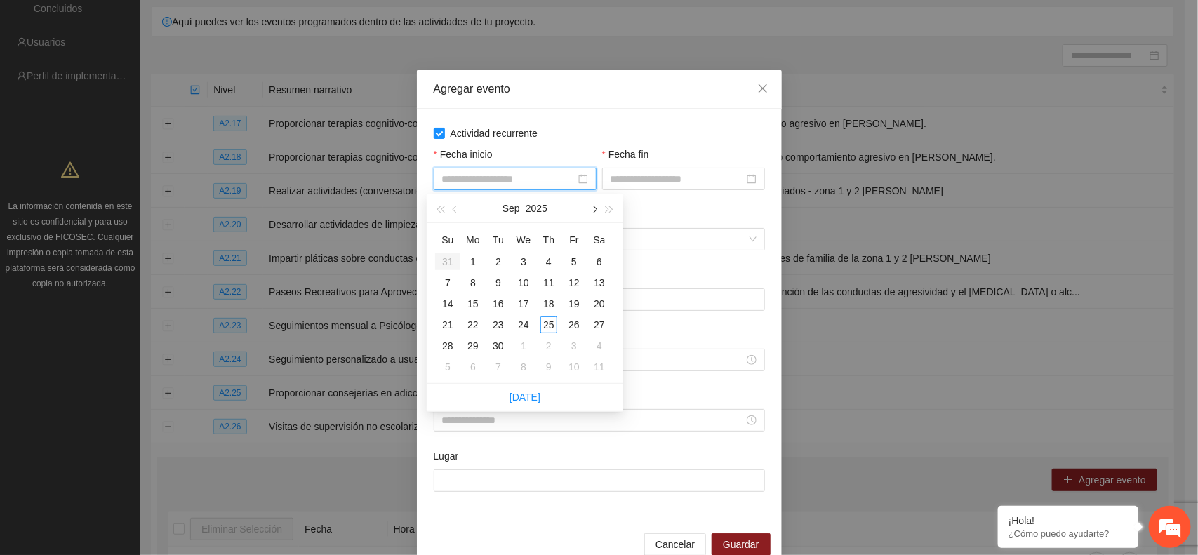
click at [597, 211] on button "button" at bounding box center [593, 208] width 15 height 28
type input "**********"
click at [526, 262] on div "1" at bounding box center [523, 261] width 17 height 17
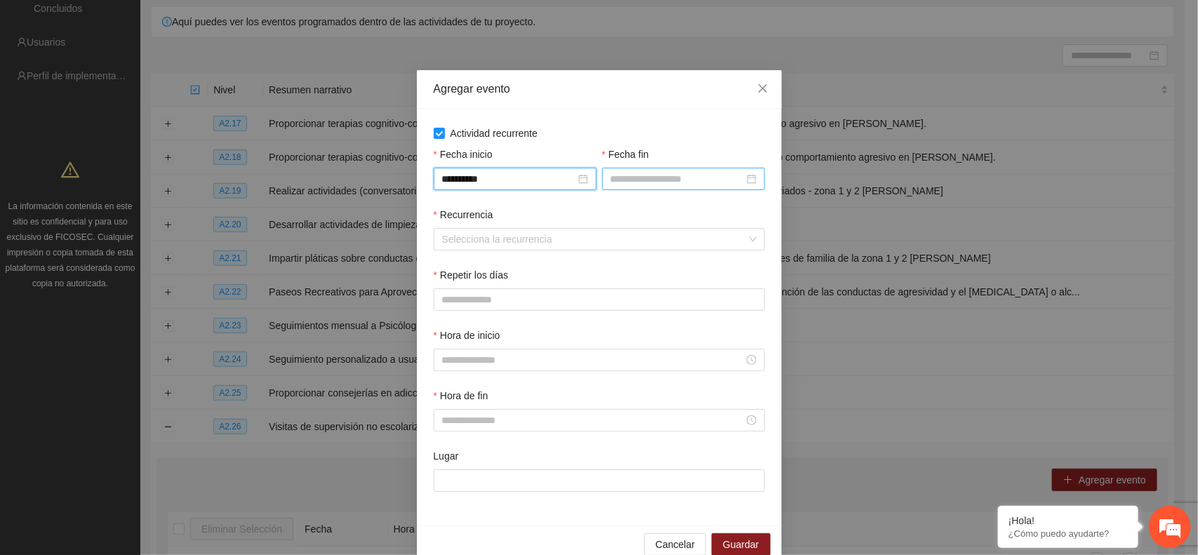
click at [622, 178] on input "Fecha fin" at bounding box center [677, 178] width 133 height 15
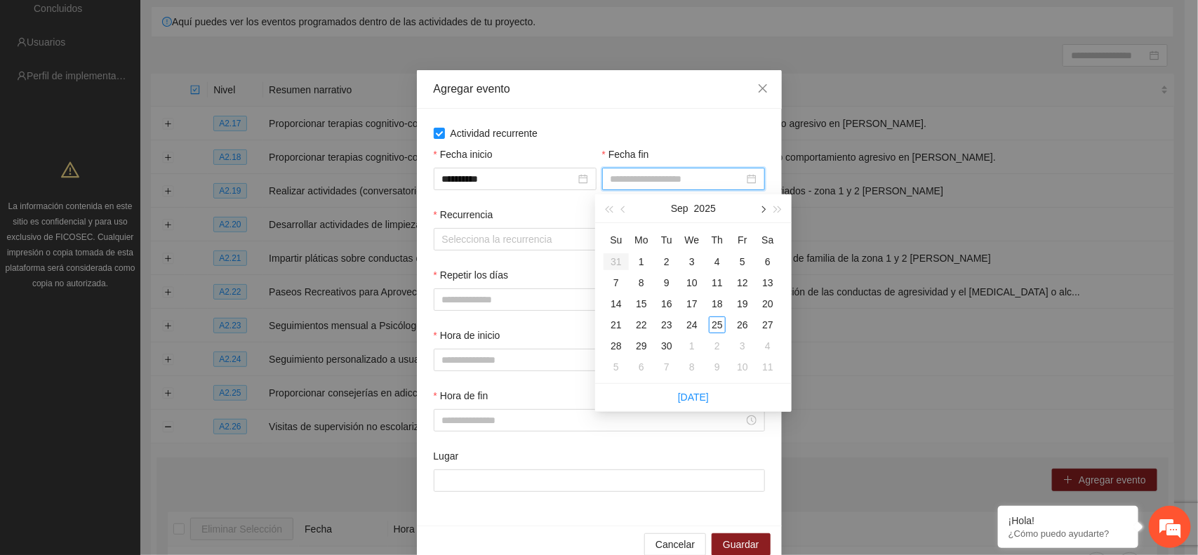
click at [766, 215] on button "button" at bounding box center [762, 208] width 15 height 28
type input "**********"
click at [741, 345] on div "31" at bounding box center [742, 346] width 17 height 17
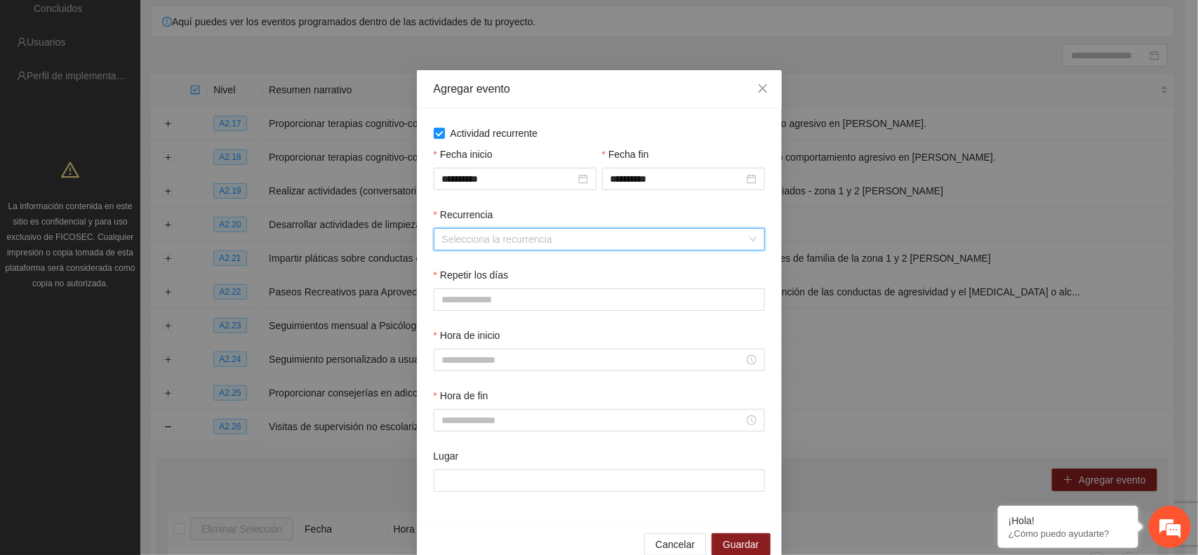
click at [472, 247] on input "Recurrencia" at bounding box center [594, 239] width 305 height 21
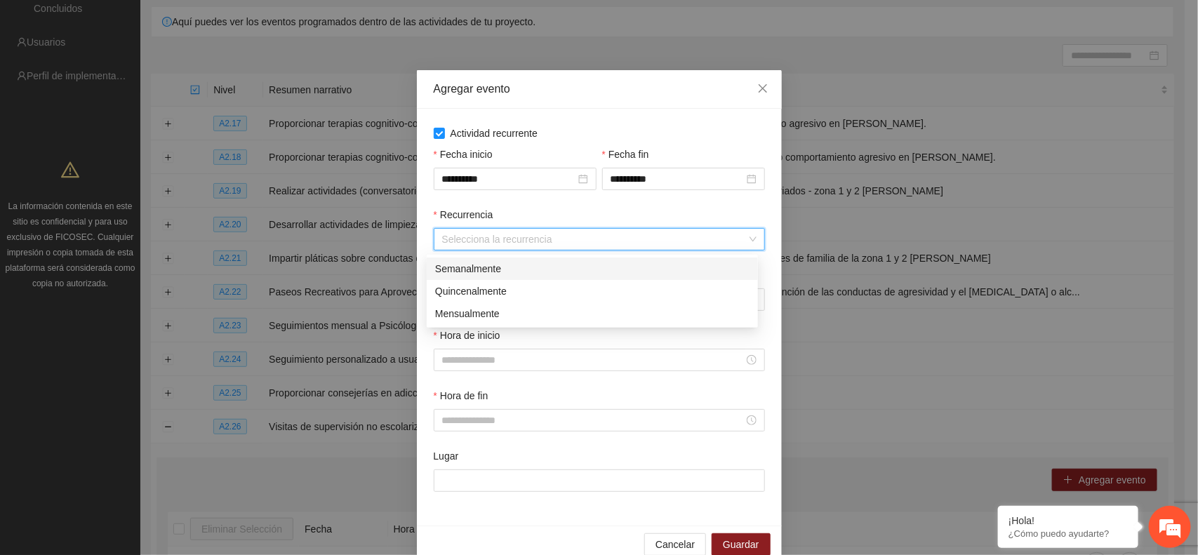
click at [470, 262] on div "Semanalmente" at bounding box center [592, 268] width 314 height 15
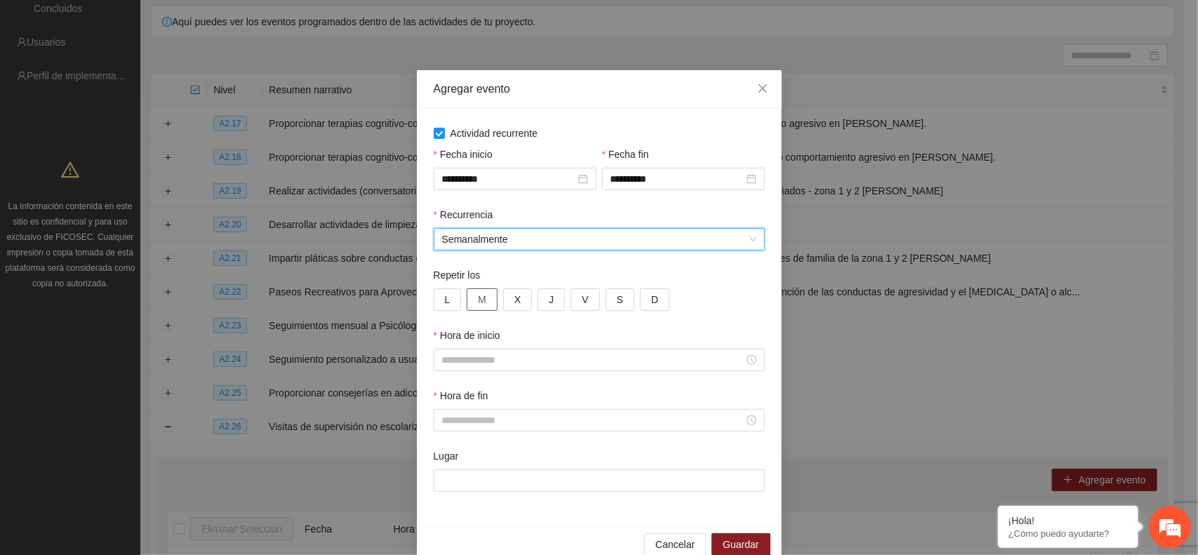
click at [469, 300] on button "M" at bounding box center [482, 299] width 31 height 22
click at [548, 305] on button "J" at bounding box center [551, 299] width 27 height 22
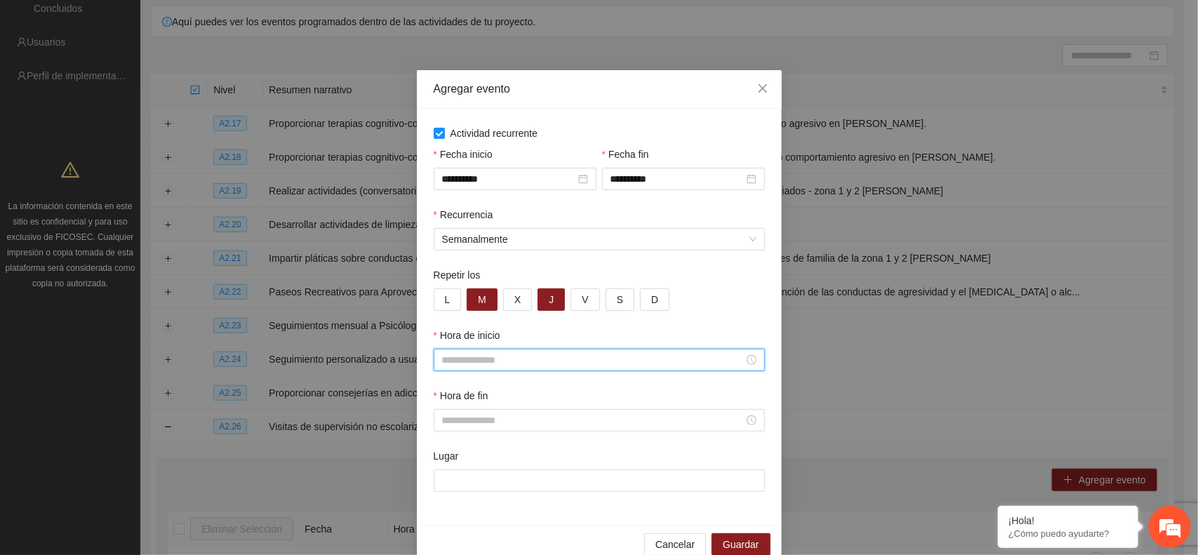
click at [486, 358] on input "Hora de inicio" at bounding box center [593, 359] width 302 height 15
click at [453, 288] on ul "00 01 02 03 04 05 06 07 08 09 10 11 12 13 14 15 16 17 18 19 20 21 22 23" at bounding box center [446, 238] width 39 height 157
click at [439, 288] on div "13" at bounding box center [446, 289] width 39 height 20
type input "*****"
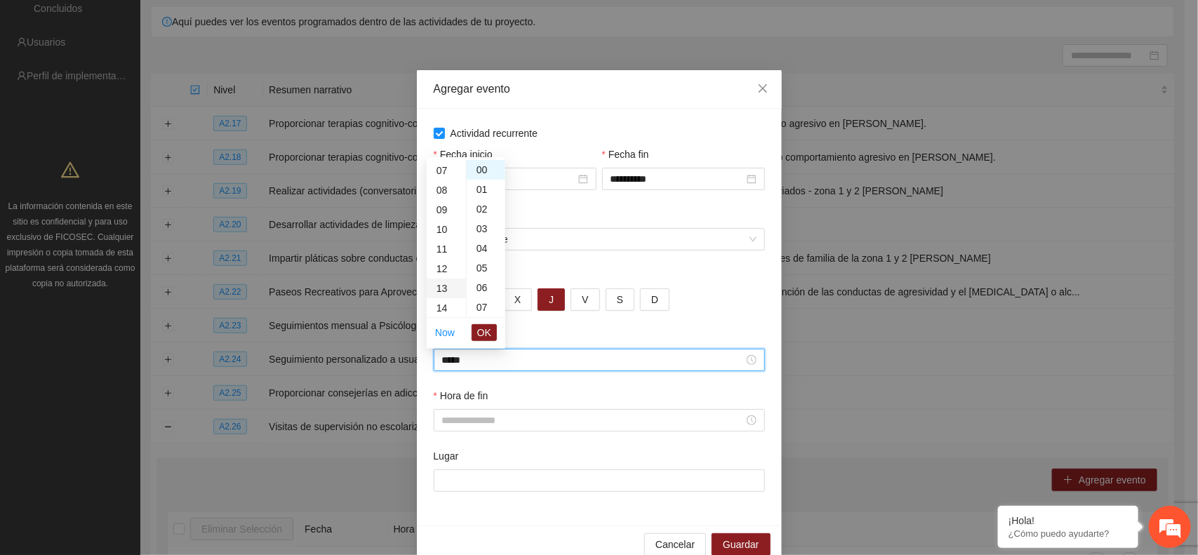
scroll to position [255, 0]
click at [489, 334] on span "OK" at bounding box center [484, 332] width 14 height 15
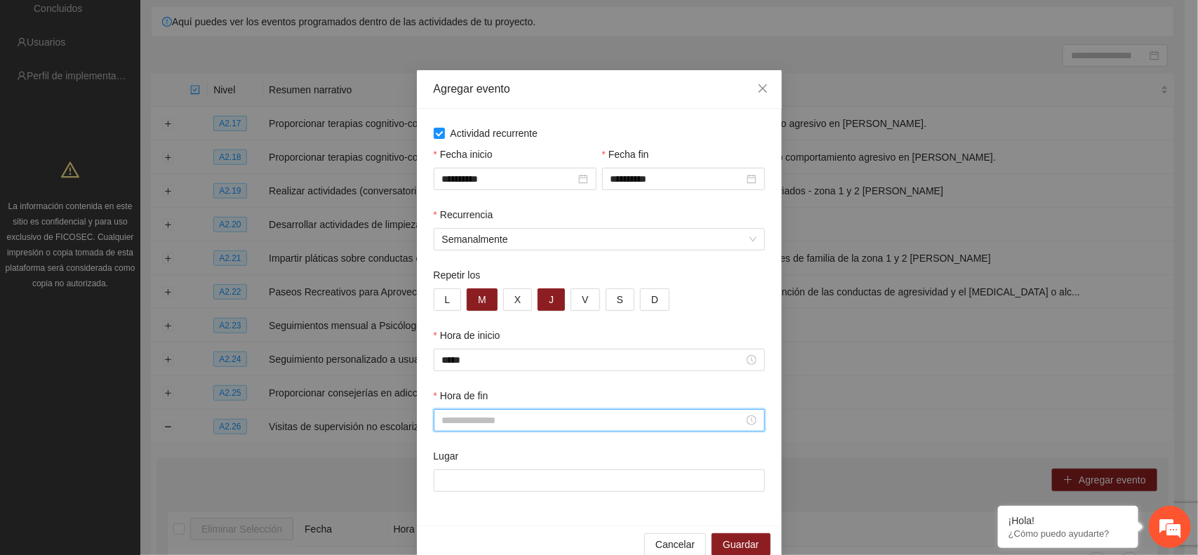
click at [458, 428] on input "Hora de fin" at bounding box center [593, 420] width 302 height 15
click at [440, 310] on div "18" at bounding box center [446, 311] width 39 height 20
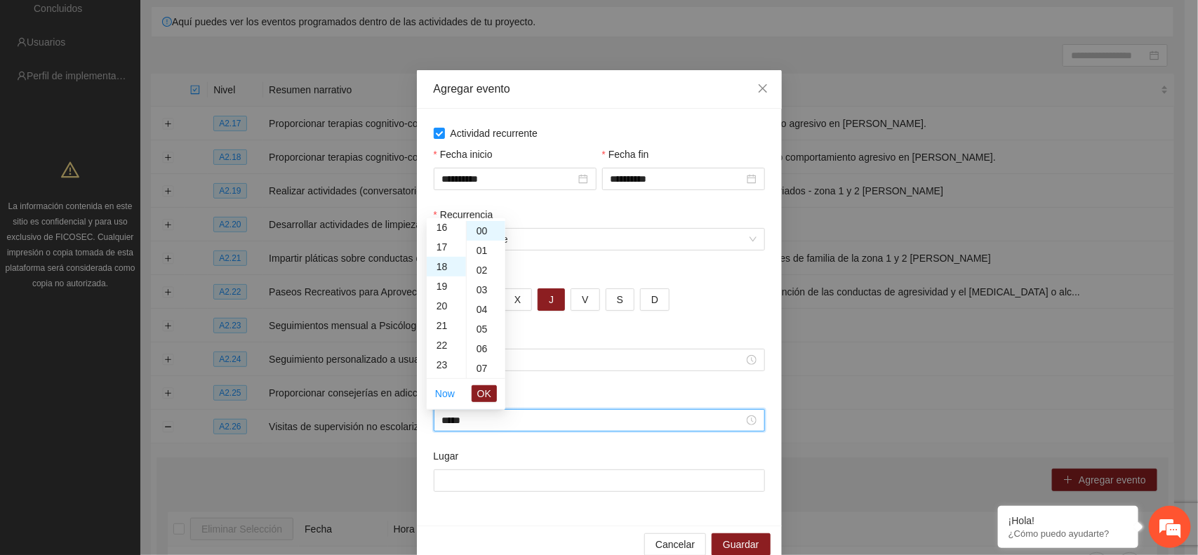
scroll to position [283, 0]
click at [436, 263] on div "16" at bounding box center [446, 263] width 39 height 20
type input "*****"
click at [486, 388] on span "OK" at bounding box center [484, 393] width 14 height 15
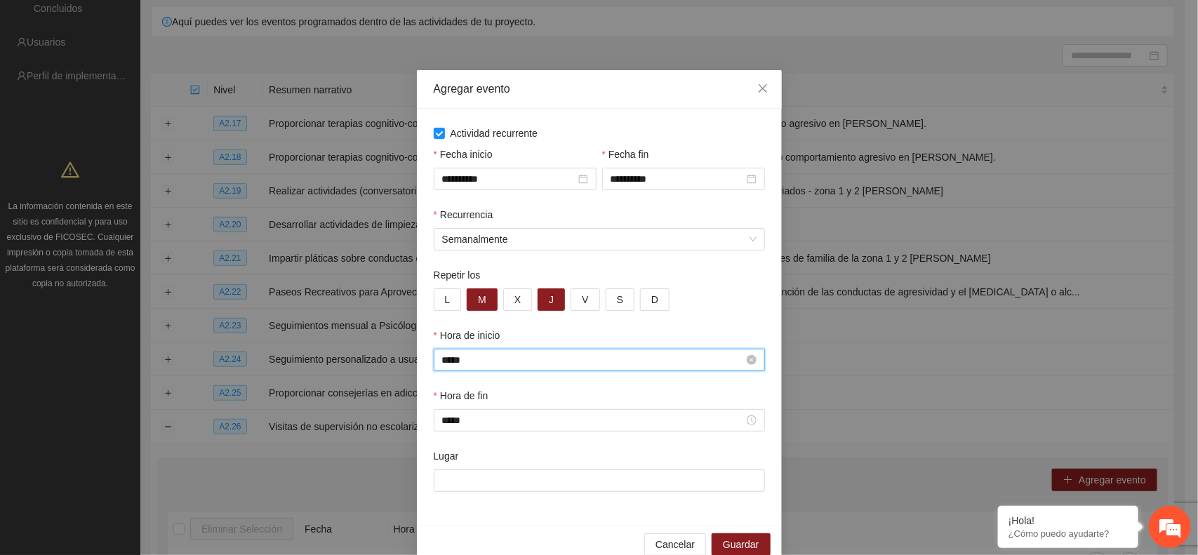
click at [470, 360] on input "*****" at bounding box center [593, 359] width 302 height 15
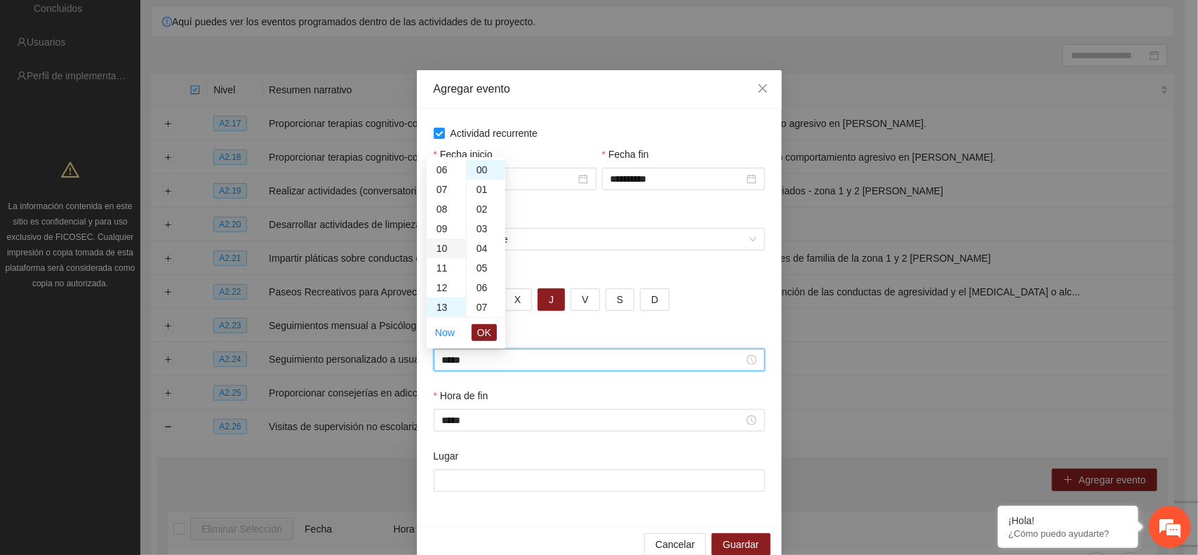
click at [443, 246] on div "10" at bounding box center [446, 249] width 39 height 20
type input "*****"
click at [469, 482] on input "Lugar" at bounding box center [599, 481] width 331 height 22
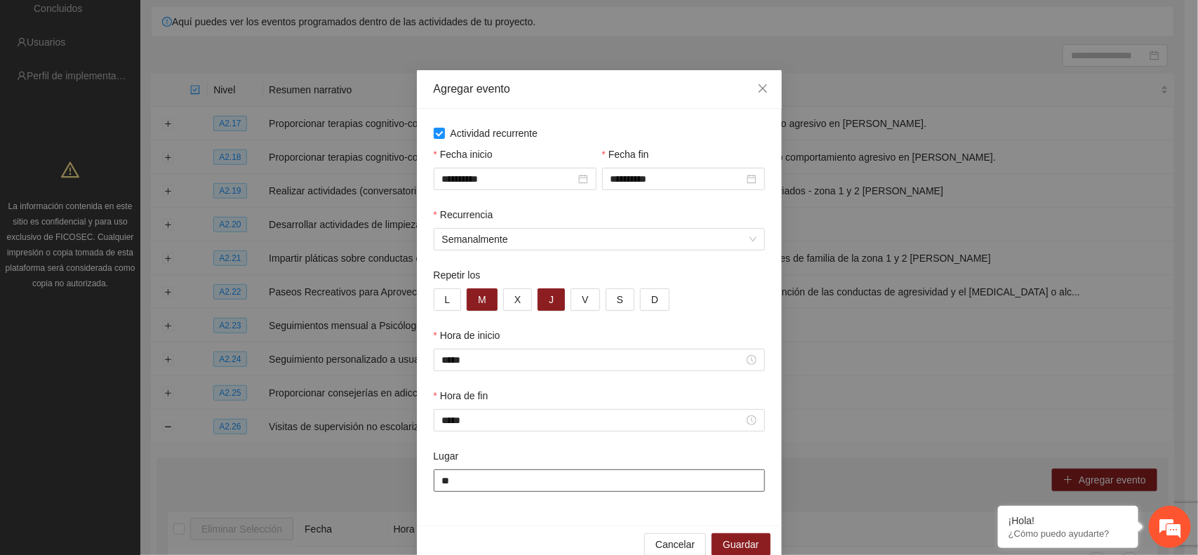
type input "*"
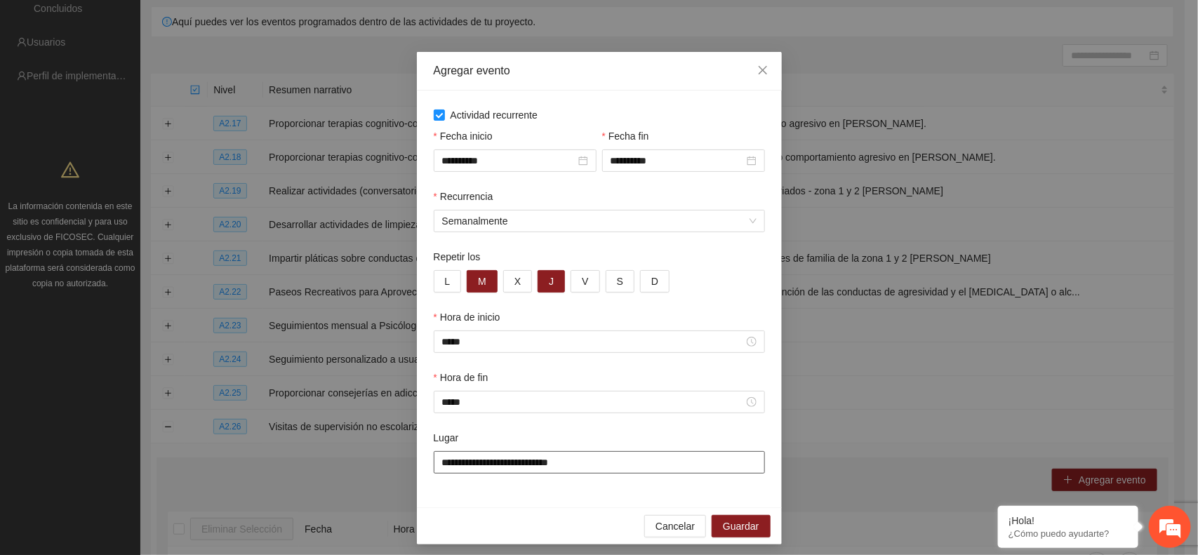
scroll to position [29, 0]
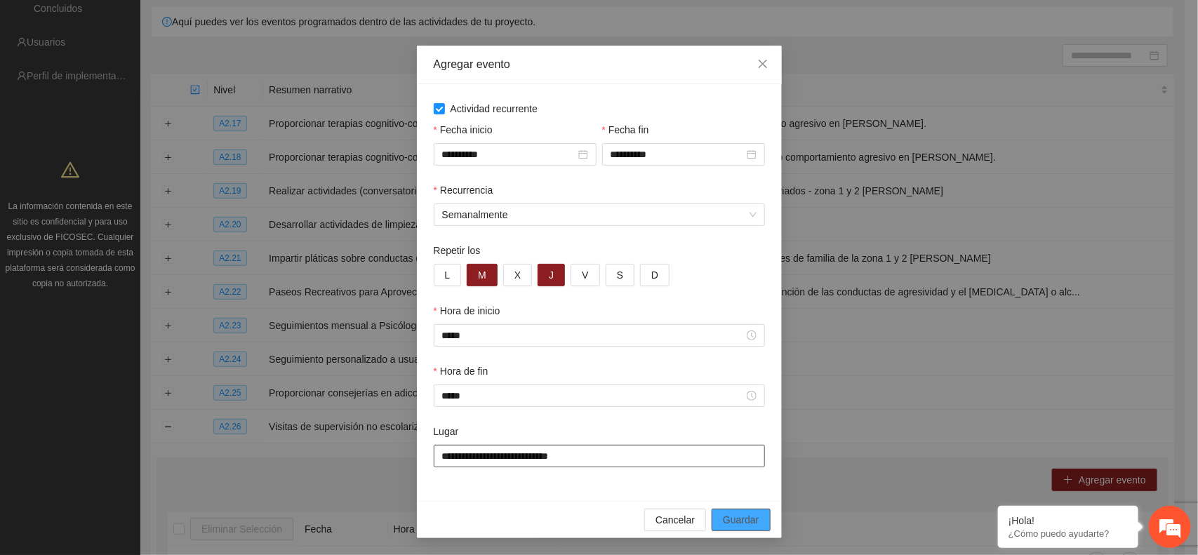
type input "**********"
click at [733, 521] on span "Guardar" at bounding box center [741, 519] width 36 height 15
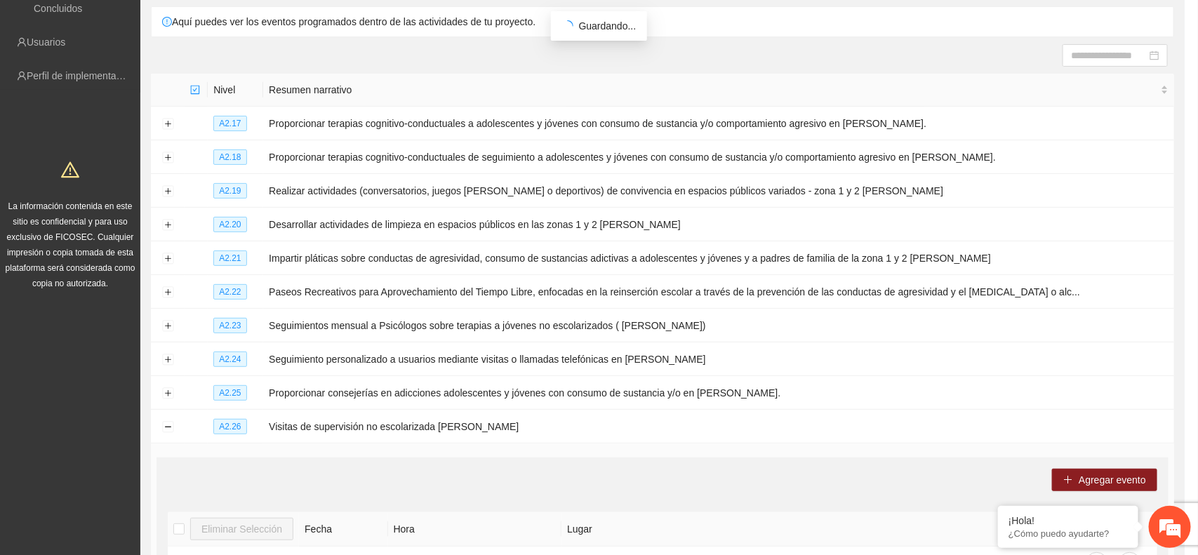
scroll to position [0, 0]
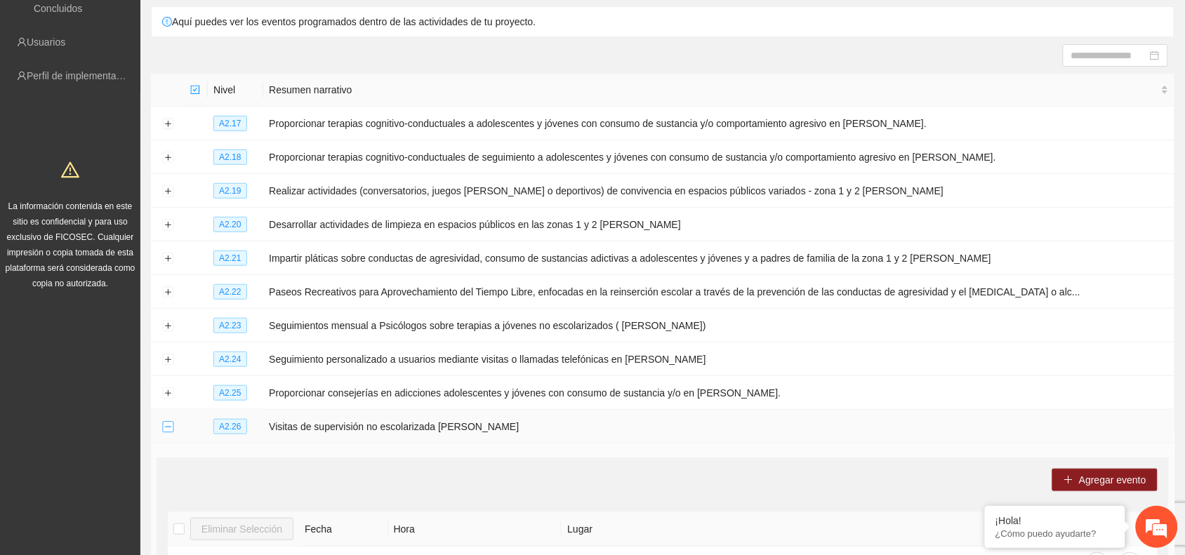
click at [166, 427] on button "Collapse row" at bounding box center [167, 427] width 11 height 11
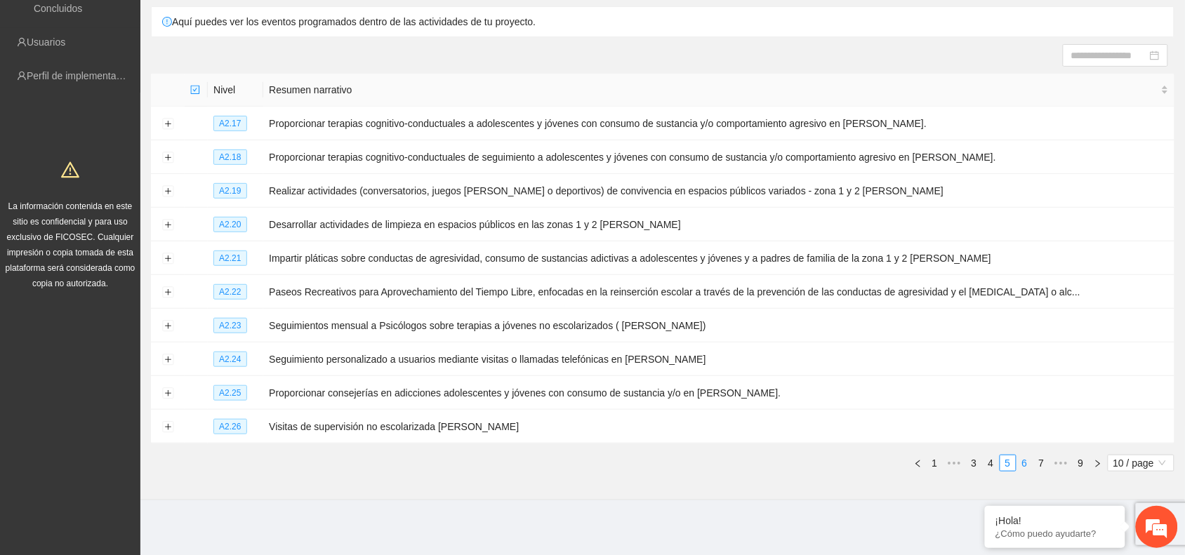
click at [1023, 460] on link "6" at bounding box center [1024, 463] width 15 height 15
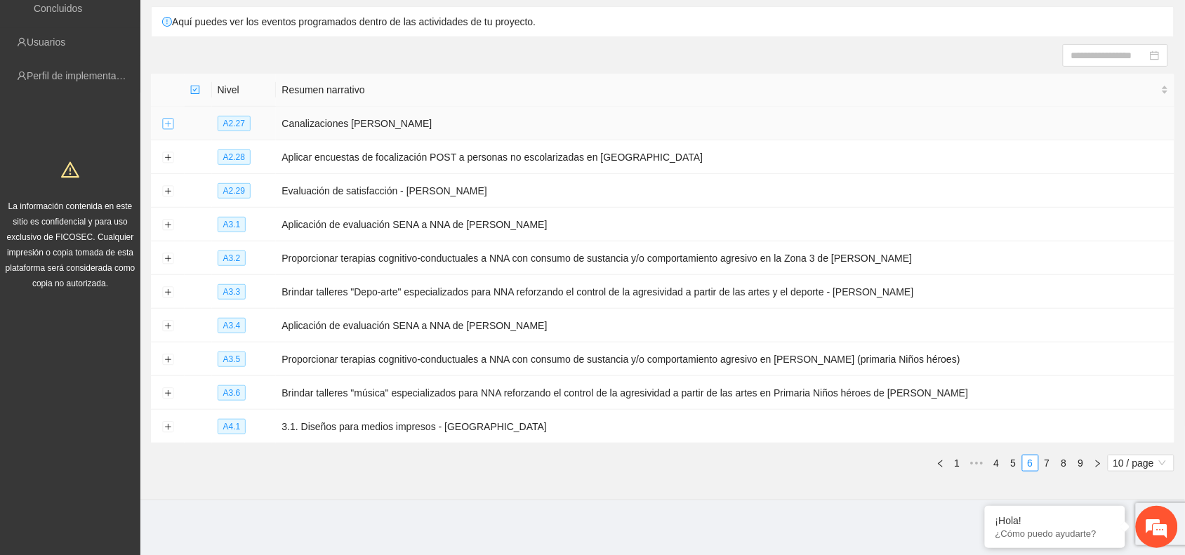
click at [169, 119] on button "Expand row" at bounding box center [167, 124] width 11 height 11
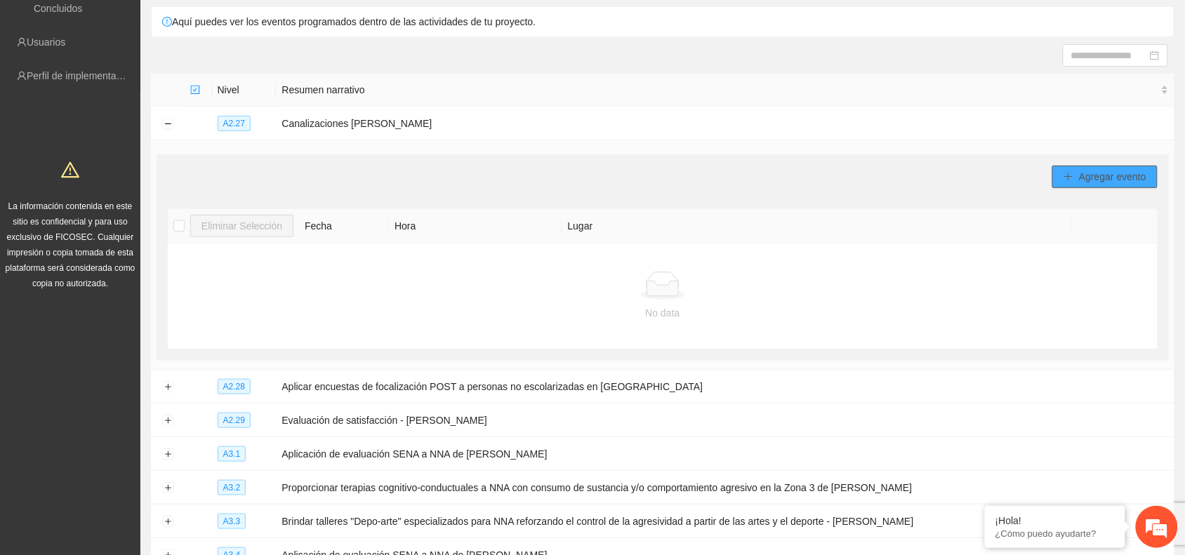
click at [1072, 173] on icon "plus" at bounding box center [1068, 177] width 10 height 10
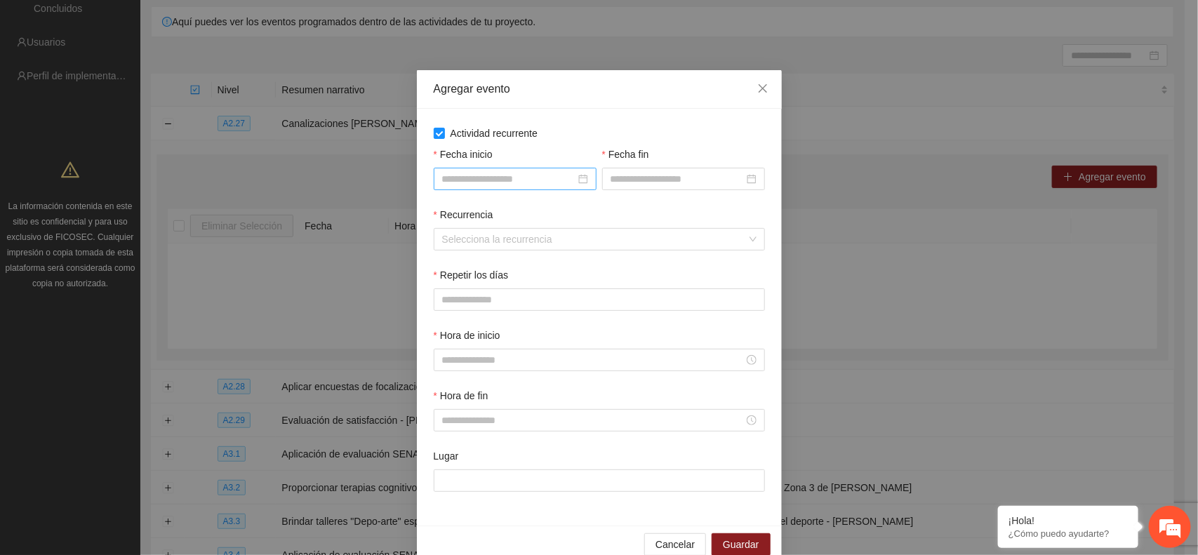
click at [576, 185] on div at bounding box center [515, 178] width 146 height 15
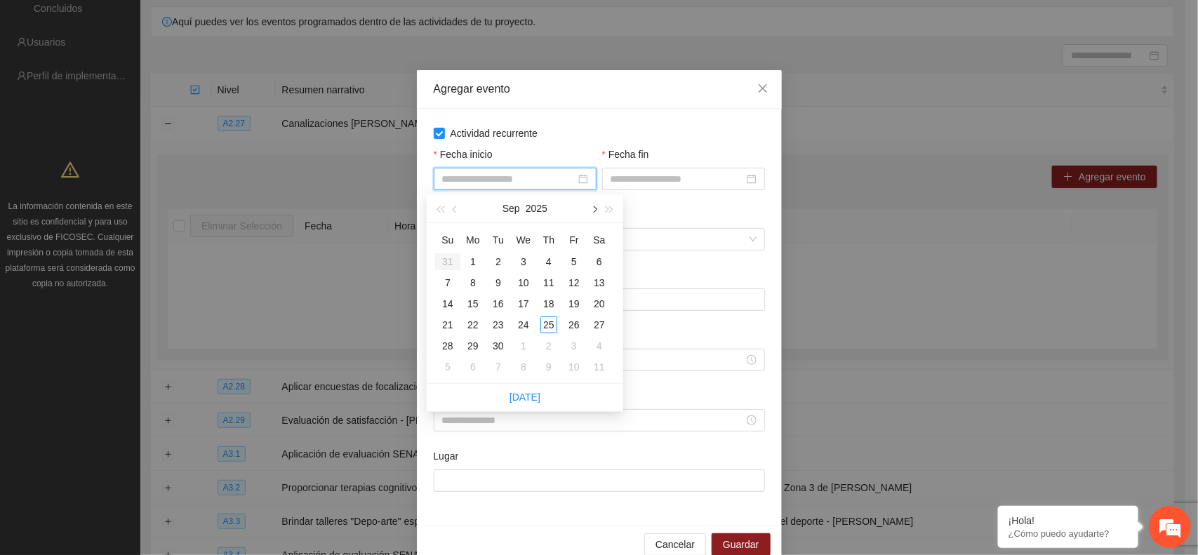
click at [591, 211] on span "button" at bounding box center [593, 209] width 7 height 7
type input "**********"
click at [524, 261] on div "1" at bounding box center [523, 261] width 17 height 17
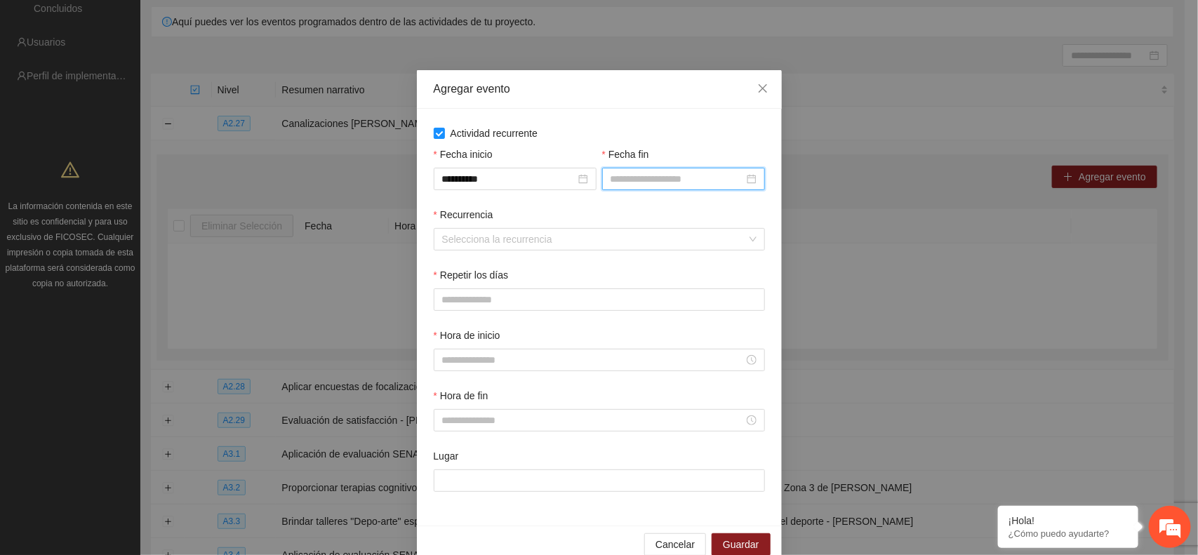
click at [618, 183] on input "Fecha fin" at bounding box center [677, 178] width 133 height 15
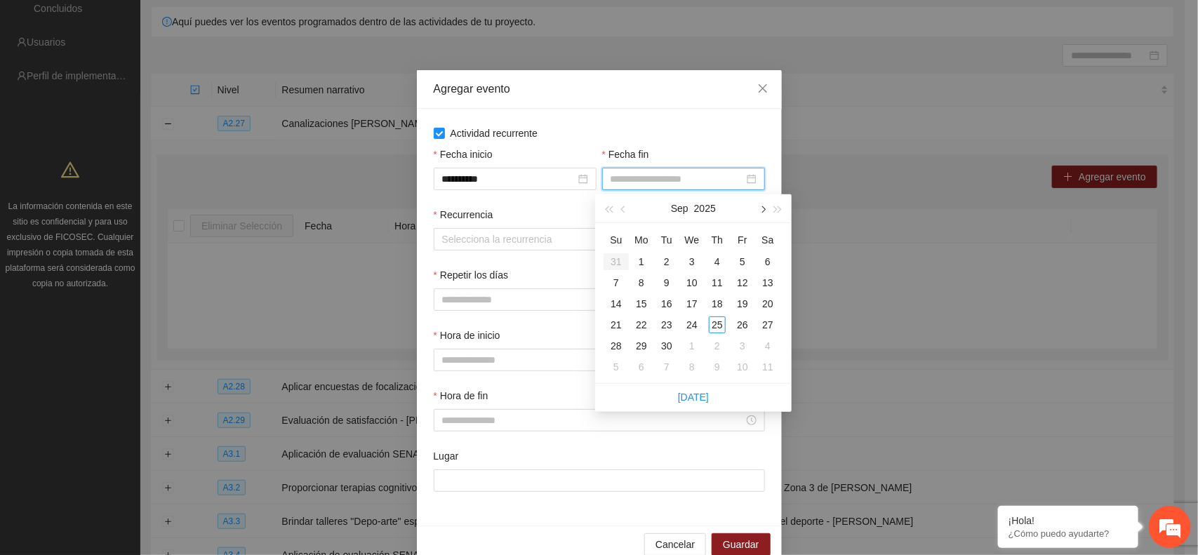
click at [763, 214] on button "button" at bounding box center [762, 208] width 15 height 28
type input "**********"
click at [738, 349] on div "31" at bounding box center [742, 346] width 17 height 17
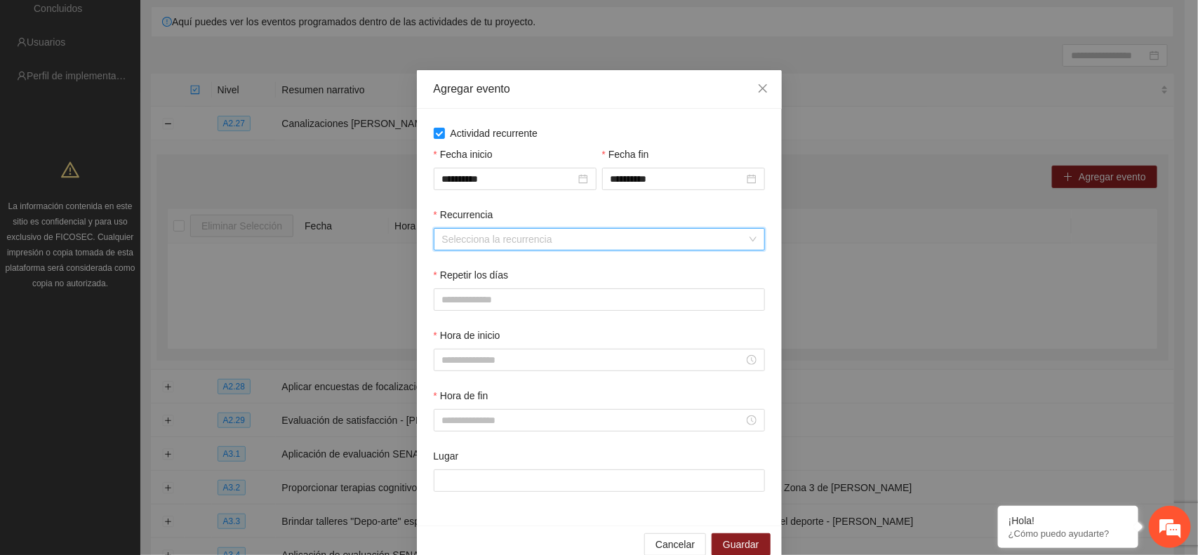
click at [463, 246] on input "Recurrencia" at bounding box center [594, 239] width 305 height 21
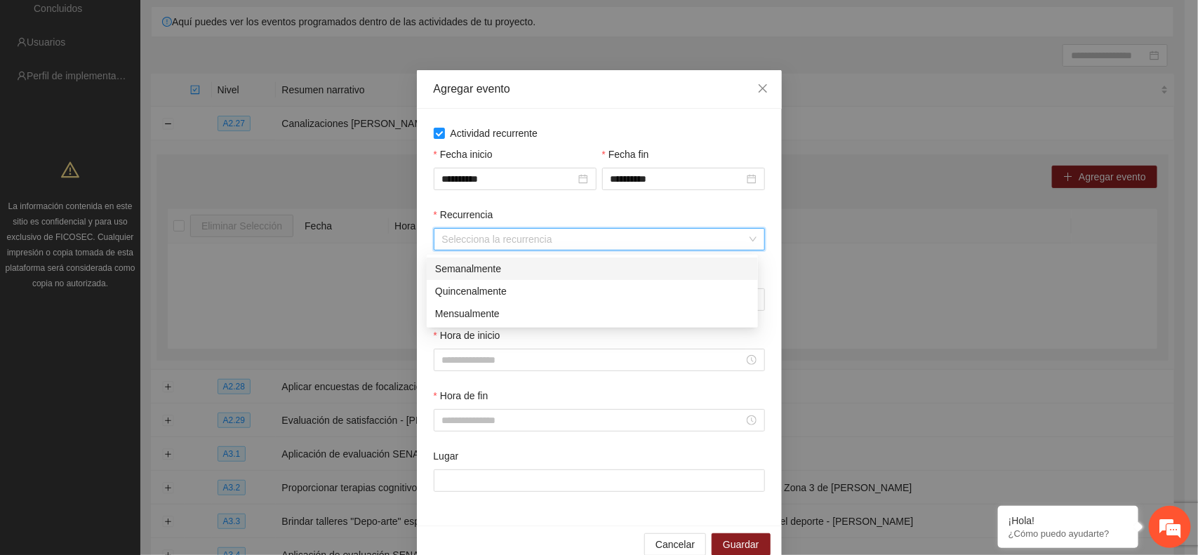
click at [450, 267] on div "Semanalmente" at bounding box center [592, 268] width 314 height 15
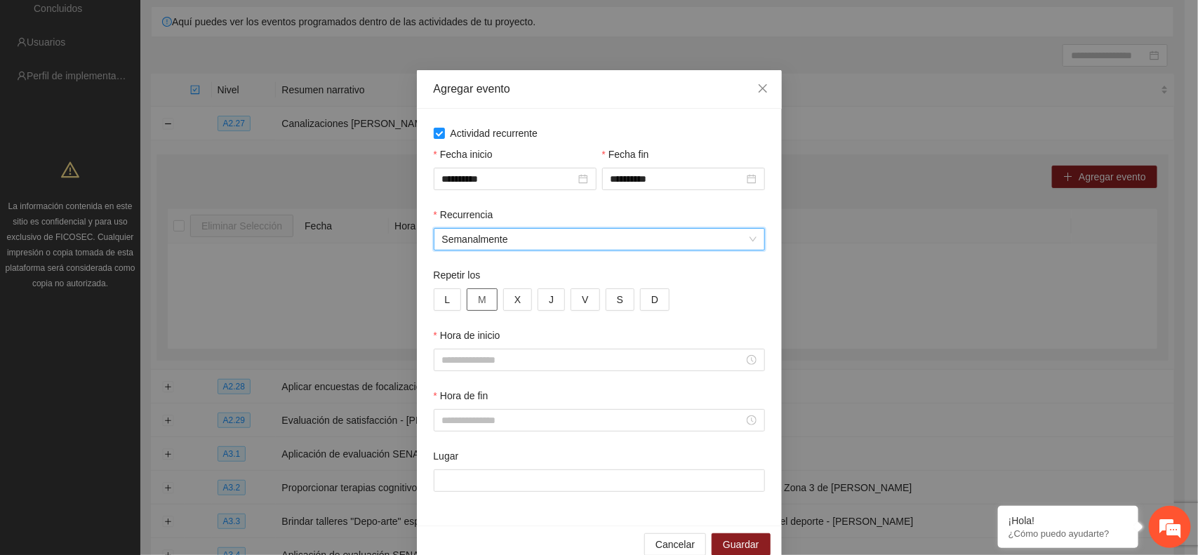
click at [478, 303] on span "M" at bounding box center [482, 299] width 8 height 15
click at [552, 300] on button "J" at bounding box center [551, 299] width 27 height 22
click at [483, 349] on div "Hora de inicio" at bounding box center [599, 338] width 331 height 21
click at [474, 366] on input "Hora de inicio" at bounding box center [593, 359] width 302 height 15
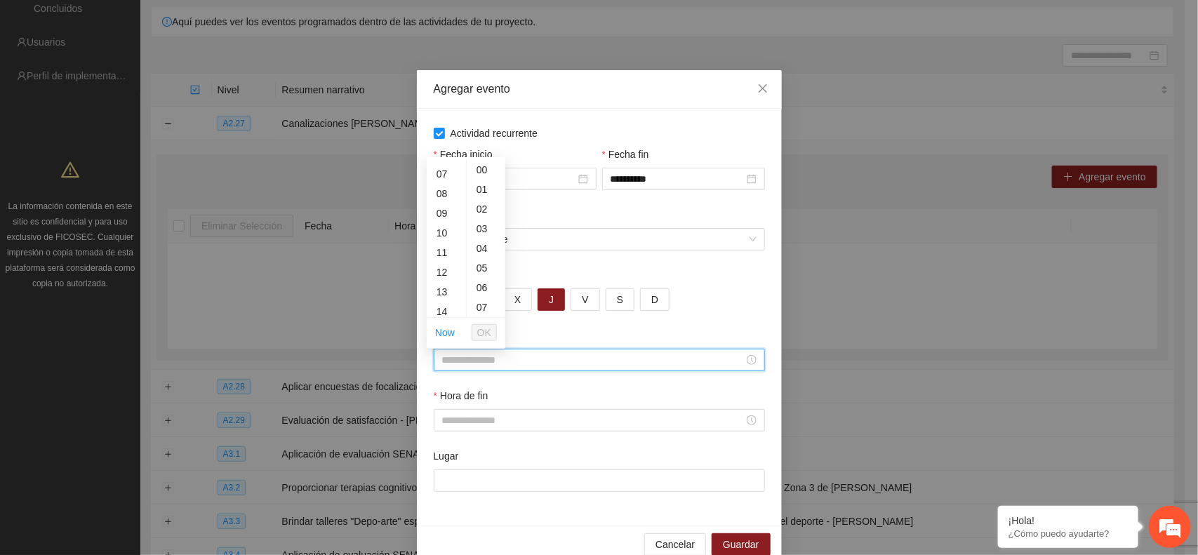
scroll to position [137, 0]
click at [441, 226] on div "10" at bounding box center [446, 230] width 39 height 20
type input "*****"
click at [489, 330] on span "OK" at bounding box center [484, 332] width 14 height 15
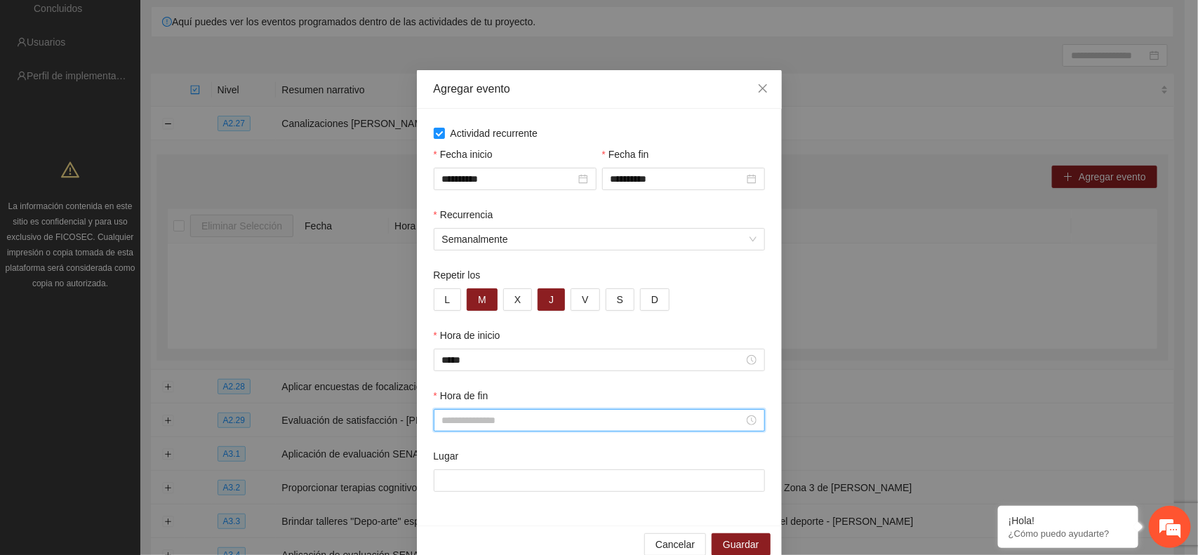
click at [447, 426] on input "Hora de fin" at bounding box center [593, 420] width 302 height 15
click at [444, 349] on div "15" at bounding box center [446, 354] width 39 height 20
type input "*****"
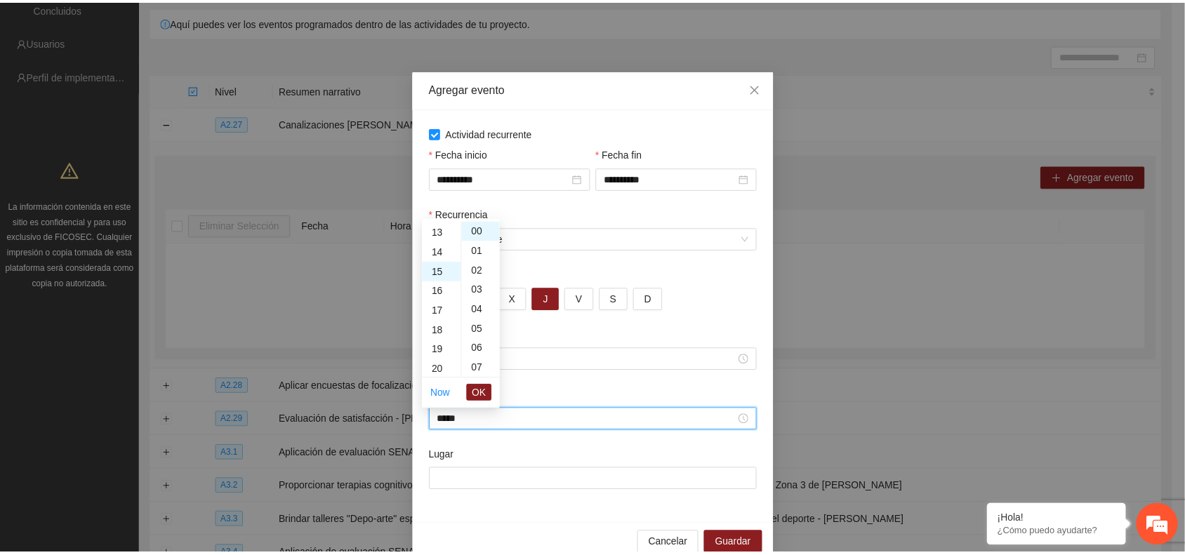
scroll to position [295, 0]
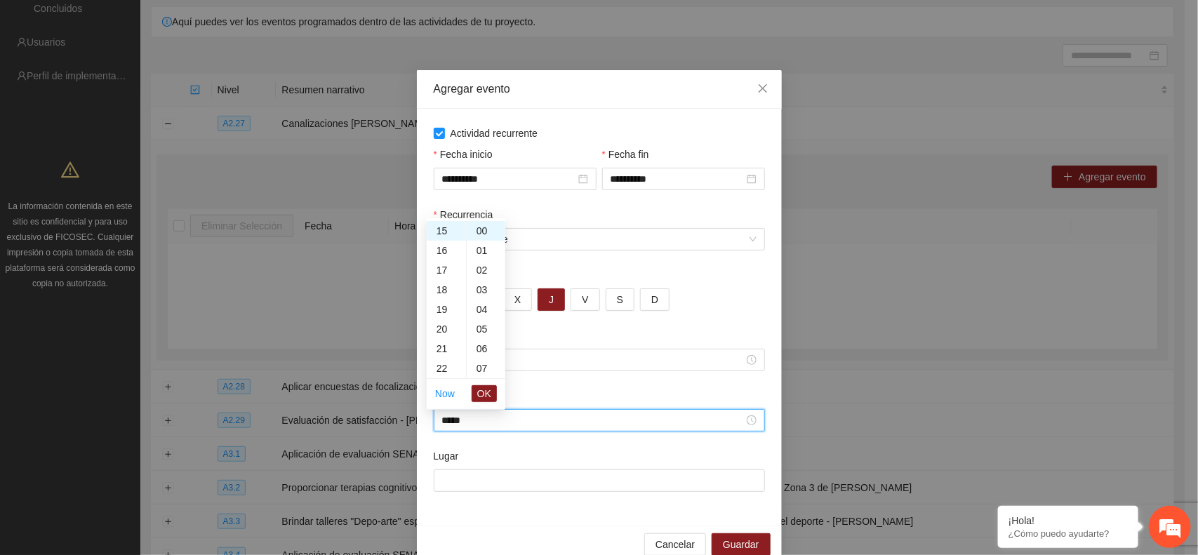
click at [482, 388] on span "OK" at bounding box center [484, 393] width 14 height 15
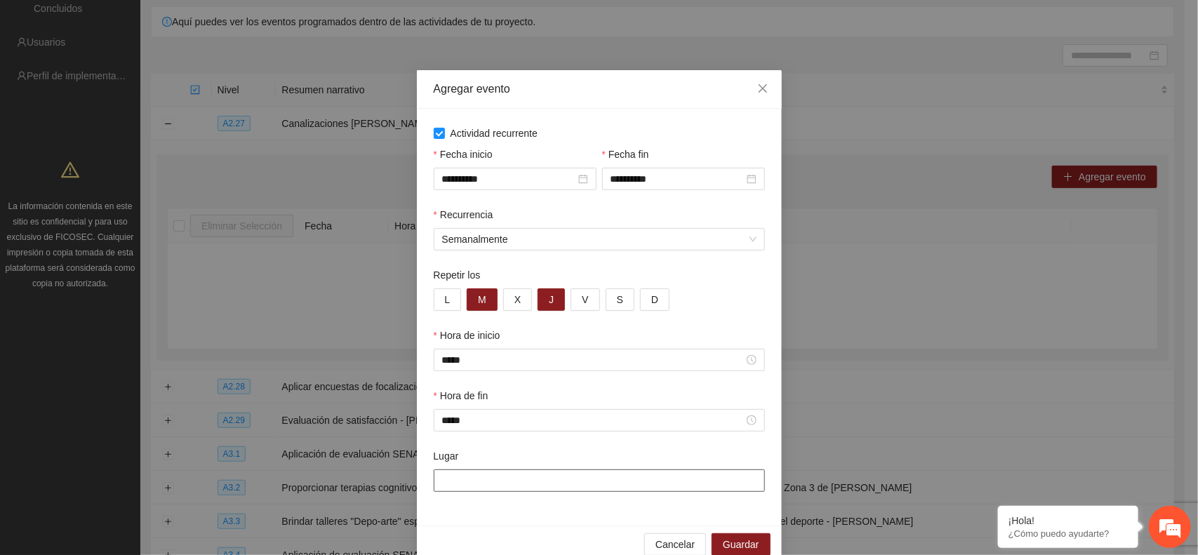
click at [451, 479] on input "Lugar" at bounding box center [599, 481] width 331 height 22
type input "**********"
click at [723, 545] on span "Guardar" at bounding box center [741, 544] width 36 height 15
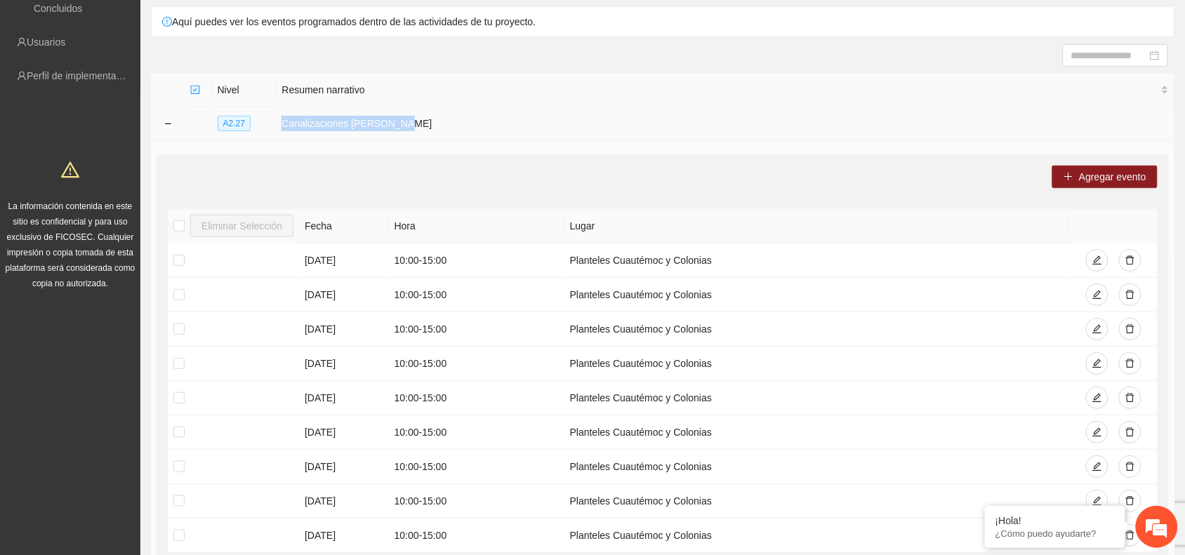
drag, startPoint x: 285, startPoint y: 125, endPoint x: 405, endPoint y: 117, distance: 120.3
click at [405, 117] on td "Canalizaciones Cuauhtémoc" at bounding box center [725, 124] width 898 height 34
copy td "Canalizaciones Cuauhtémoc"
drag, startPoint x: 166, startPoint y: 123, endPoint x: 197, endPoint y: 153, distance: 43.2
click at [165, 123] on button "Collapse row" at bounding box center [167, 124] width 11 height 11
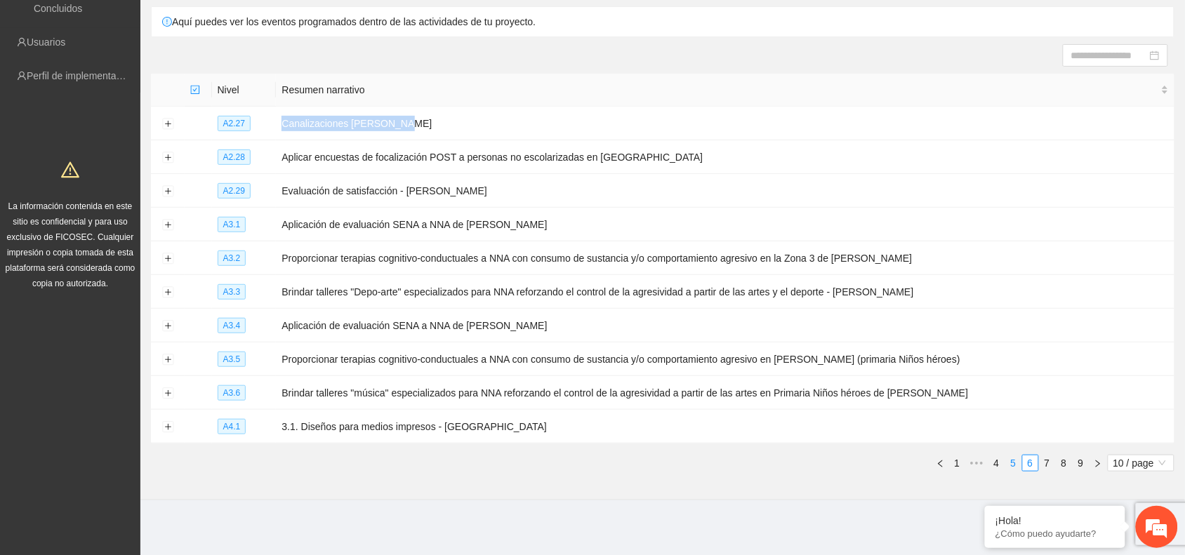
click at [1014, 464] on link "5" at bounding box center [1013, 463] width 15 height 15
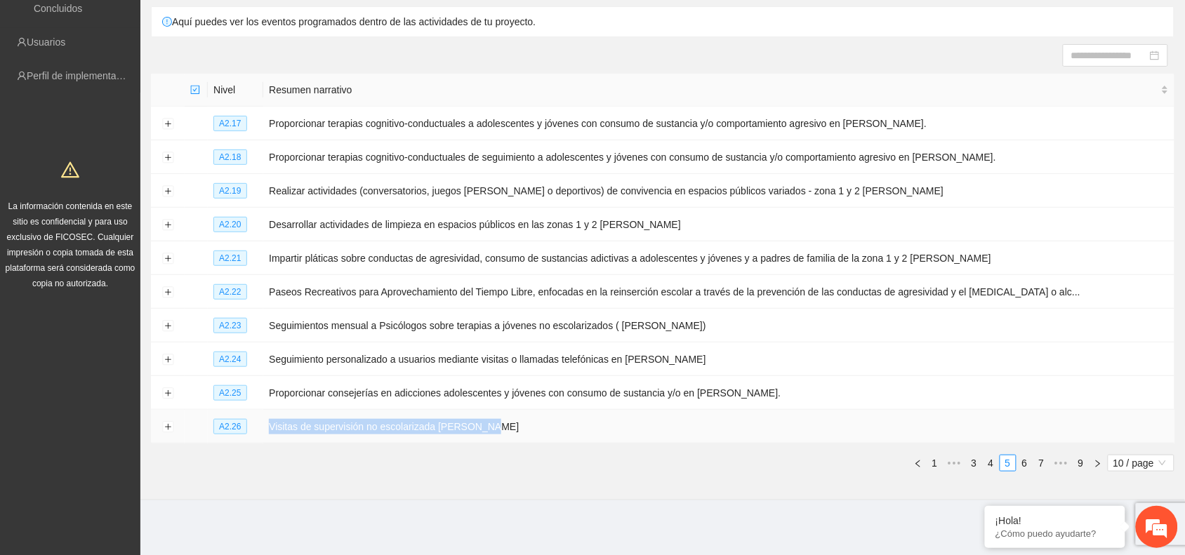
drag, startPoint x: 269, startPoint y: 422, endPoint x: 495, endPoint y: 433, distance: 226.3
click at [495, 433] on td "Visitas de supervisión no escolarizada Cuauhtémoc" at bounding box center [718, 427] width 911 height 34
copy td "Visitas de supervisión no escolarizada Cuauhtémoc"
click at [167, 426] on button "Expand row" at bounding box center [167, 427] width 11 height 11
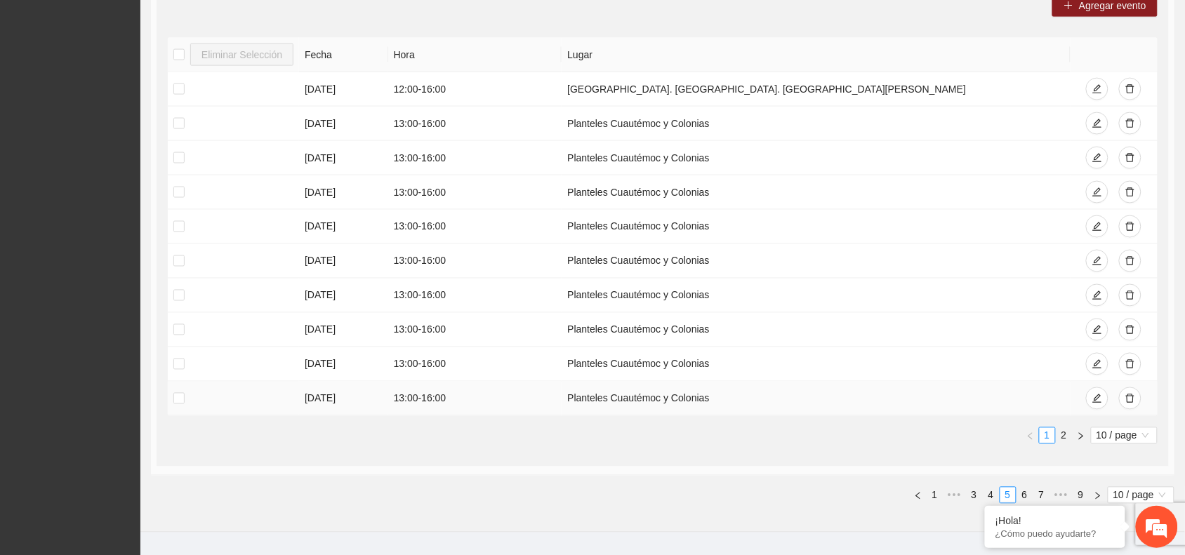
scroll to position [618, 0]
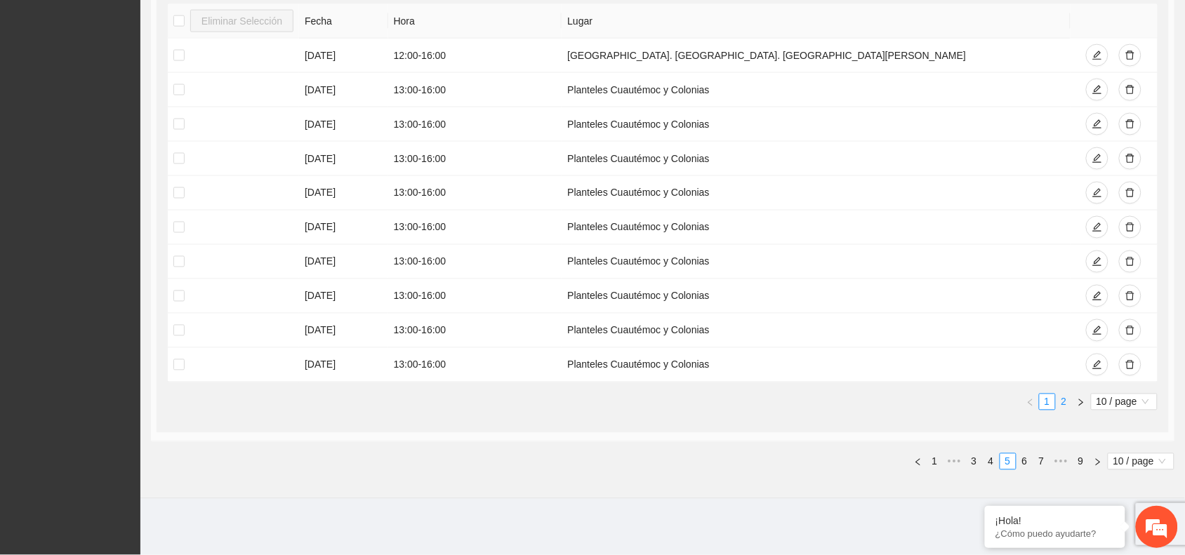
click at [1061, 401] on link "2" at bounding box center [1063, 401] width 15 height 15
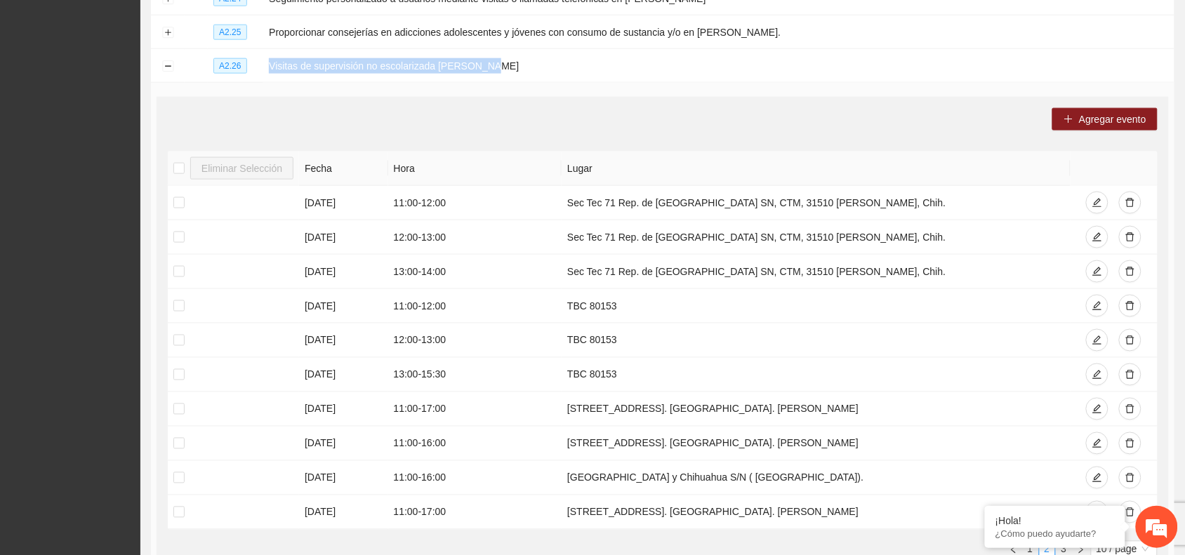
scroll to position [442, 0]
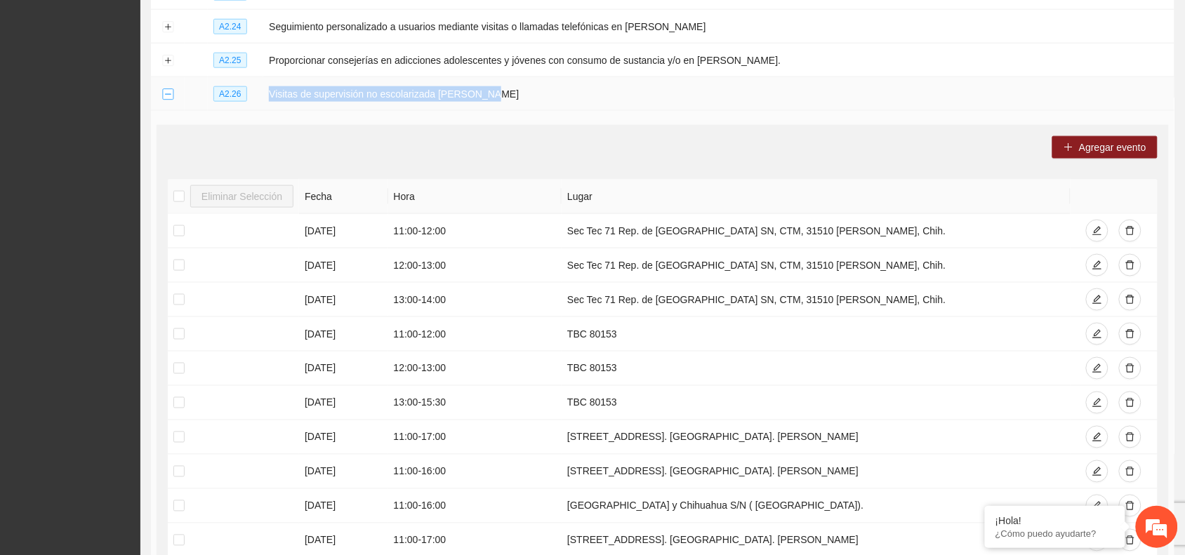
click at [168, 95] on button "Collapse row" at bounding box center [167, 94] width 11 height 11
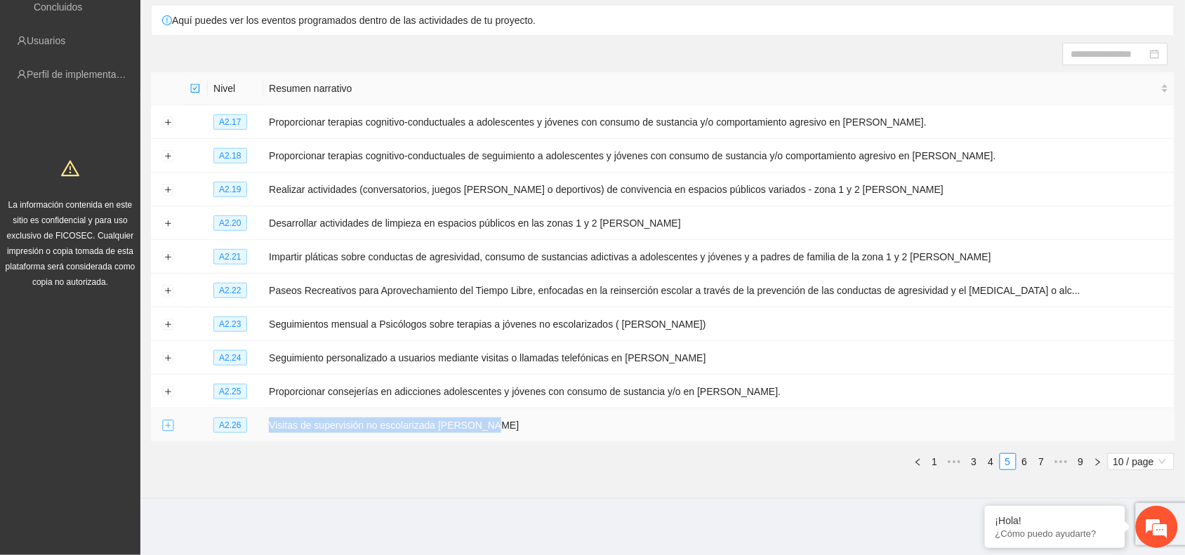
scroll to position [109, 0]
click at [1027, 460] on link "6" at bounding box center [1024, 463] width 15 height 15
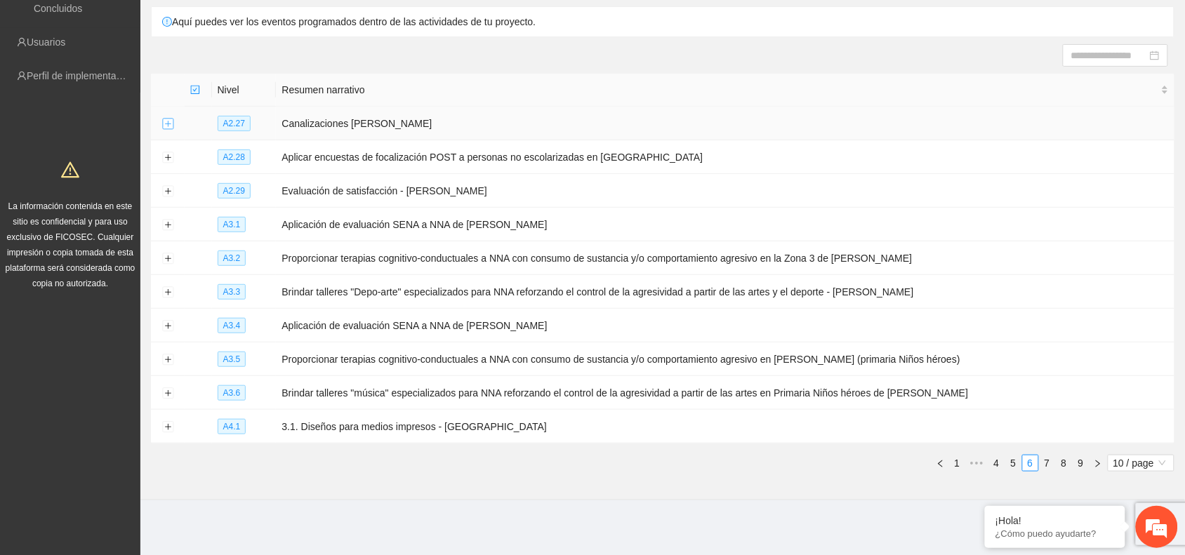
click at [165, 123] on button "Expand row" at bounding box center [167, 124] width 11 height 11
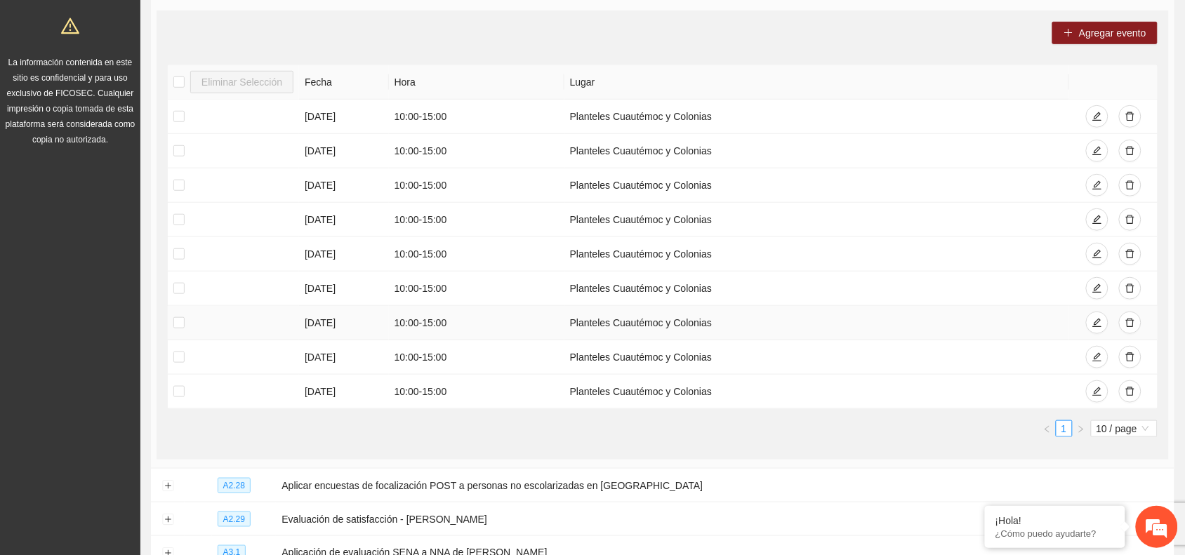
scroll to position [285, 0]
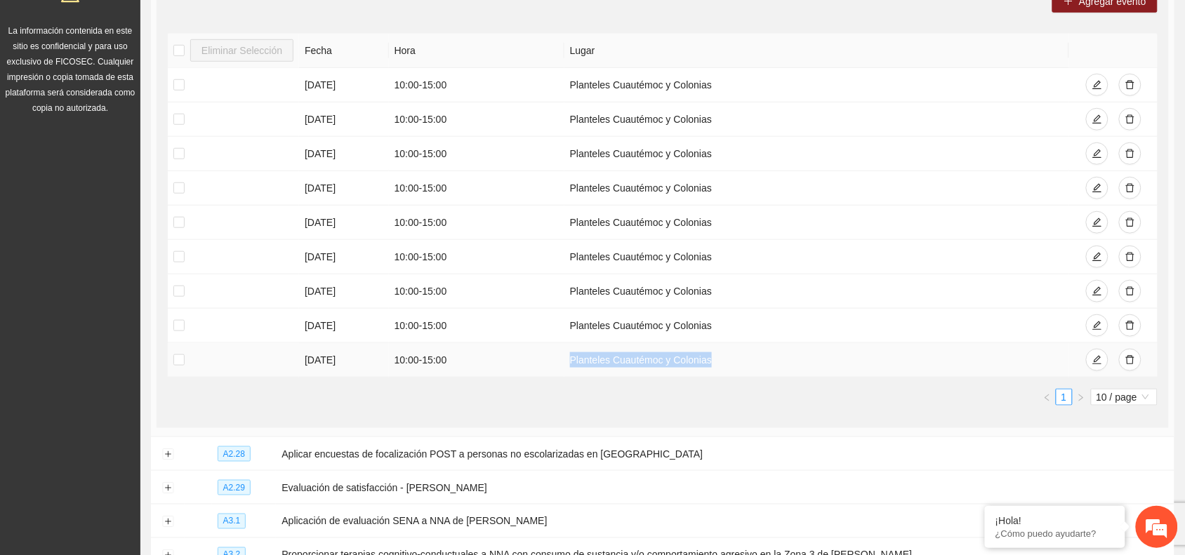
drag, startPoint x: 567, startPoint y: 362, endPoint x: 713, endPoint y: 377, distance: 146.7
click at [713, 377] on td "Planteles Cuautémoc y Colonias" at bounding box center [816, 360] width 505 height 34
copy td "Planteles Cuautémoc y Colonias"
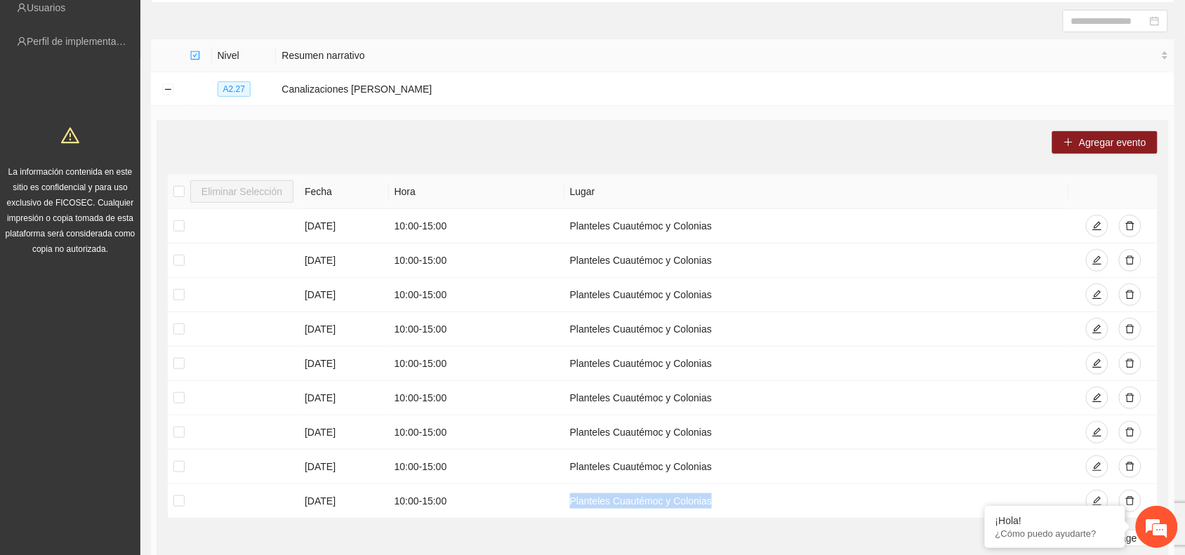
scroll to position [109, 0]
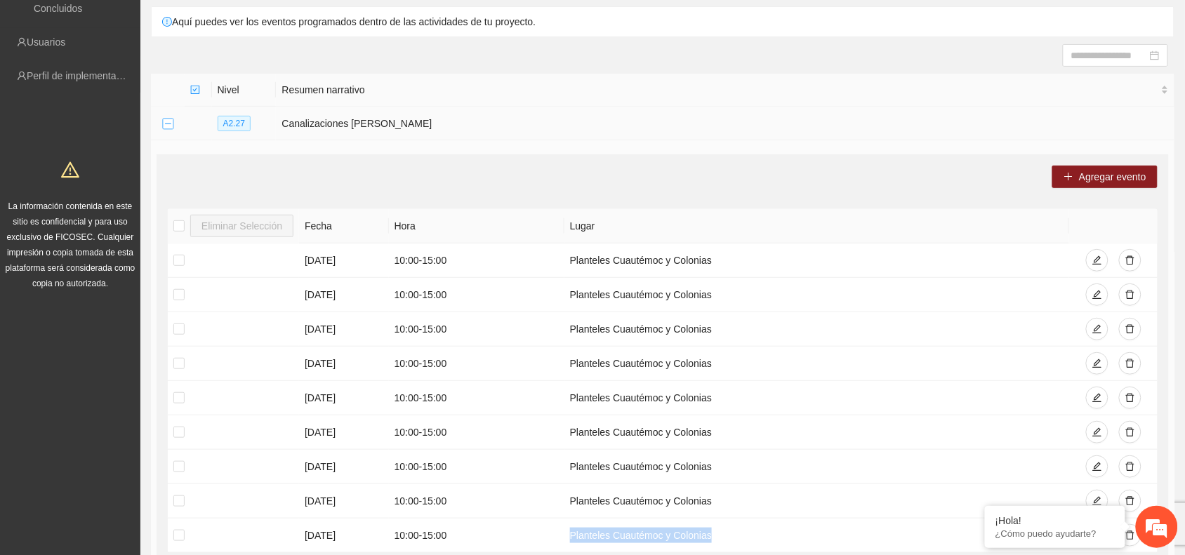
click at [166, 119] on button "Collapse row" at bounding box center [167, 124] width 11 height 11
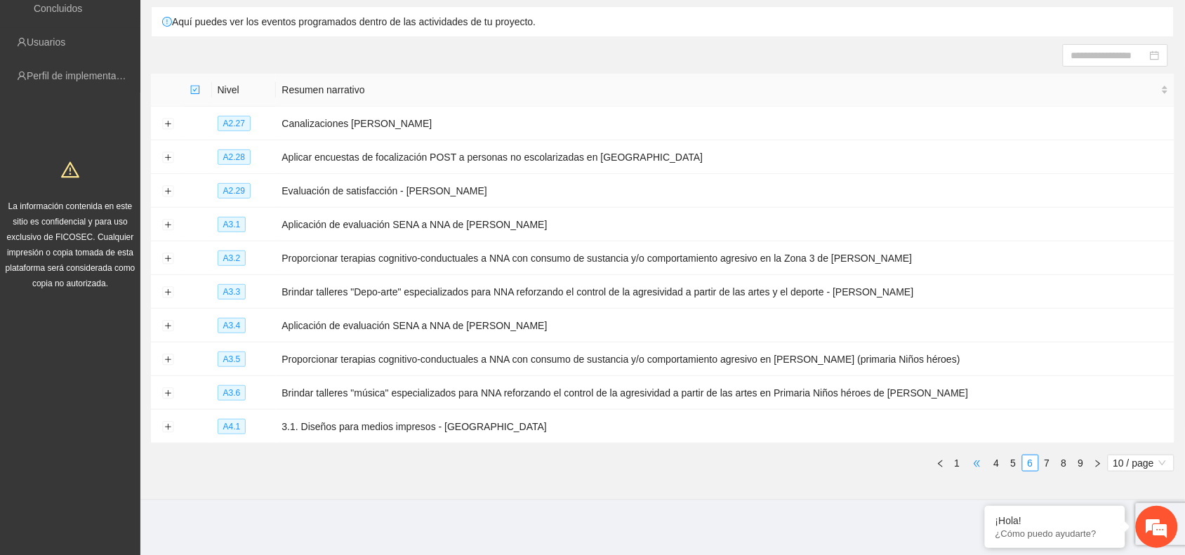
click at [973, 462] on span "•••" at bounding box center [977, 463] width 22 height 17
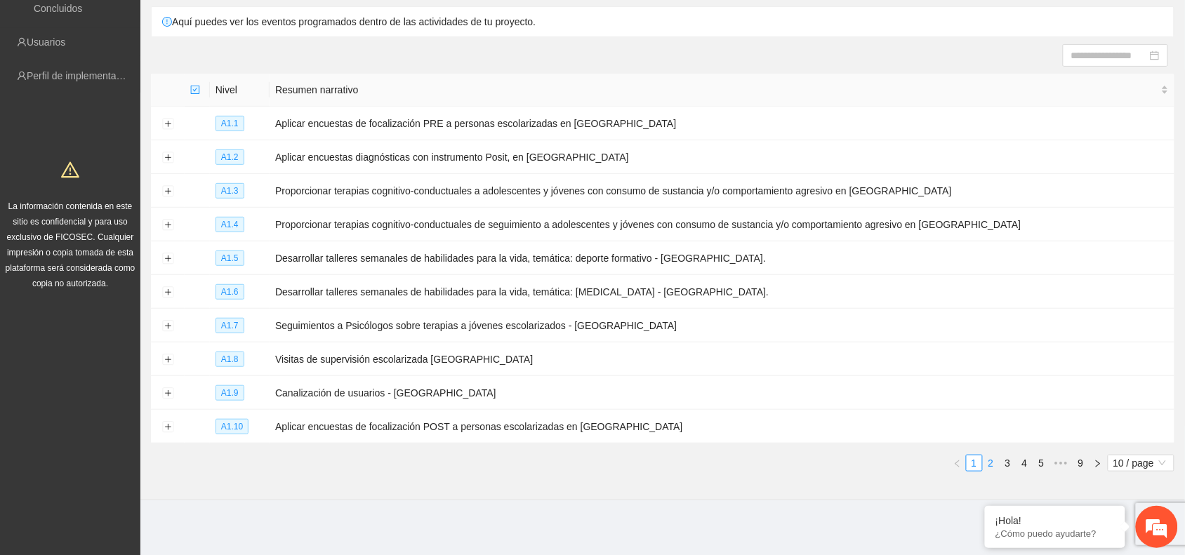
click at [990, 465] on link "2" at bounding box center [990, 463] width 15 height 15
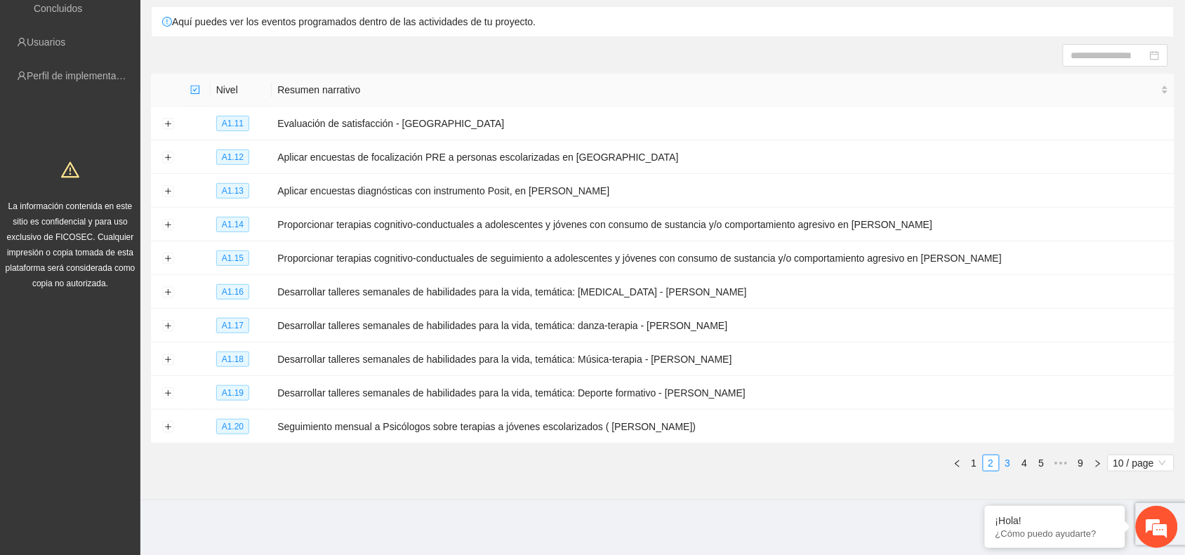
click at [1005, 463] on link "3" at bounding box center [1007, 463] width 15 height 15
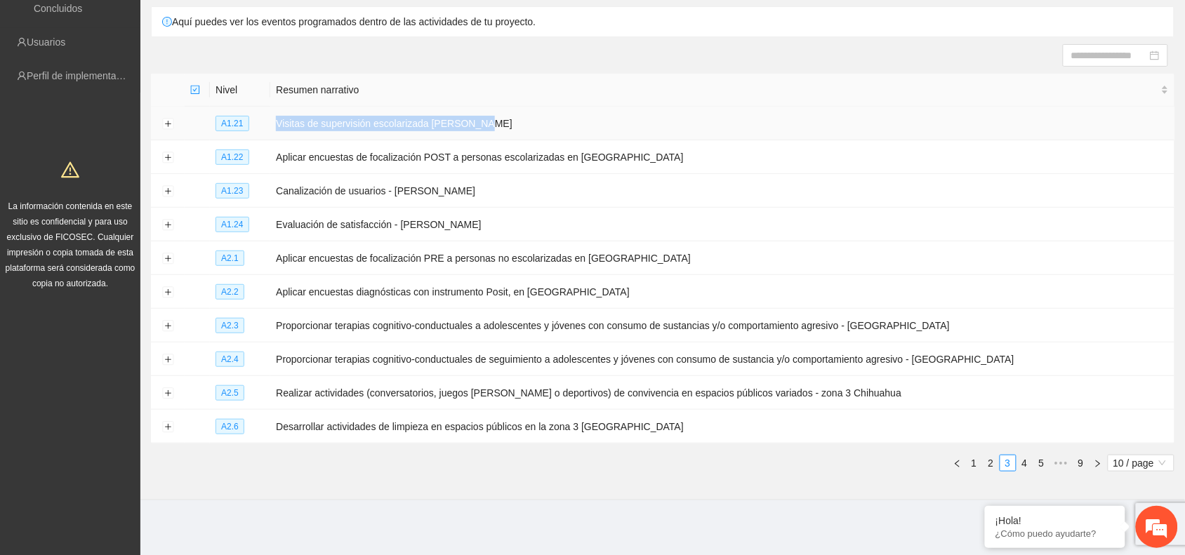
drag, startPoint x: 281, startPoint y: 121, endPoint x: 497, endPoint y: 125, distance: 216.2
click at [498, 125] on td "Visitas de supervisión escolarizada Cuauhtémoc" at bounding box center [722, 124] width 904 height 34
copy td "Visitas de supervisión escolarizada Cuauhtémoc"
drag, startPoint x: 285, startPoint y: 187, endPoint x: 386, endPoint y: 191, distance: 101.2
click at [386, 191] on td "Canalización de usuarios - Cuauhtémoc" at bounding box center [722, 191] width 904 height 34
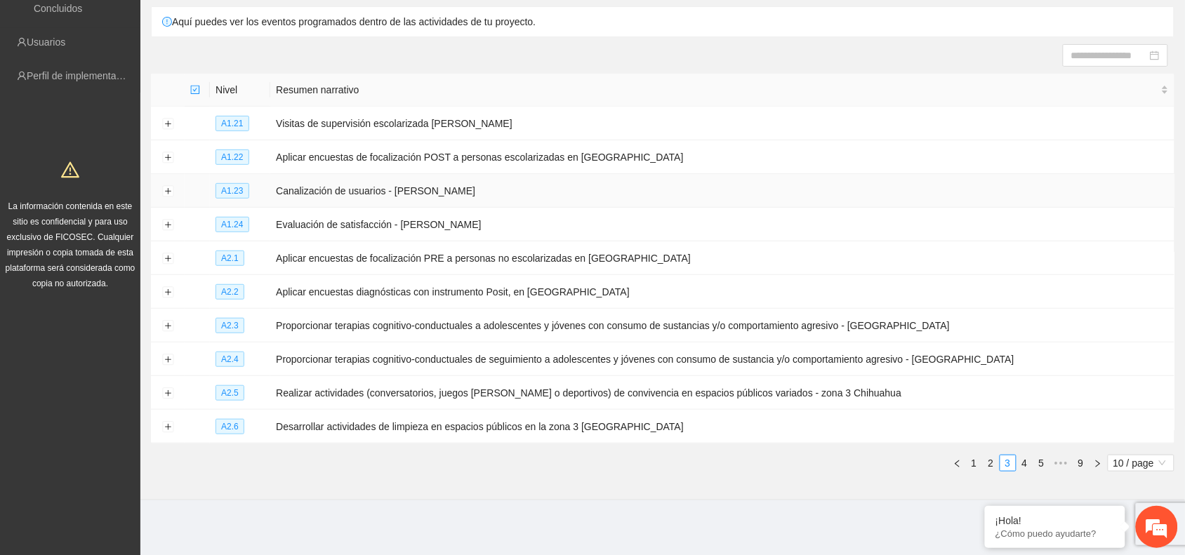
click at [281, 191] on td "Canalización de usuarios - Cuauhtémoc" at bounding box center [722, 191] width 904 height 34
drag, startPoint x: 281, startPoint y: 190, endPoint x: 451, endPoint y: 198, distance: 170.7
click at [451, 198] on td "Canalización de usuarios - Cuauhtémoc" at bounding box center [722, 191] width 904 height 34
copy td "Canalización de usuarios - Cuauhtémoc"
click at [165, 158] on button "Expand row" at bounding box center [167, 157] width 11 height 11
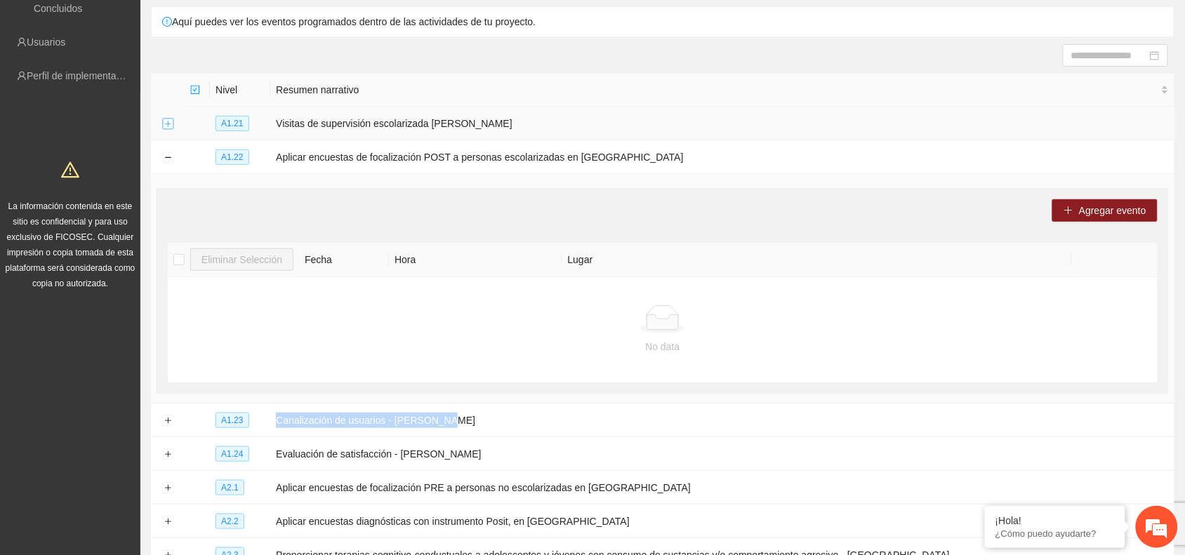
click at [167, 120] on button "Expand row" at bounding box center [167, 124] width 11 height 11
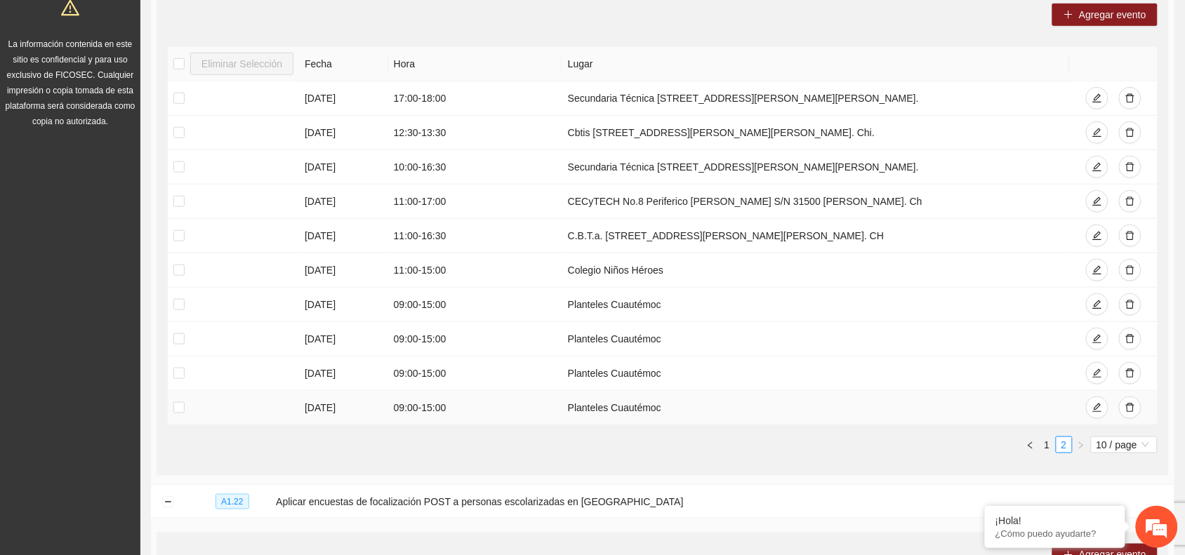
scroll to position [373, 0]
